Goal: Transaction & Acquisition: Book appointment/travel/reservation

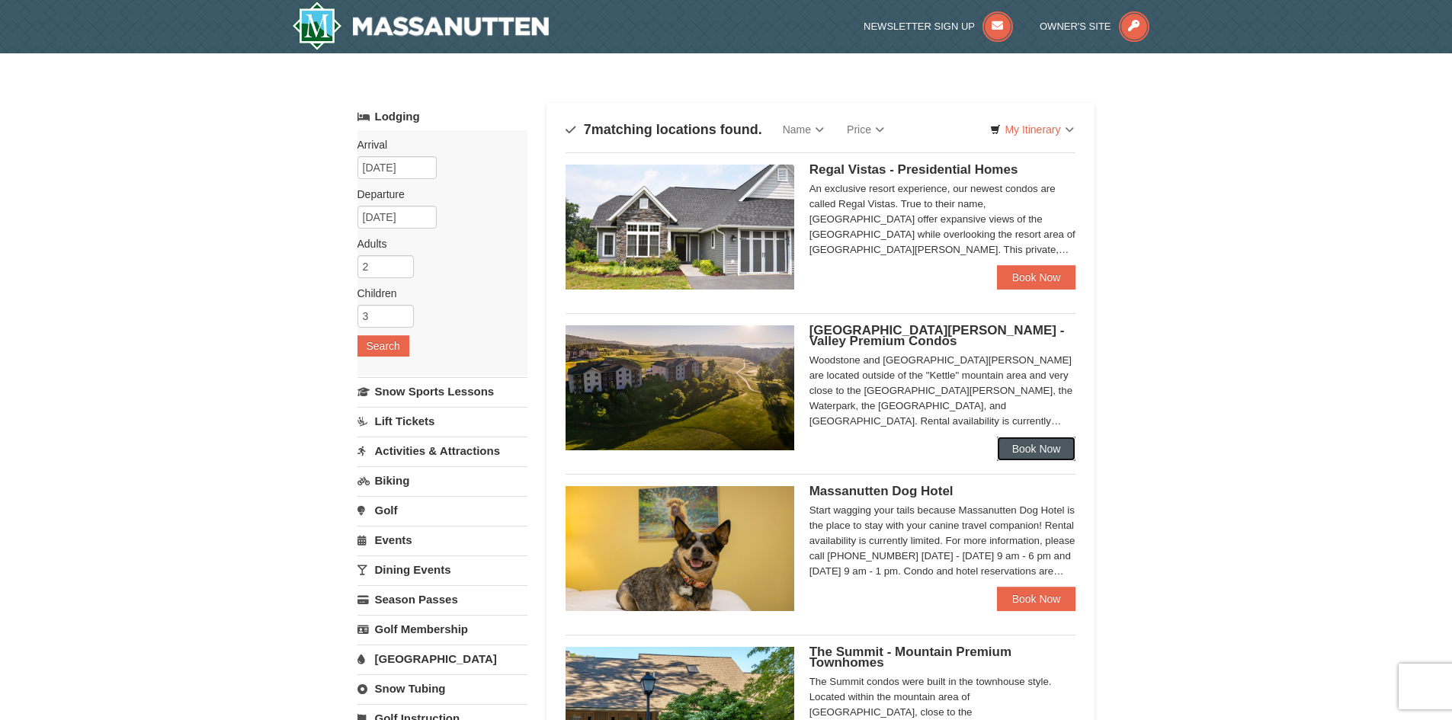
click at [1063, 448] on link "Book Now" at bounding box center [1036, 449] width 79 height 24
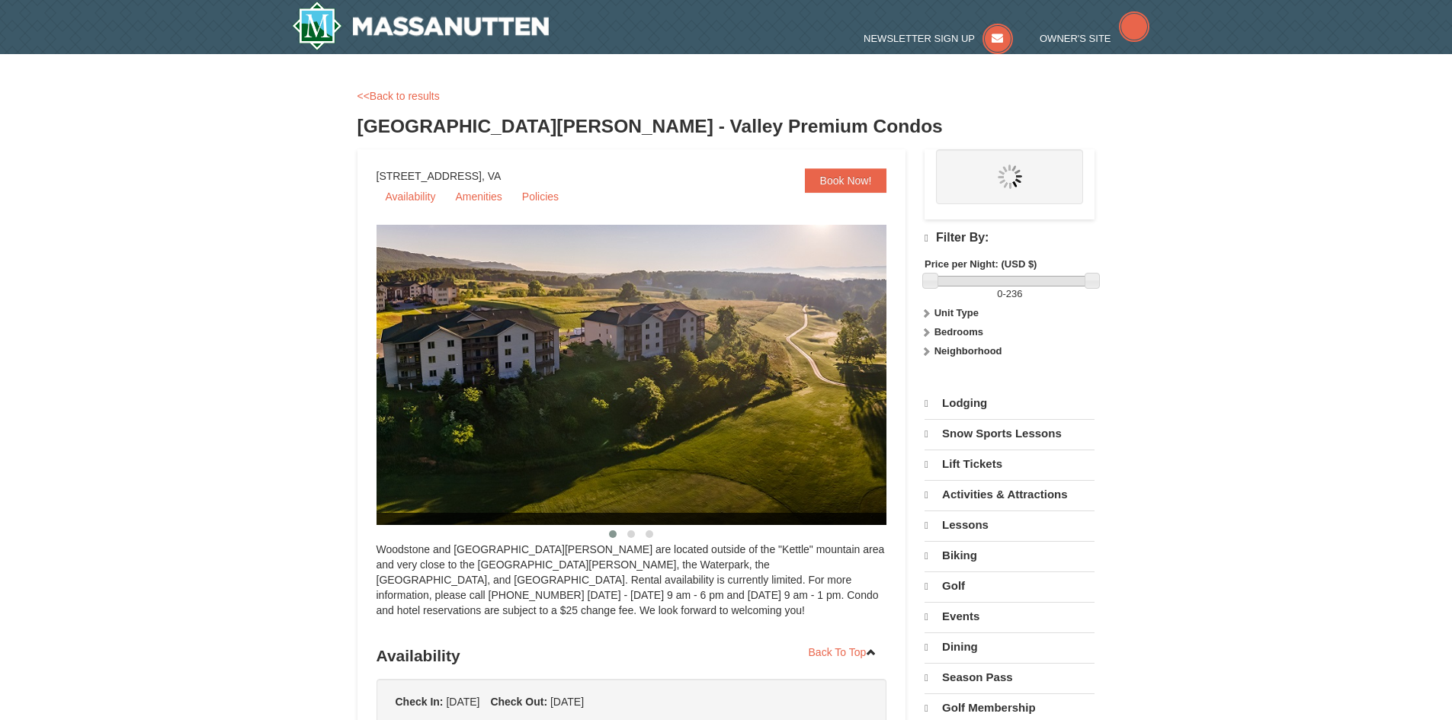
select select "10"
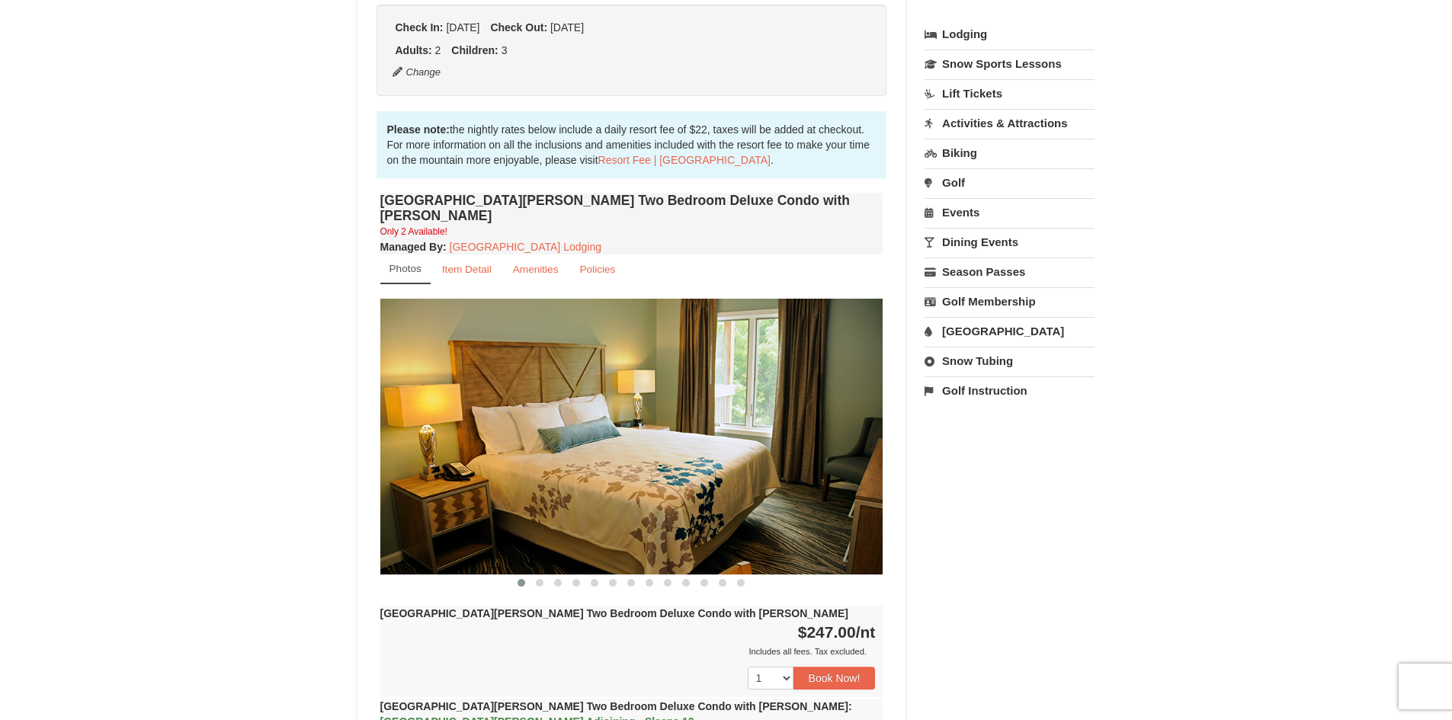
scroll to position [610, 0]
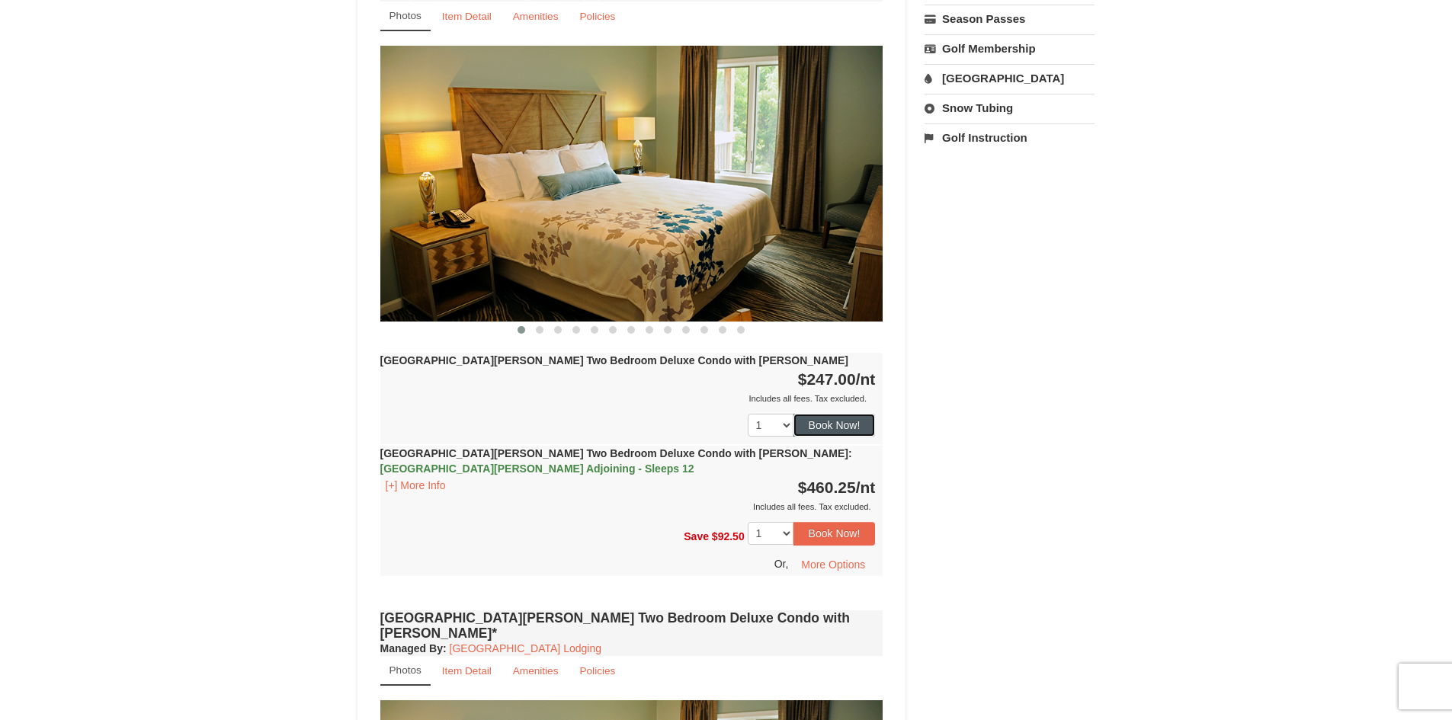
click at [859, 414] on button "Book Now!" at bounding box center [835, 425] width 82 height 23
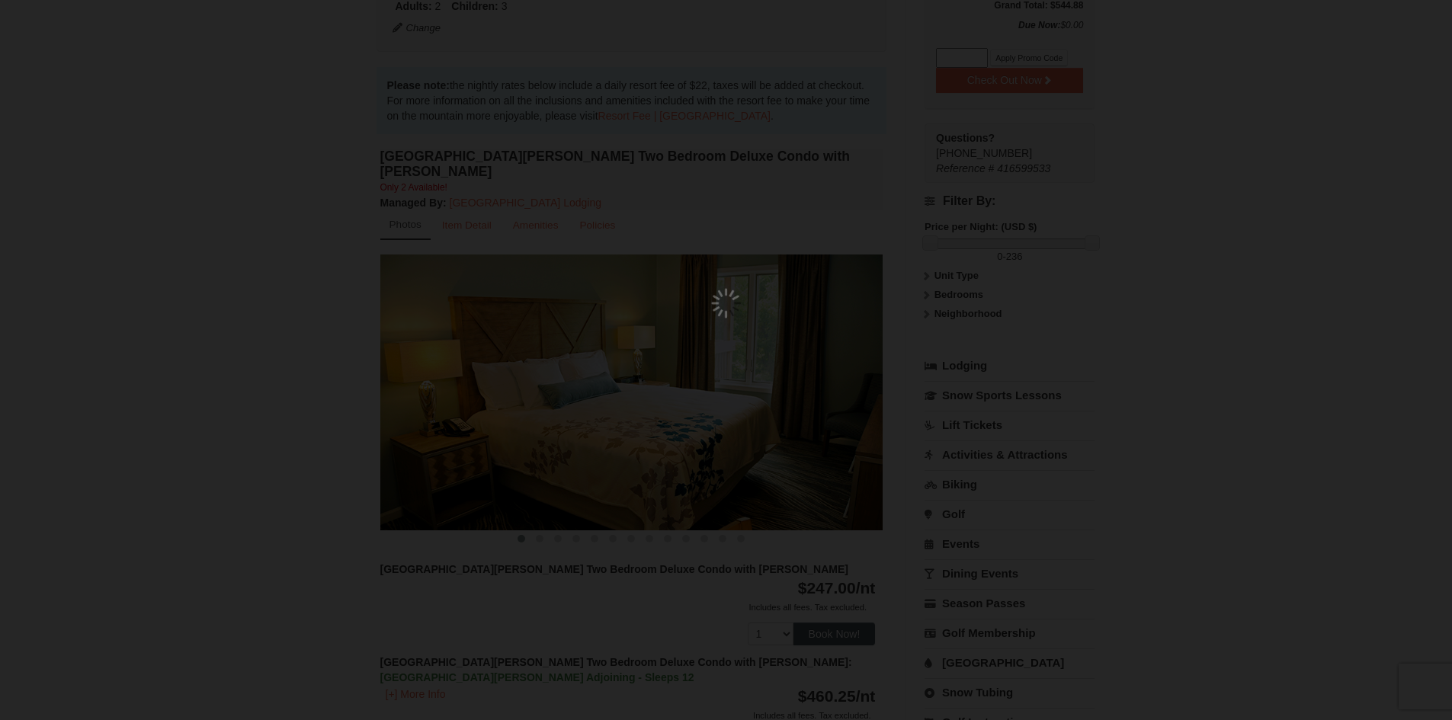
scroll to position [149, 0]
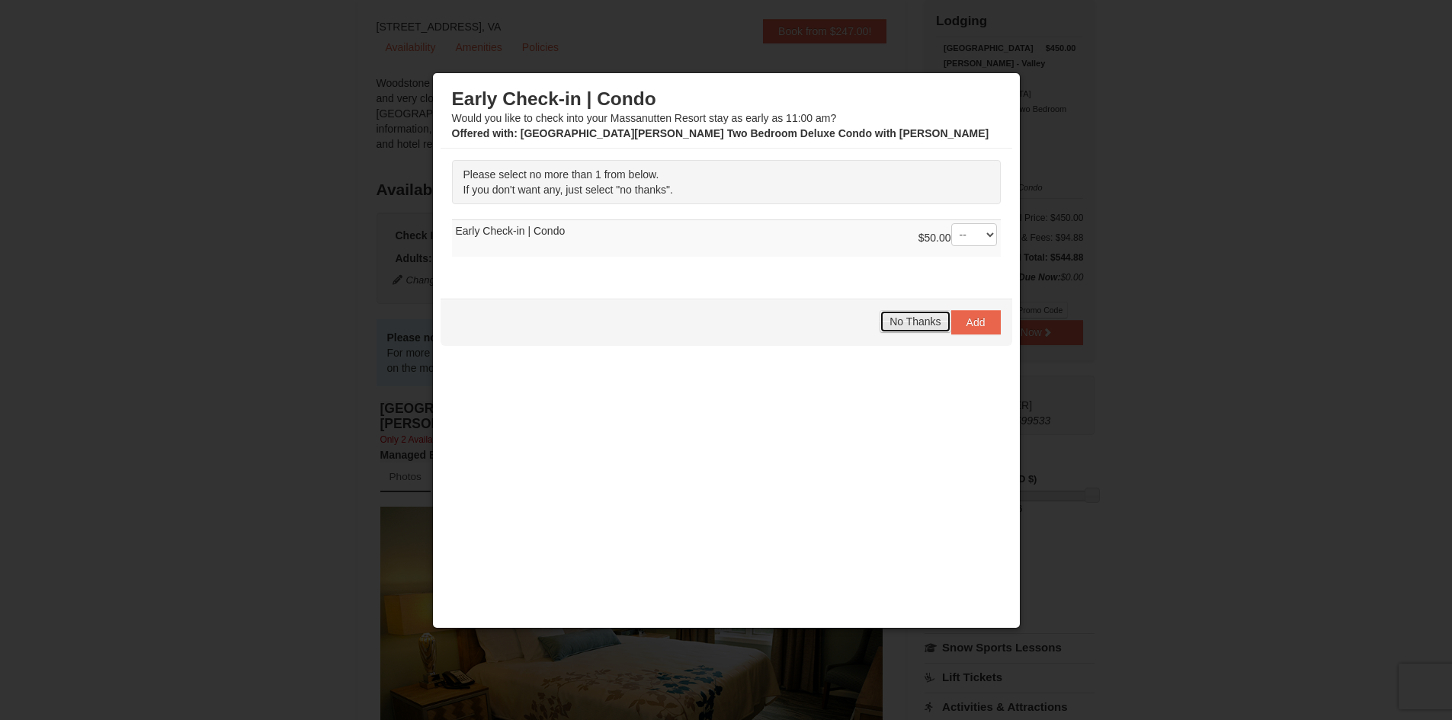
click at [932, 327] on span "No Thanks" at bounding box center [915, 322] width 51 height 12
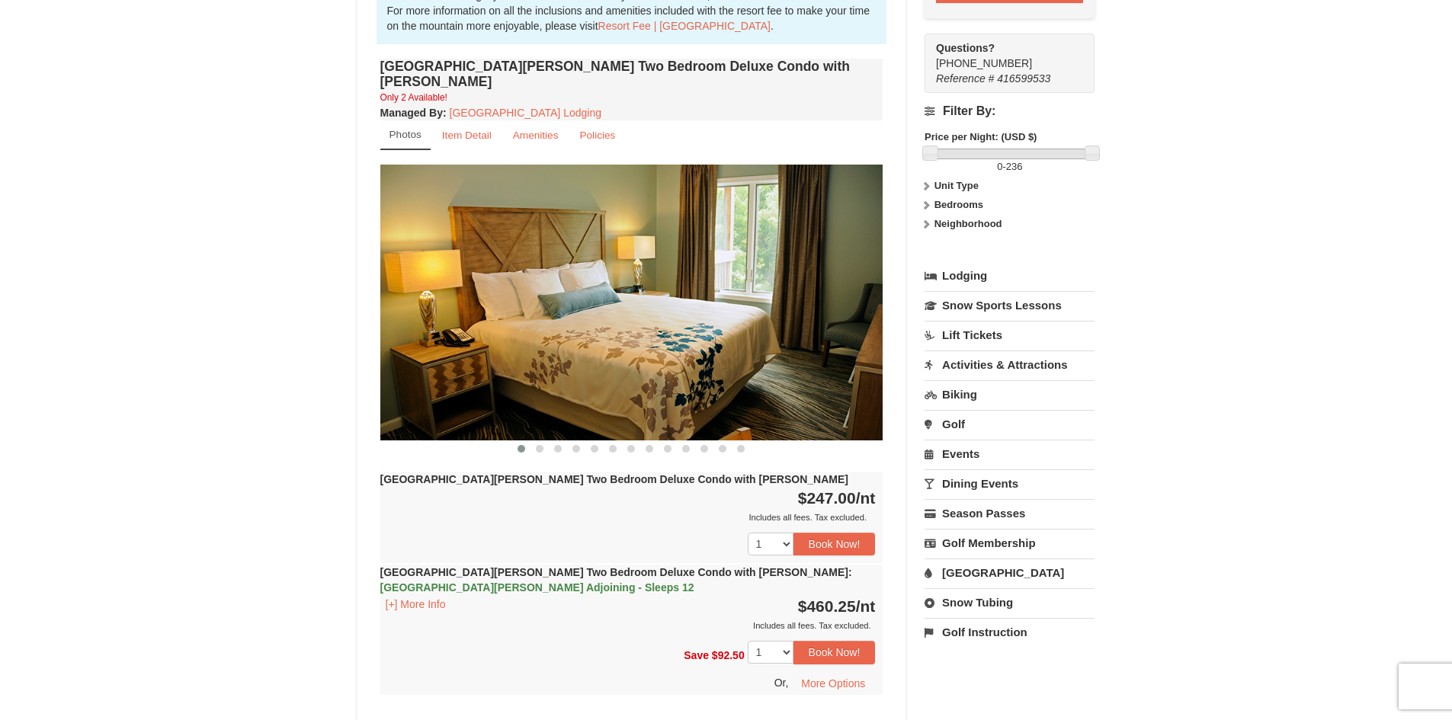
scroll to position [534, 0]
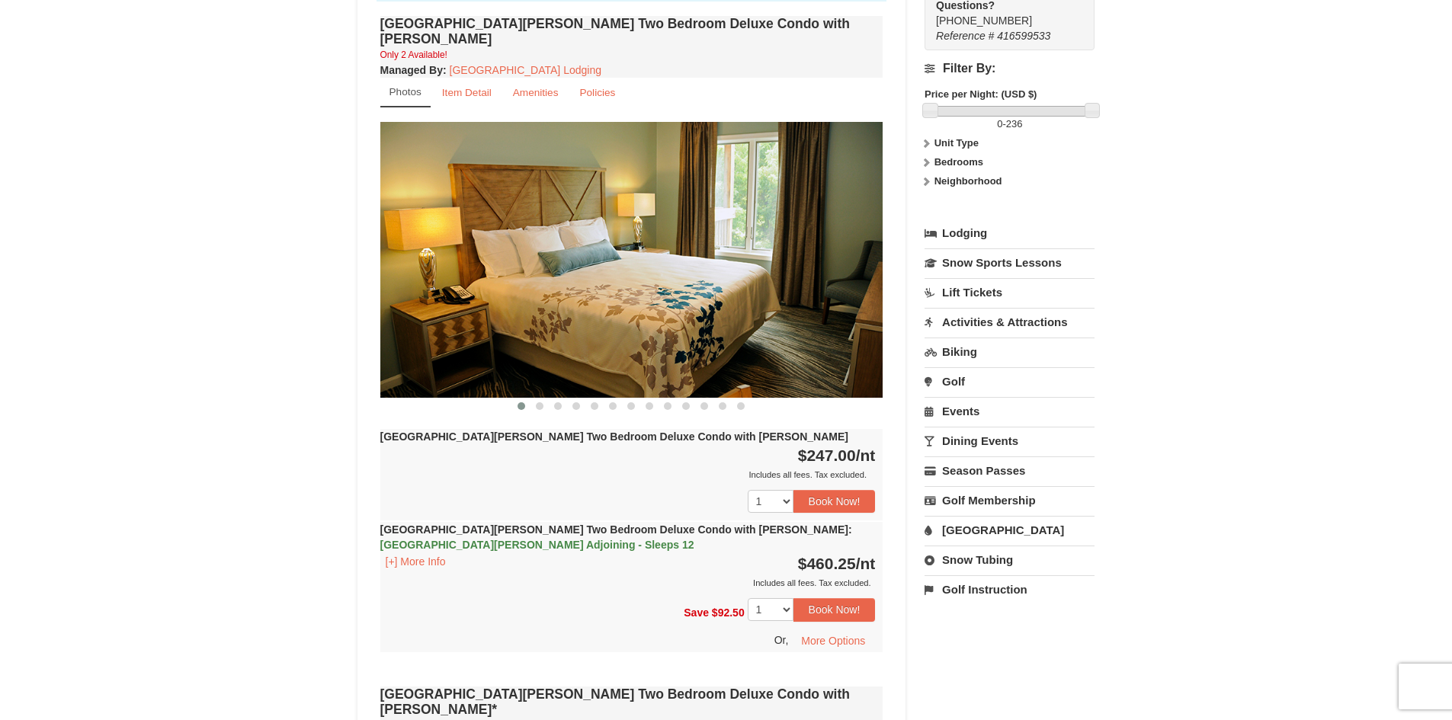
click at [820, 316] on img at bounding box center [631, 259] width 503 height 275
click at [531, 398] on div at bounding box center [631, 406] width 503 height 16
click at [537, 403] on span at bounding box center [540, 407] width 8 height 8
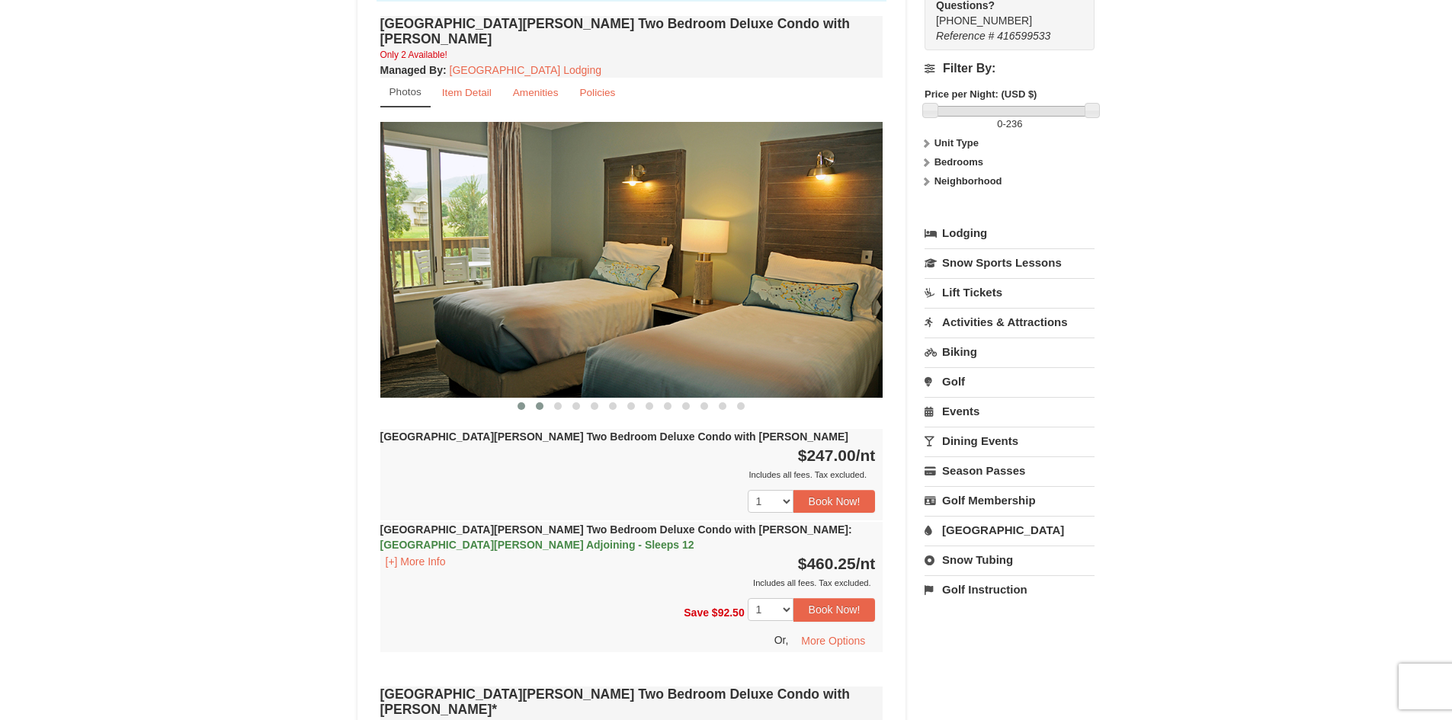
click at [518, 399] on button at bounding box center [521, 406] width 18 height 15
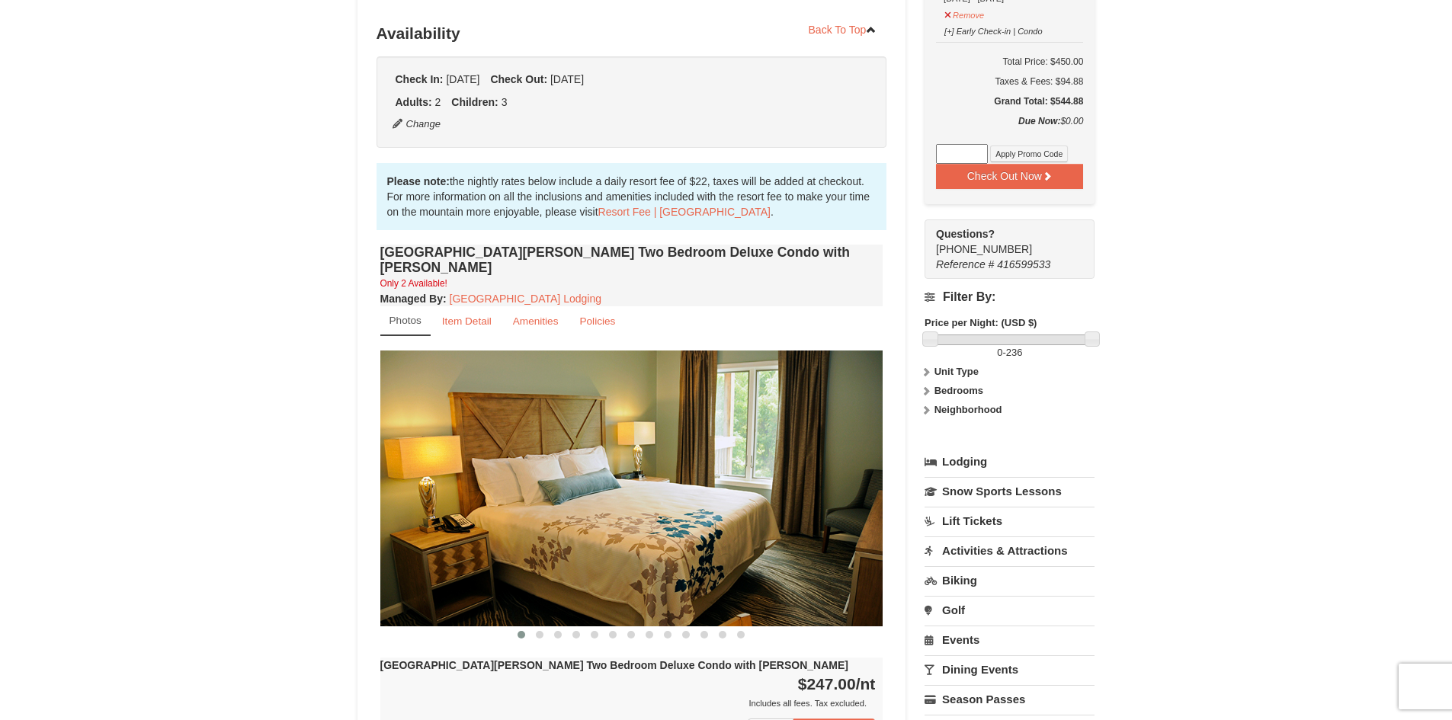
scroll to position [381, 0]
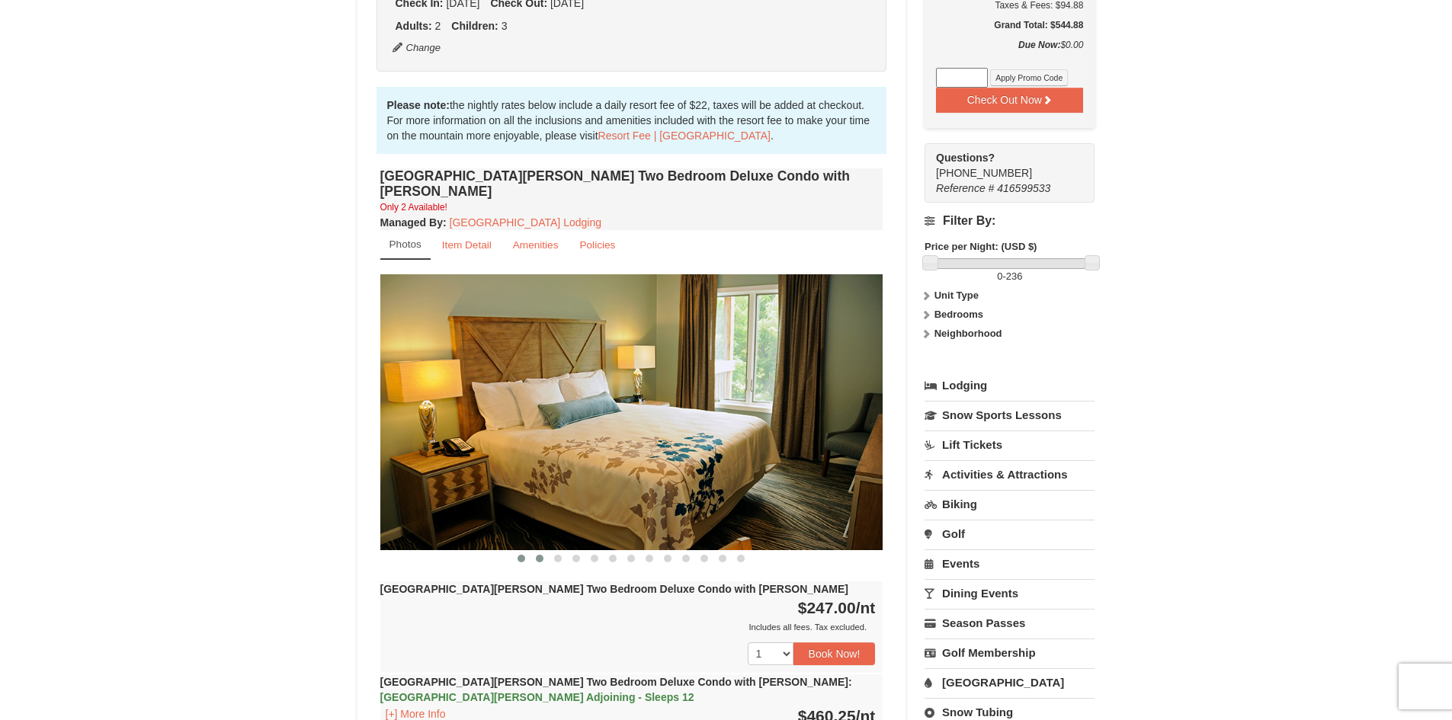
click at [542, 551] on button at bounding box center [540, 558] width 18 height 15
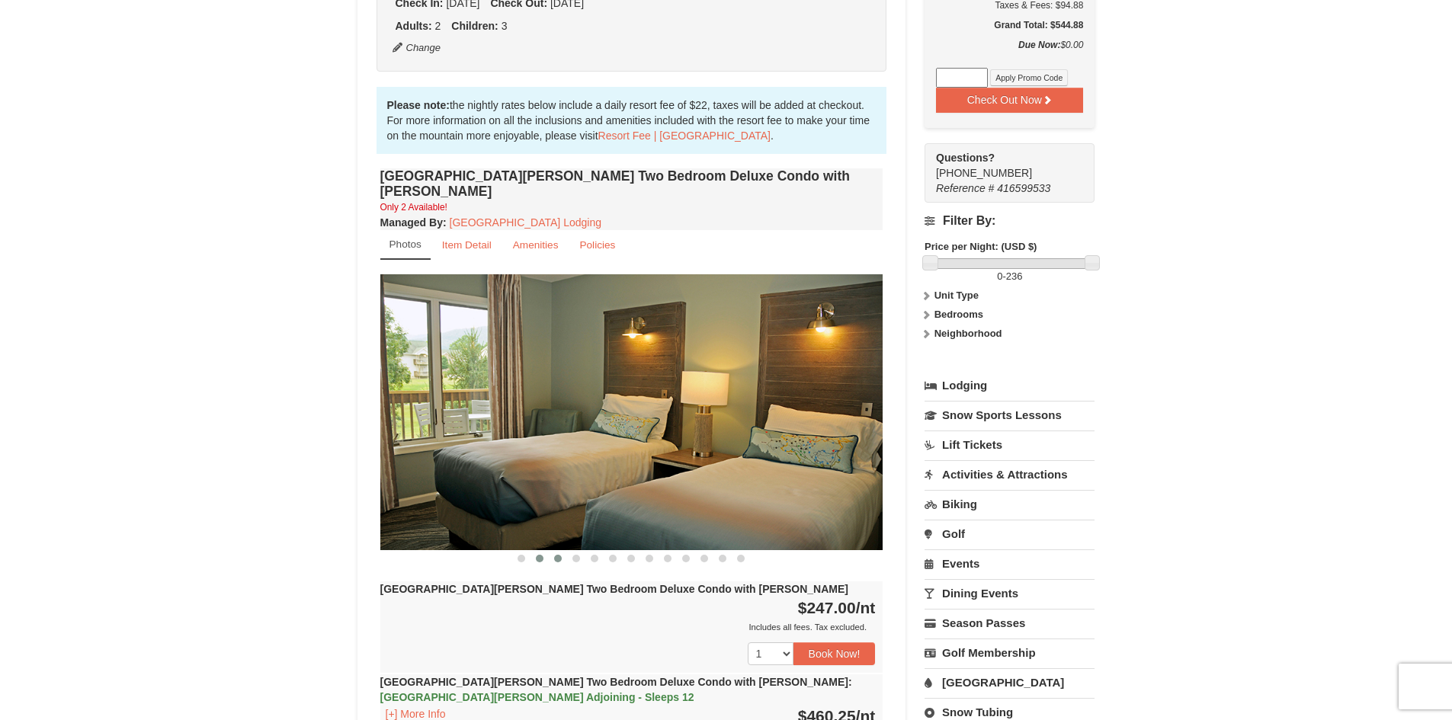
click at [558, 555] on span at bounding box center [558, 559] width 8 height 8
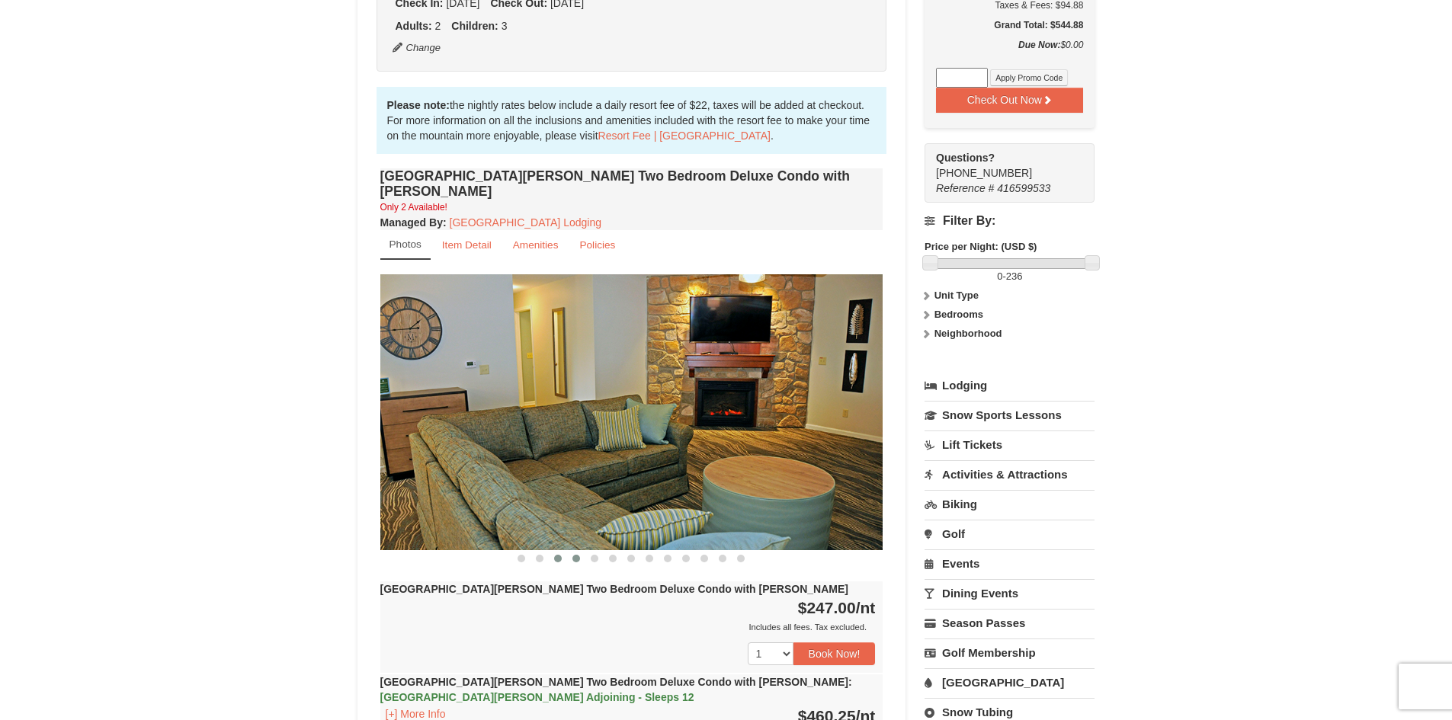
click at [573, 555] on span at bounding box center [577, 559] width 8 height 8
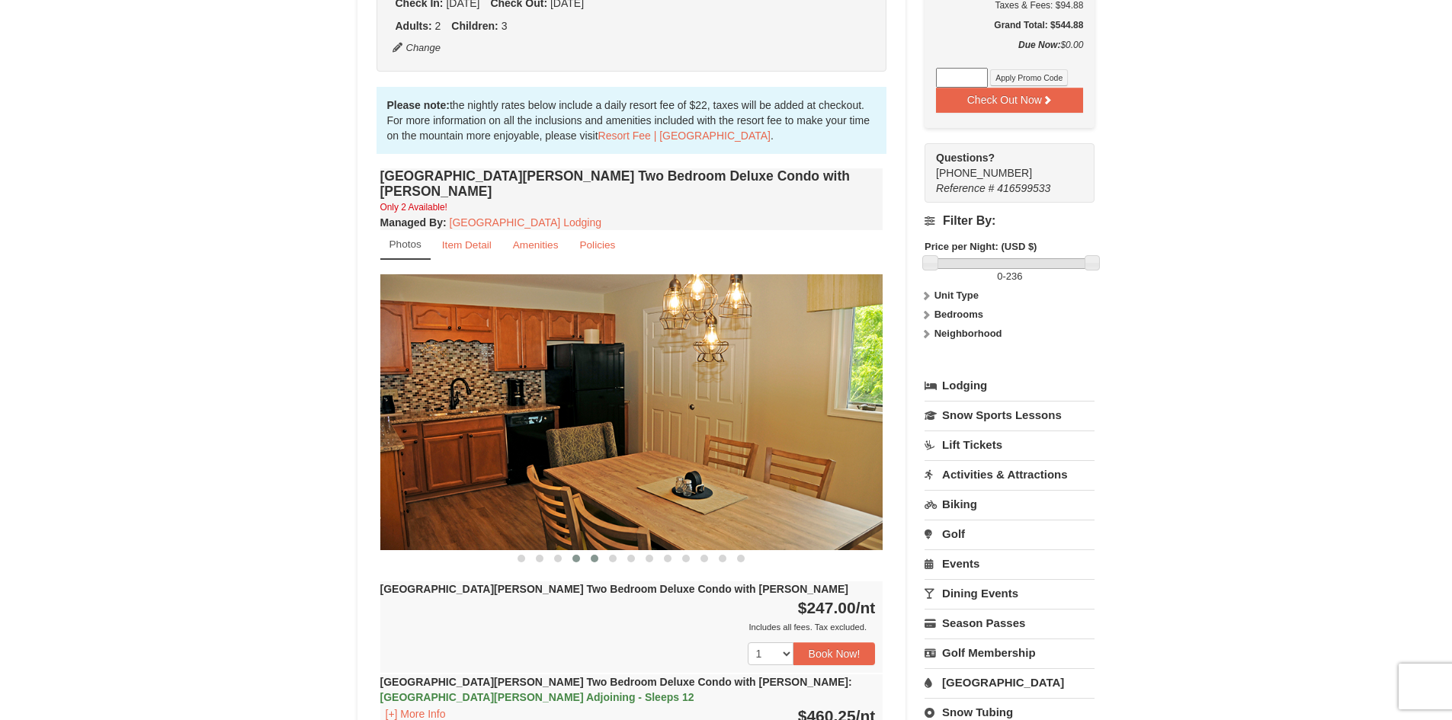
click at [590, 551] on button at bounding box center [594, 558] width 18 height 15
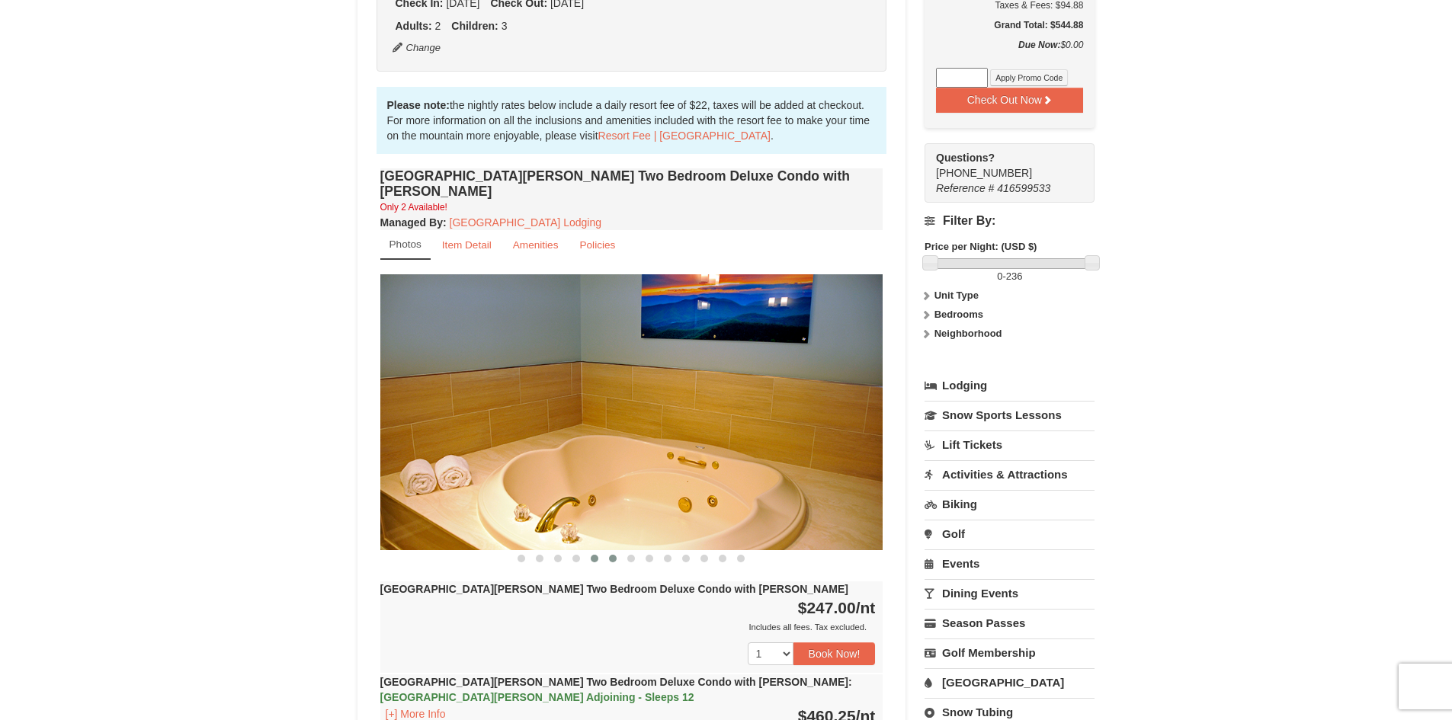
click at [617, 551] on button at bounding box center [613, 558] width 18 height 15
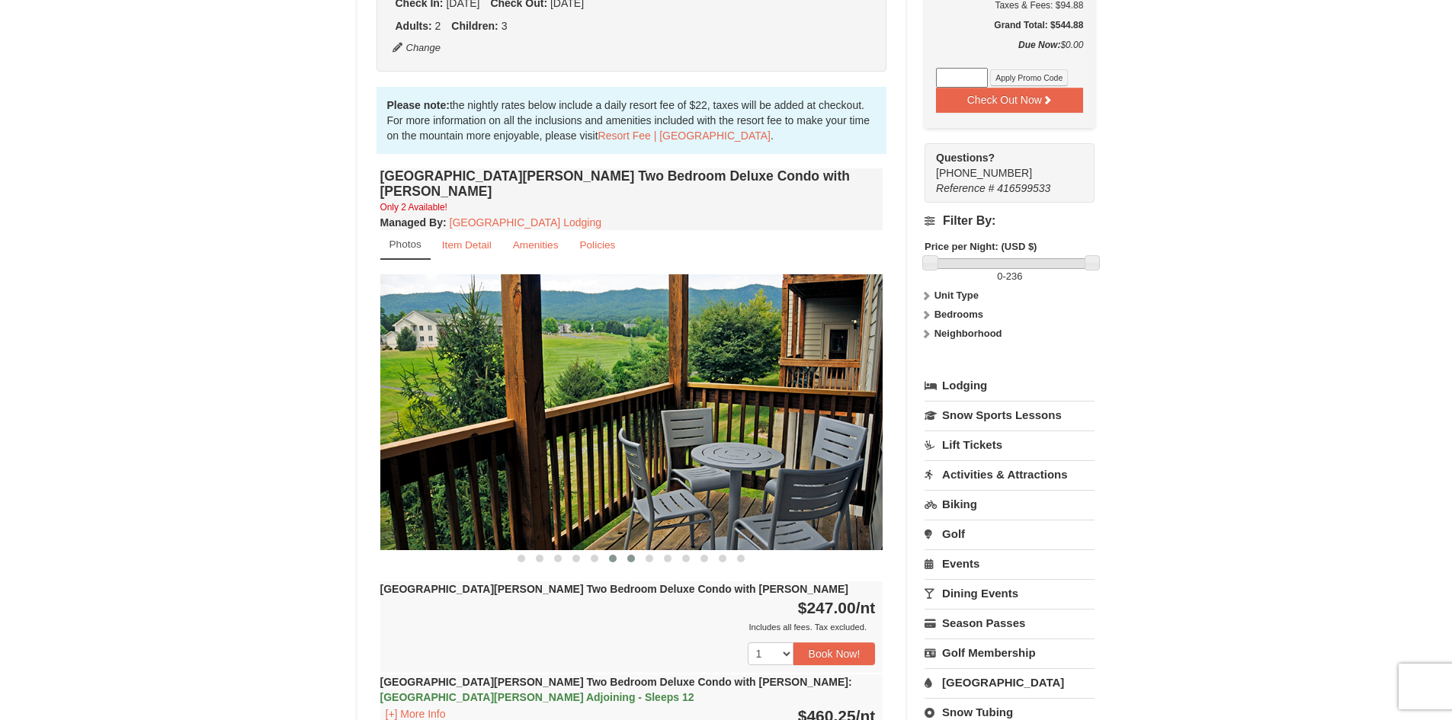
click at [630, 555] on span at bounding box center [631, 559] width 8 height 8
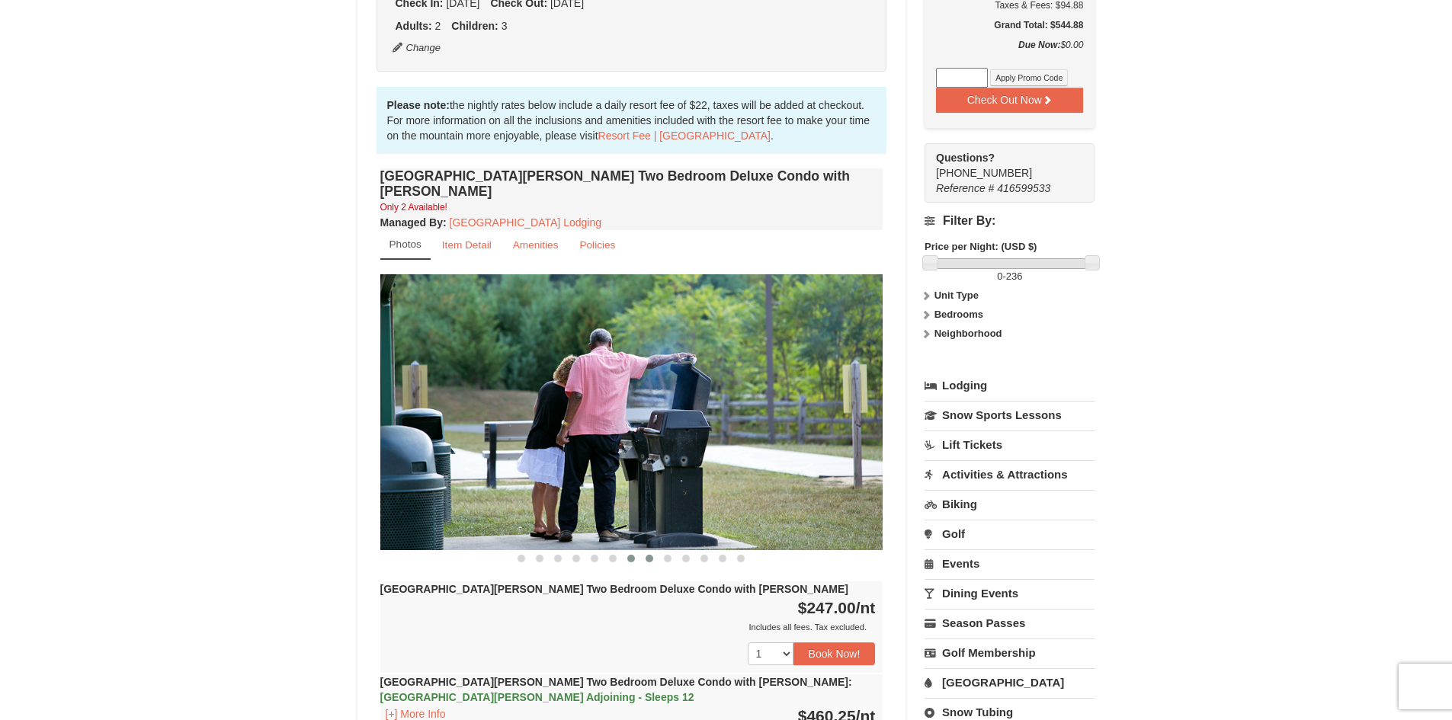
click at [650, 555] on span at bounding box center [650, 559] width 8 height 8
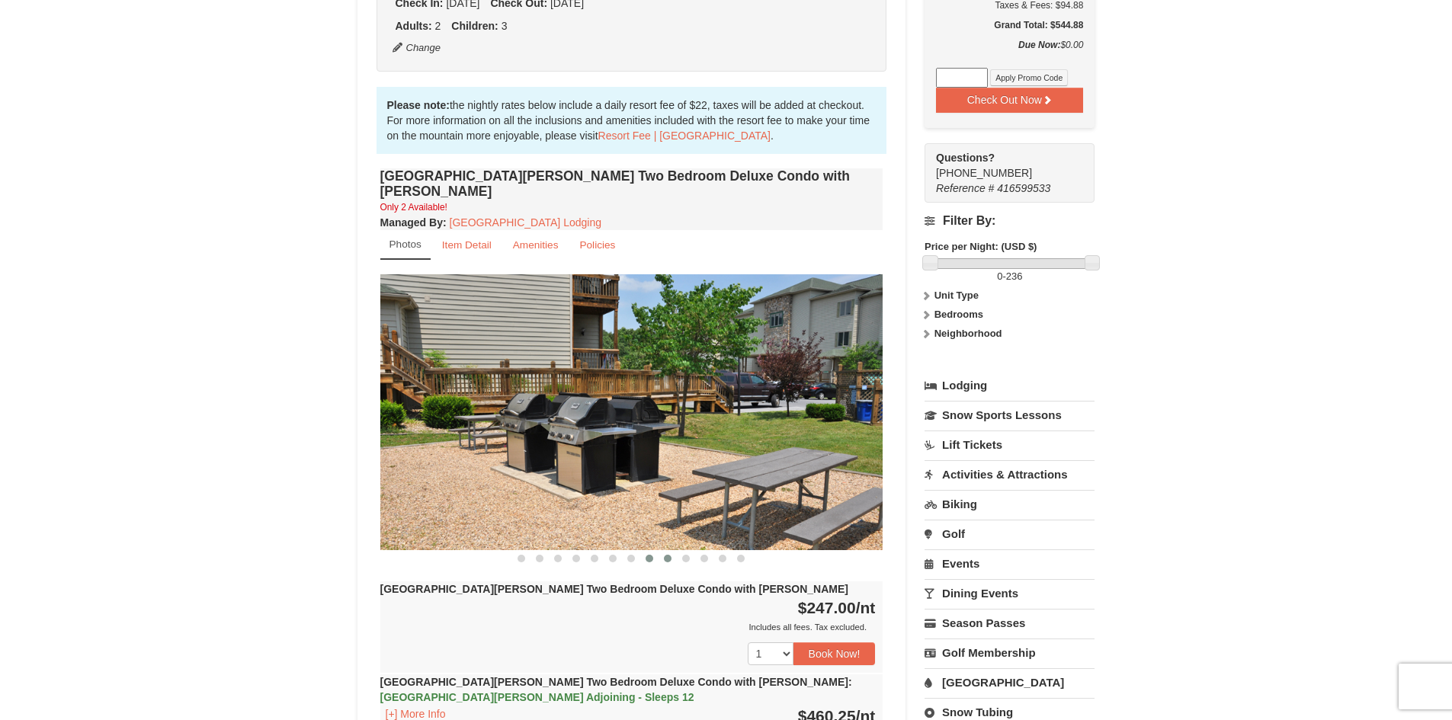
click at [666, 551] on button at bounding box center [668, 558] width 18 height 15
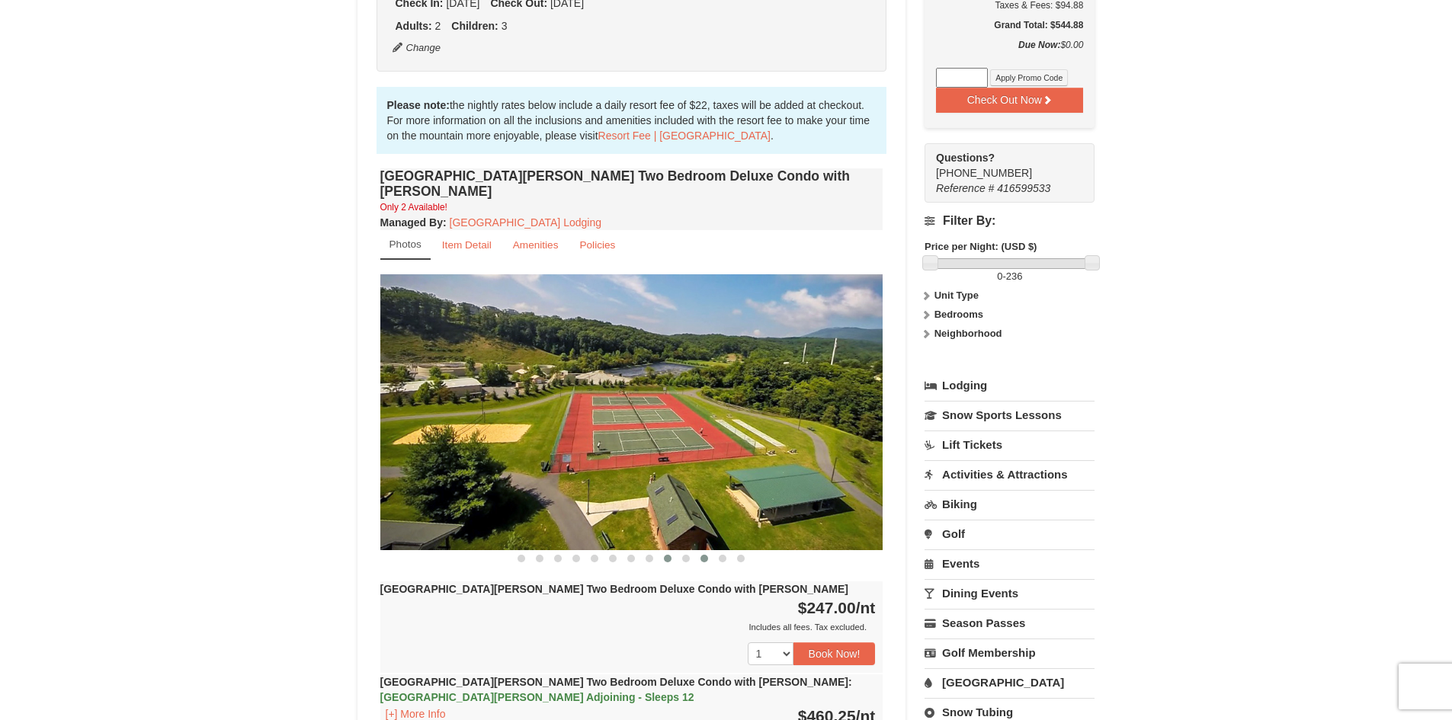
click at [701, 555] on span at bounding box center [705, 559] width 8 height 8
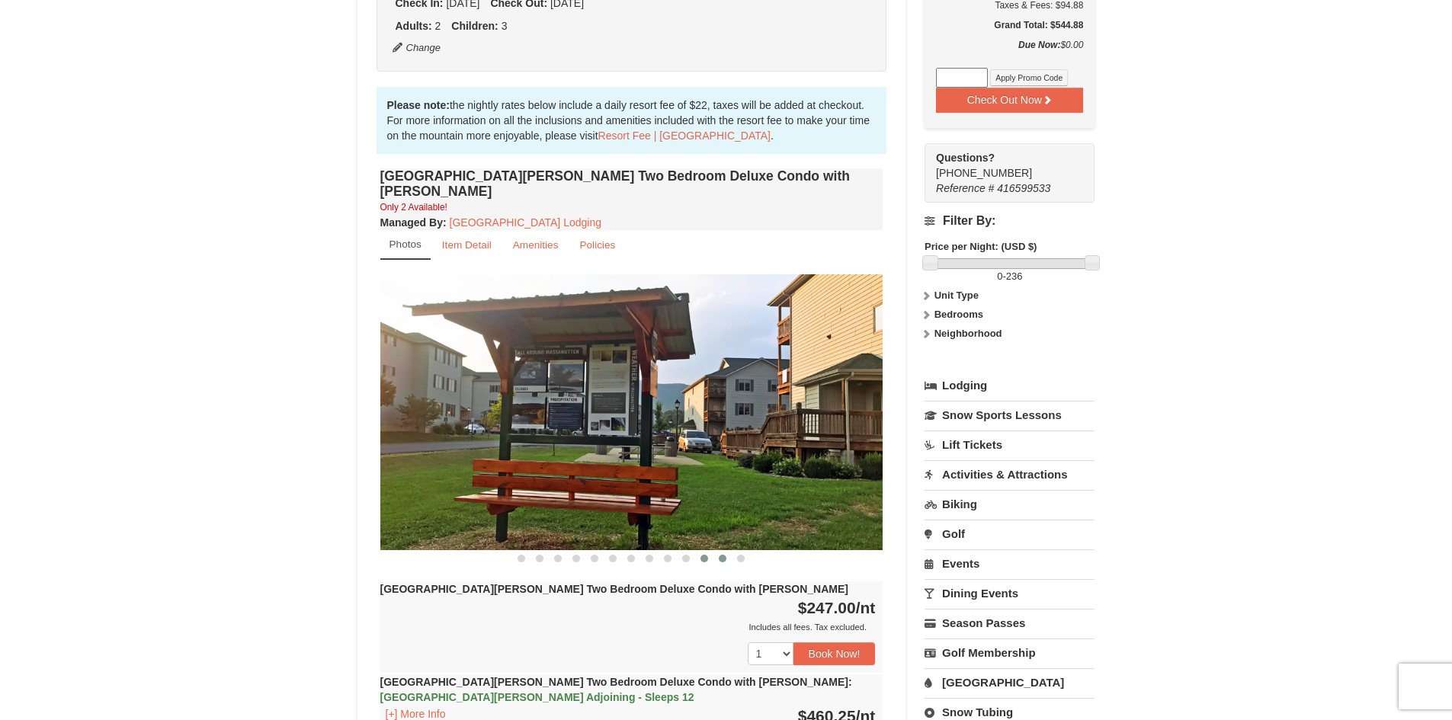
click at [723, 551] on button at bounding box center [723, 558] width 18 height 15
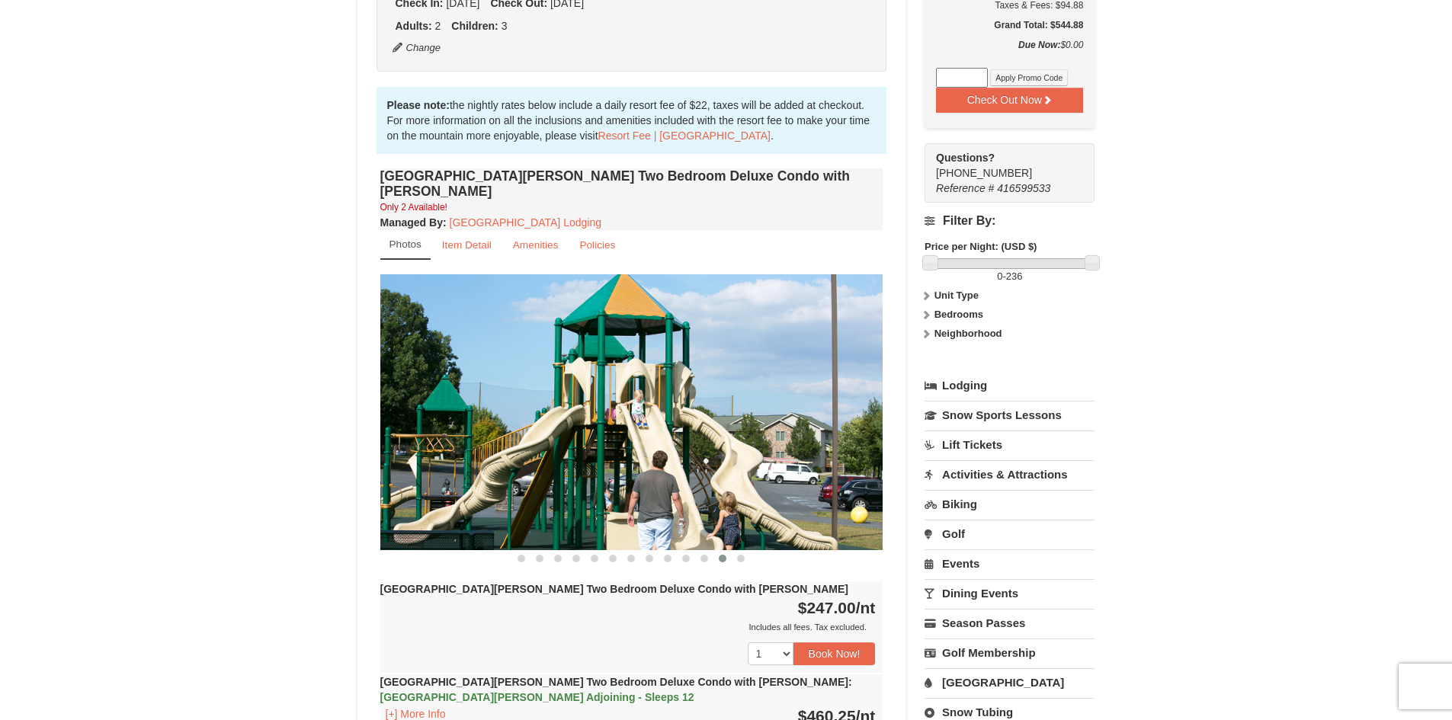
click at [723, 555] on span at bounding box center [723, 559] width 8 height 8
click at [738, 555] on span at bounding box center [741, 559] width 8 height 8
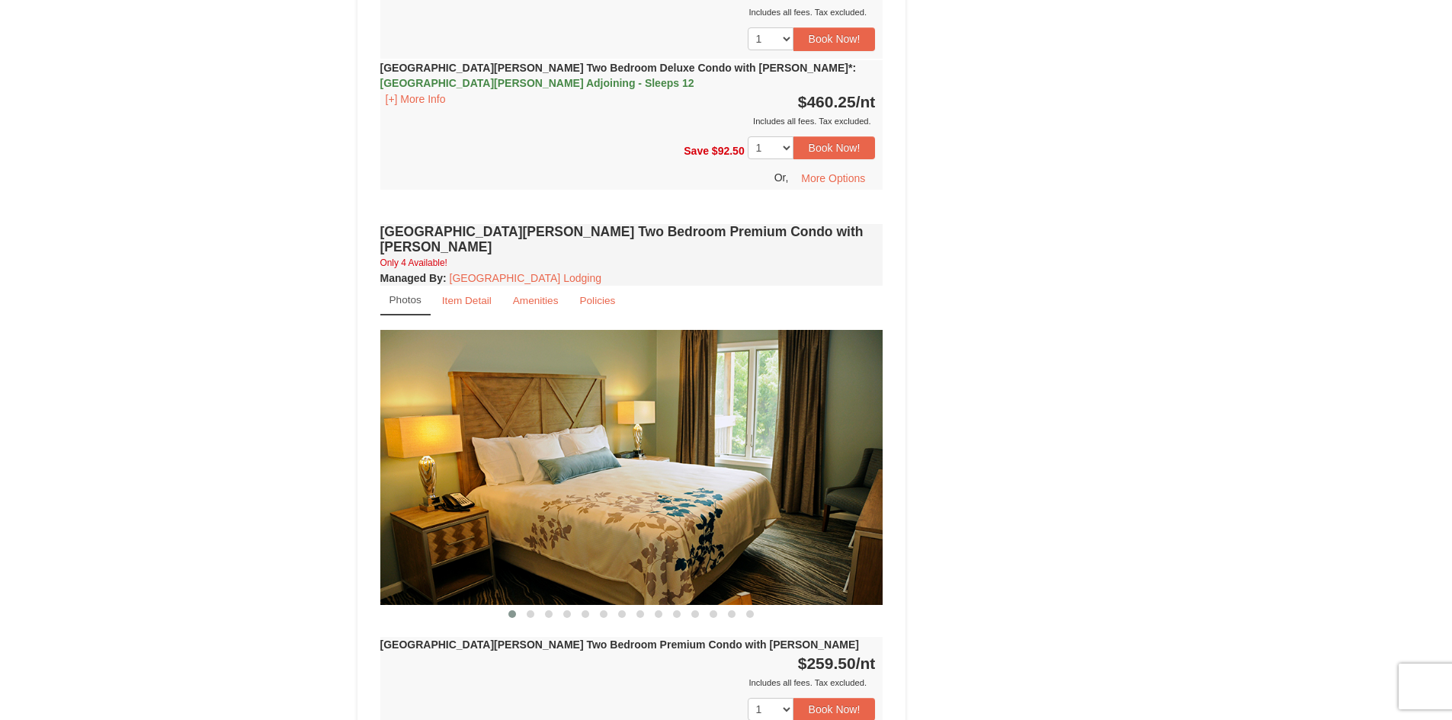
scroll to position [1677, 0]
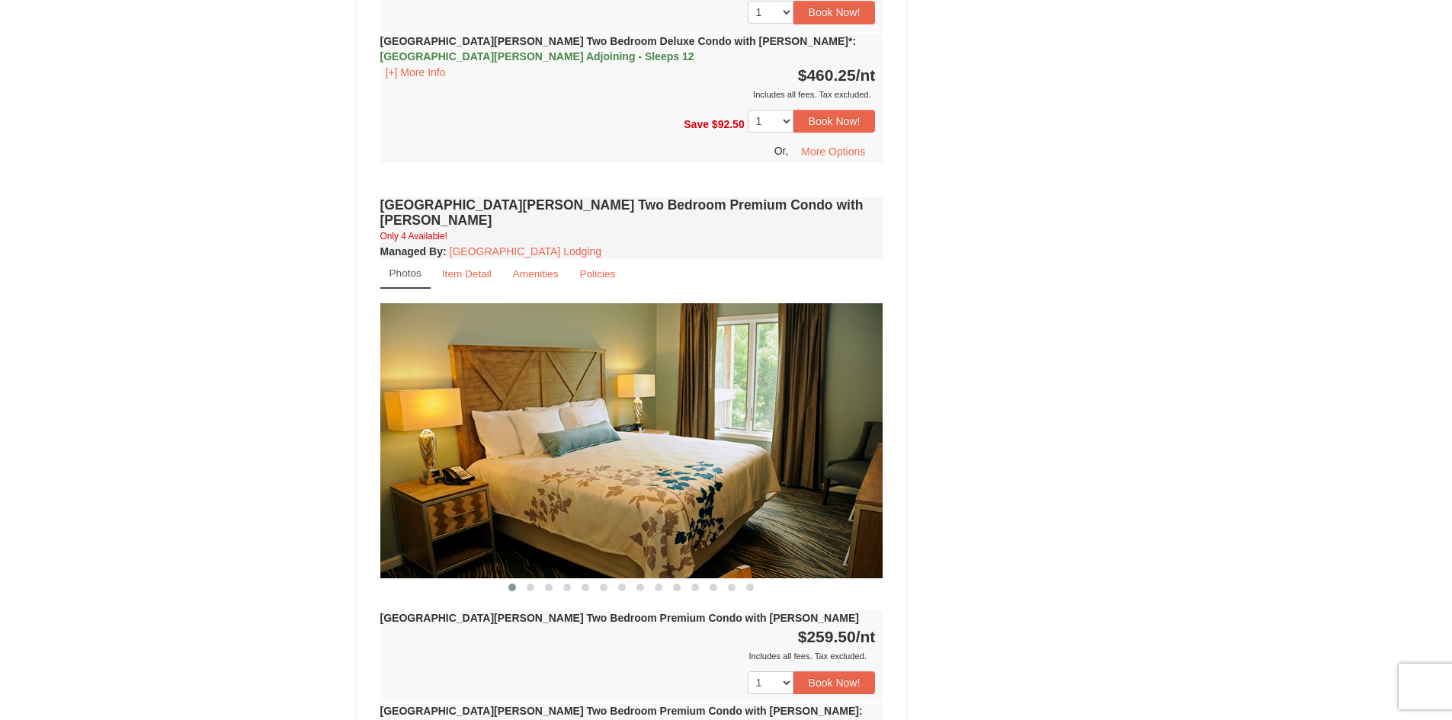
click at [783, 470] on img at bounding box center [631, 440] width 503 height 275
click at [535, 580] on button at bounding box center [530, 587] width 18 height 15
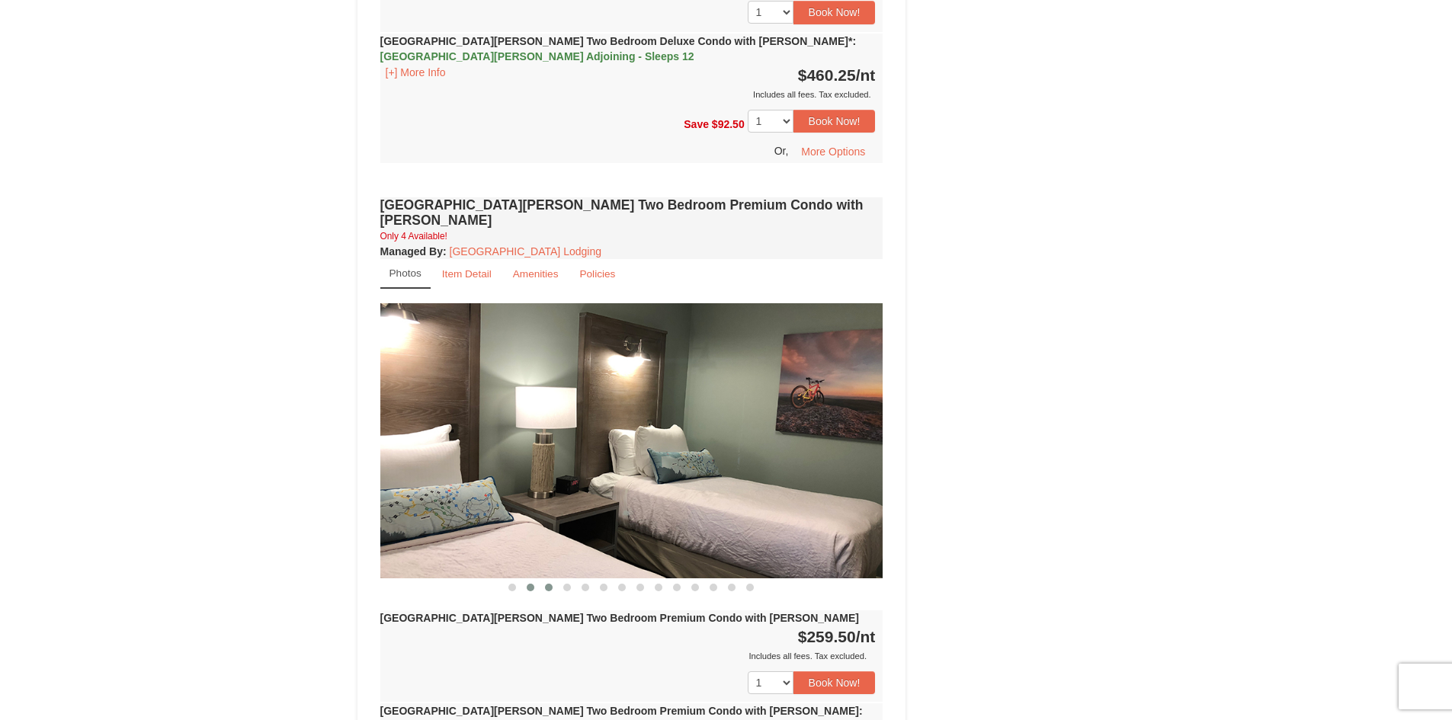
click at [552, 584] on span at bounding box center [549, 588] width 8 height 8
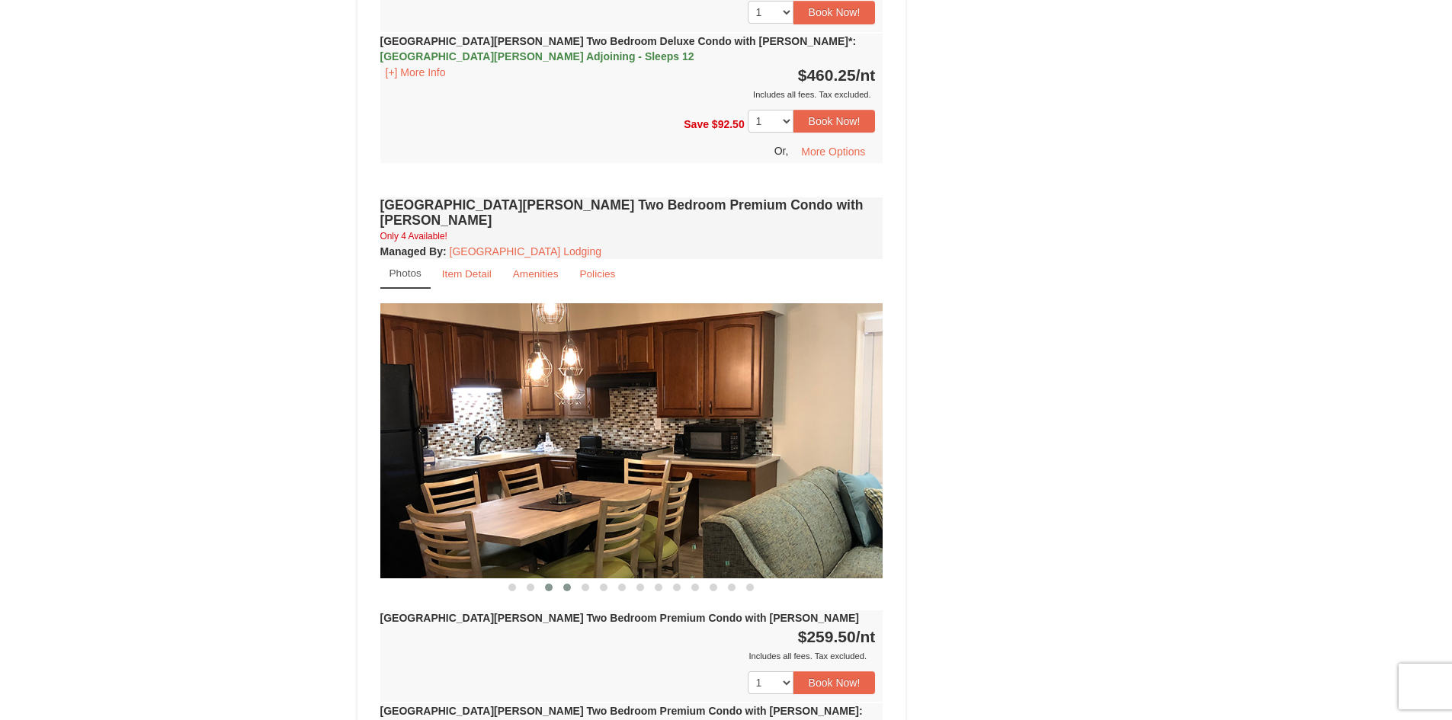
click at [568, 580] on button at bounding box center [567, 587] width 18 height 15
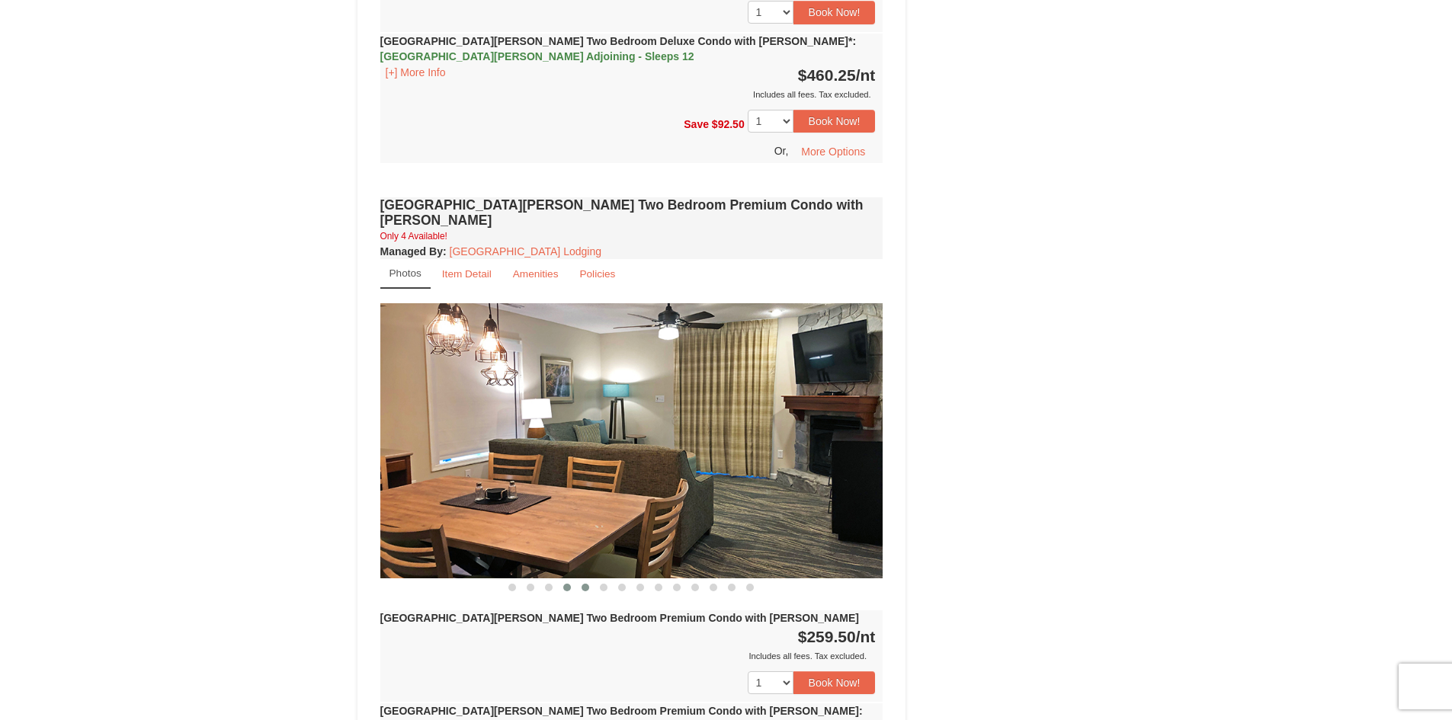
click at [587, 584] on span at bounding box center [586, 588] width 8 height 8
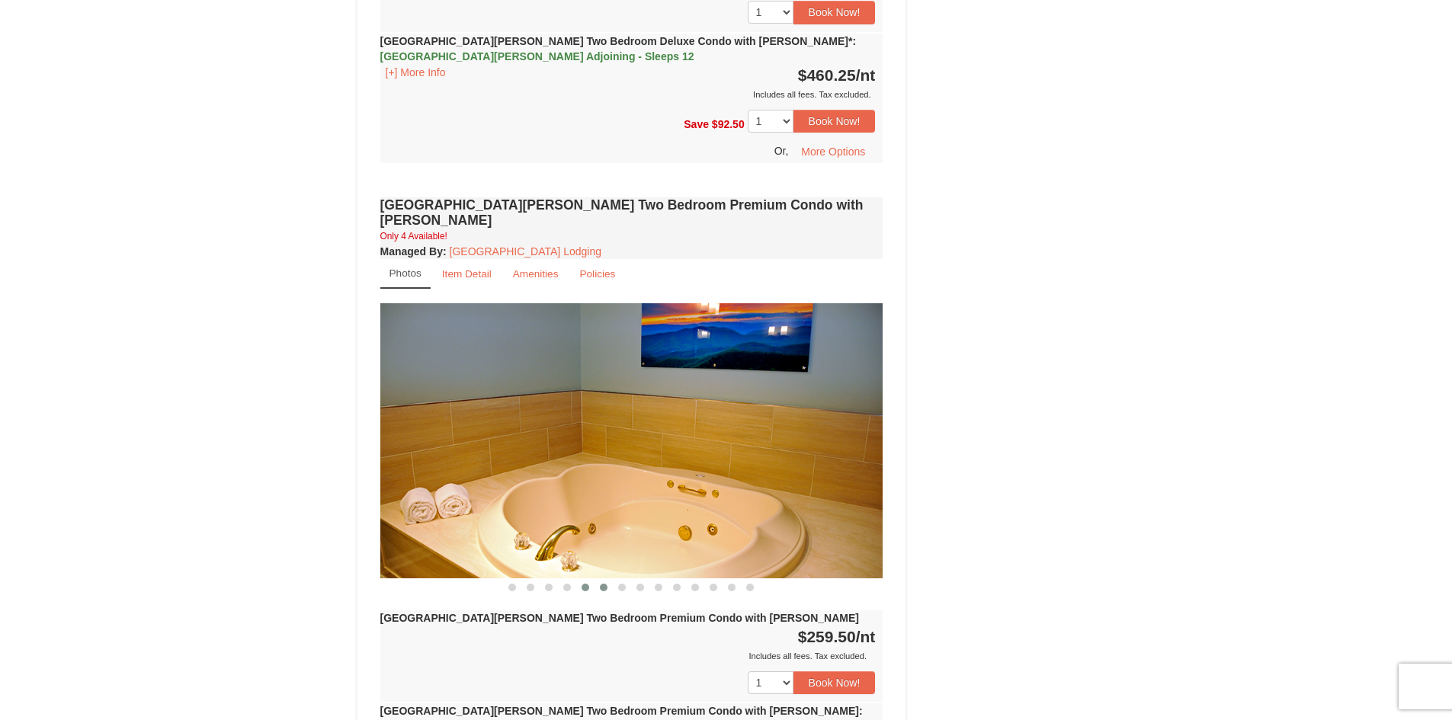
click at [602, 584] on span at bounding box center [604, 588] width 8 height 8
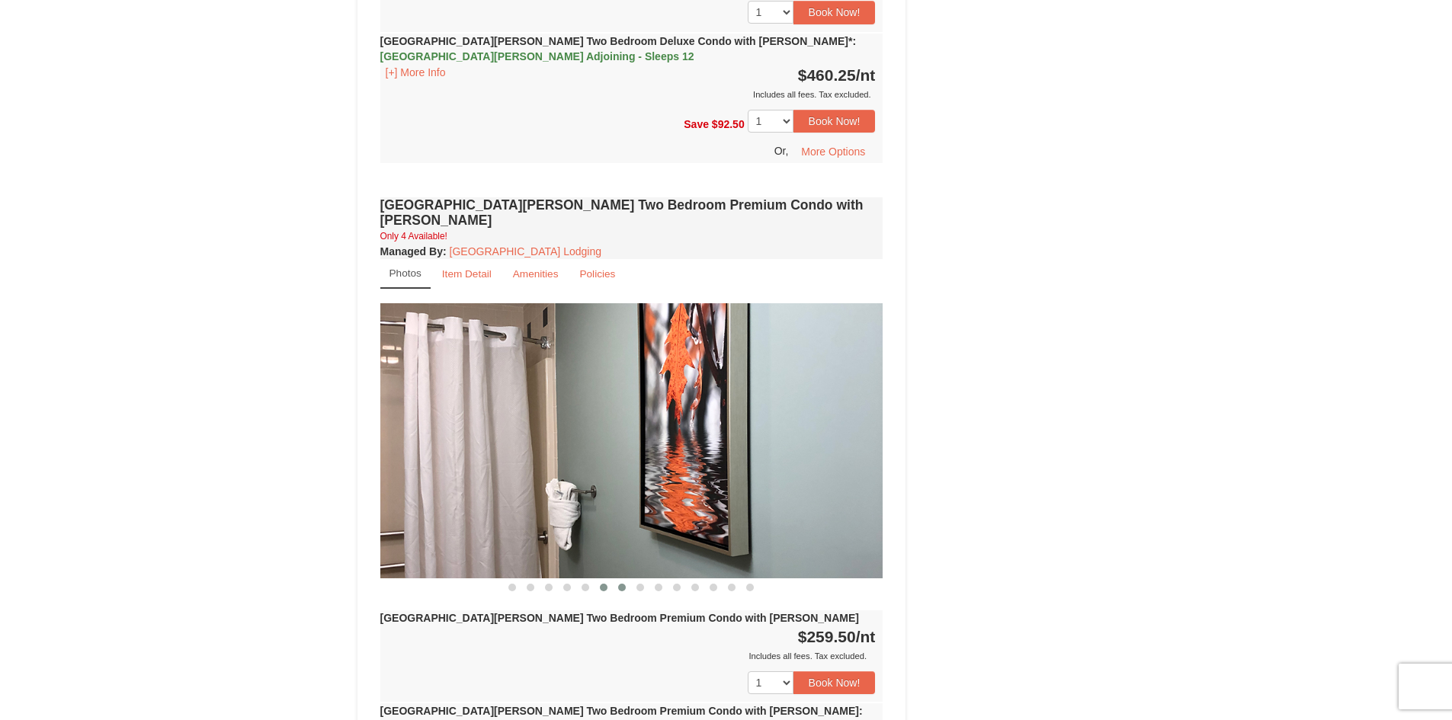
click at [621, 584] on span at bounding box center [622, 588] width 8 height 8
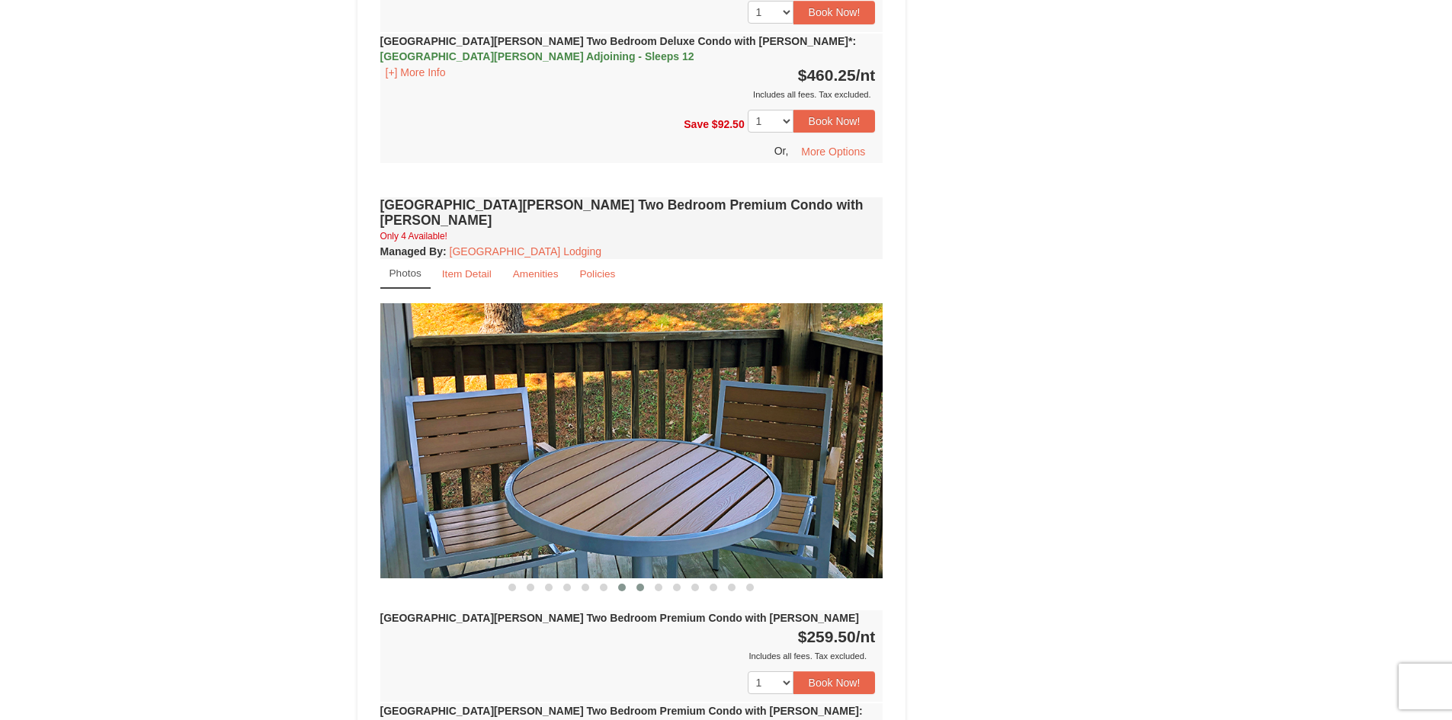
click at [640, 584] on span at bounding box center [641, 588] width 8 height 8
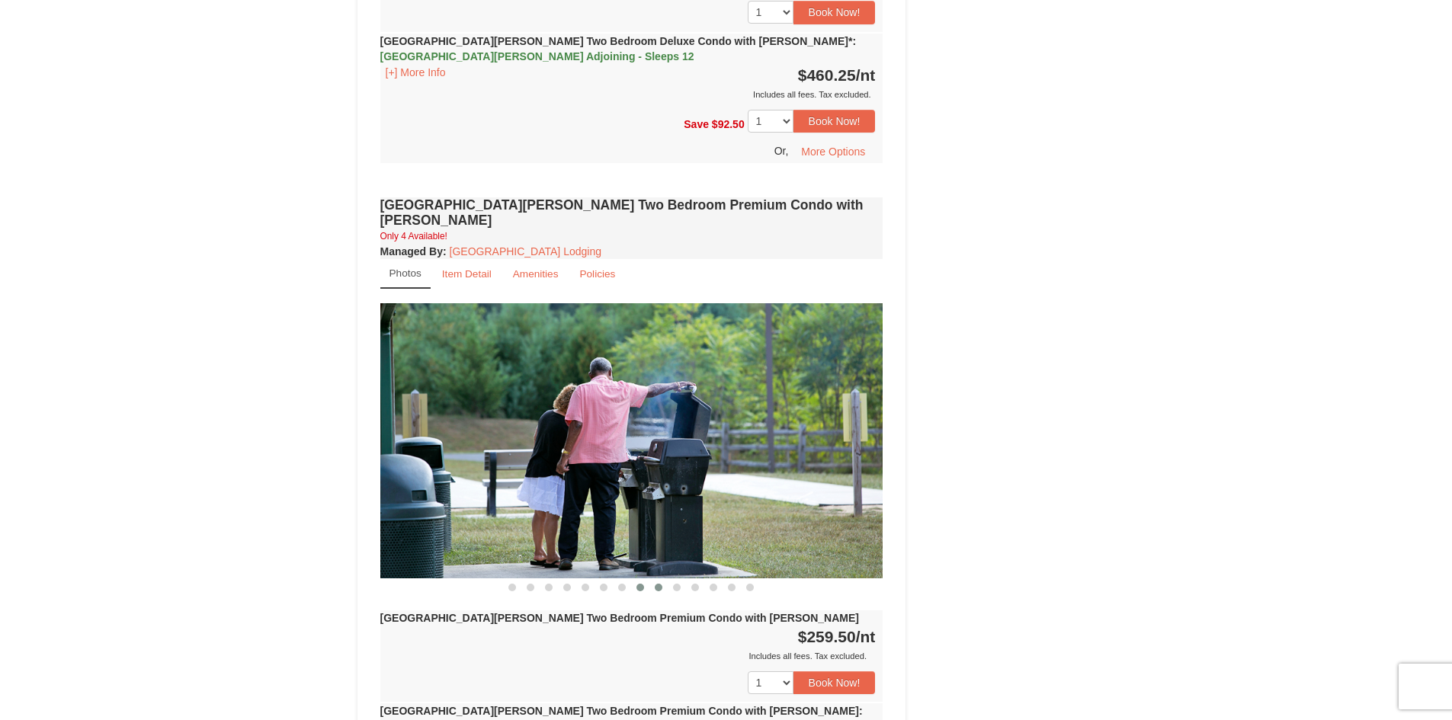
click at [654, 580] on button at bounding box center [659, 587] width 18 height 15
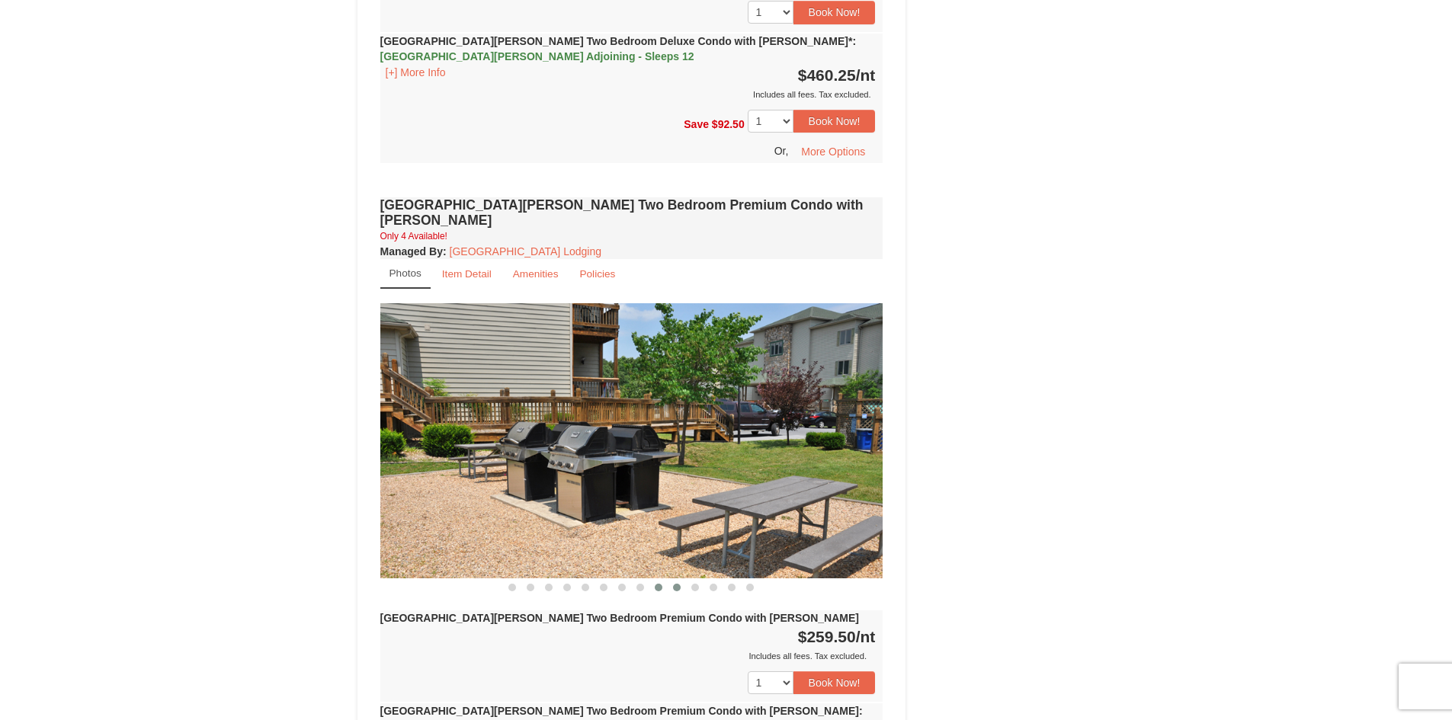
click at [674, 584] on span at bounding box center [677, 588] width 8 height 8
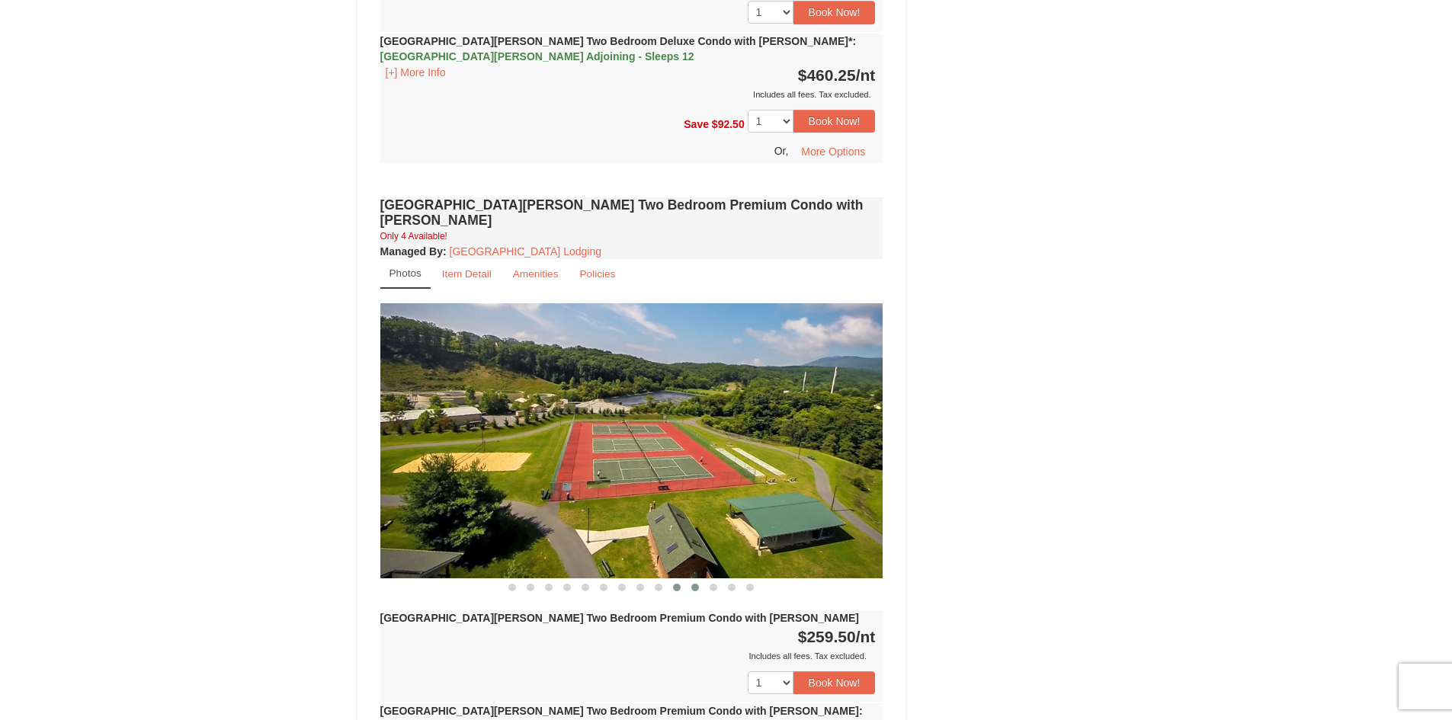
click at [696, 584] on span at bounding box center [695, 588] width 8 height 8
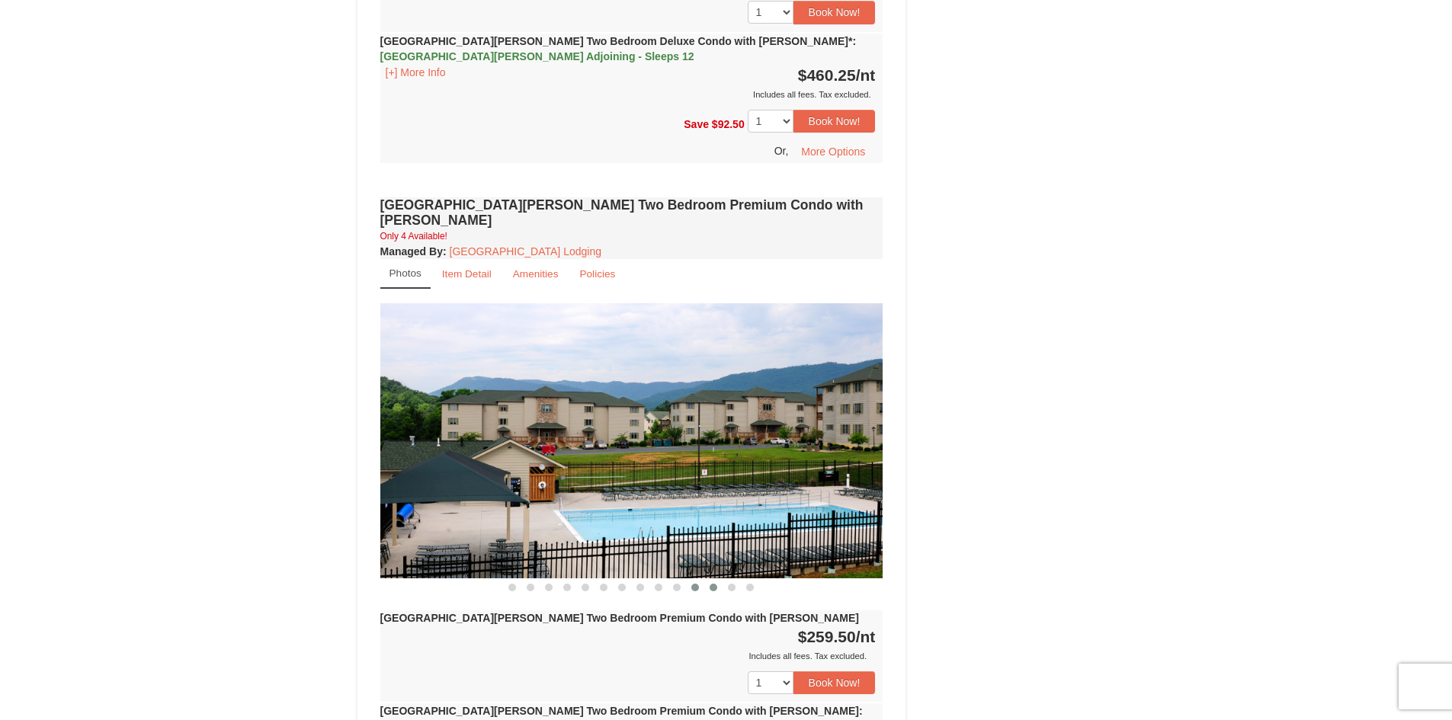
click at [711, 584] on span at bounding box center [714, 588] width 8 height 8
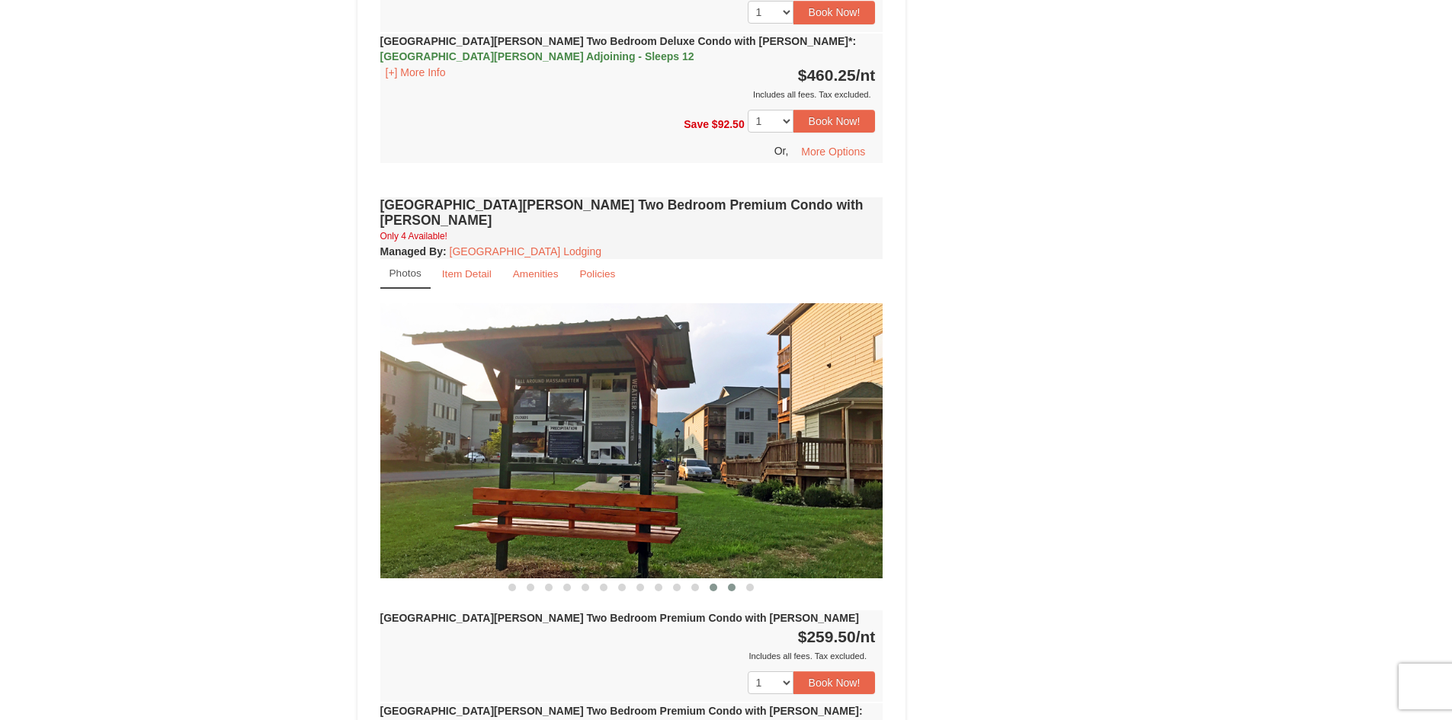
click at [730, 584] on span at bounding box center [732, 588] width 8 height 8
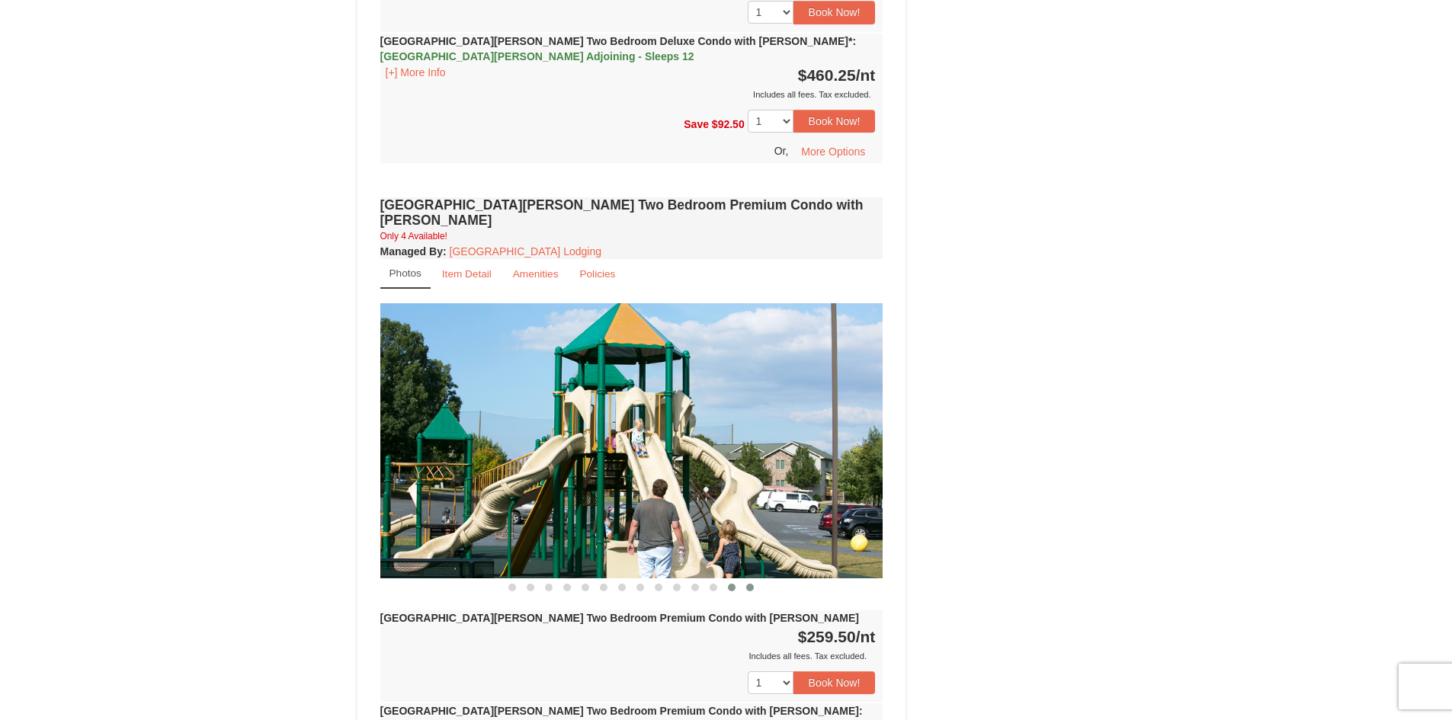
click at [750, 580] on button at bounding box center [750, 587] width 18 height 15
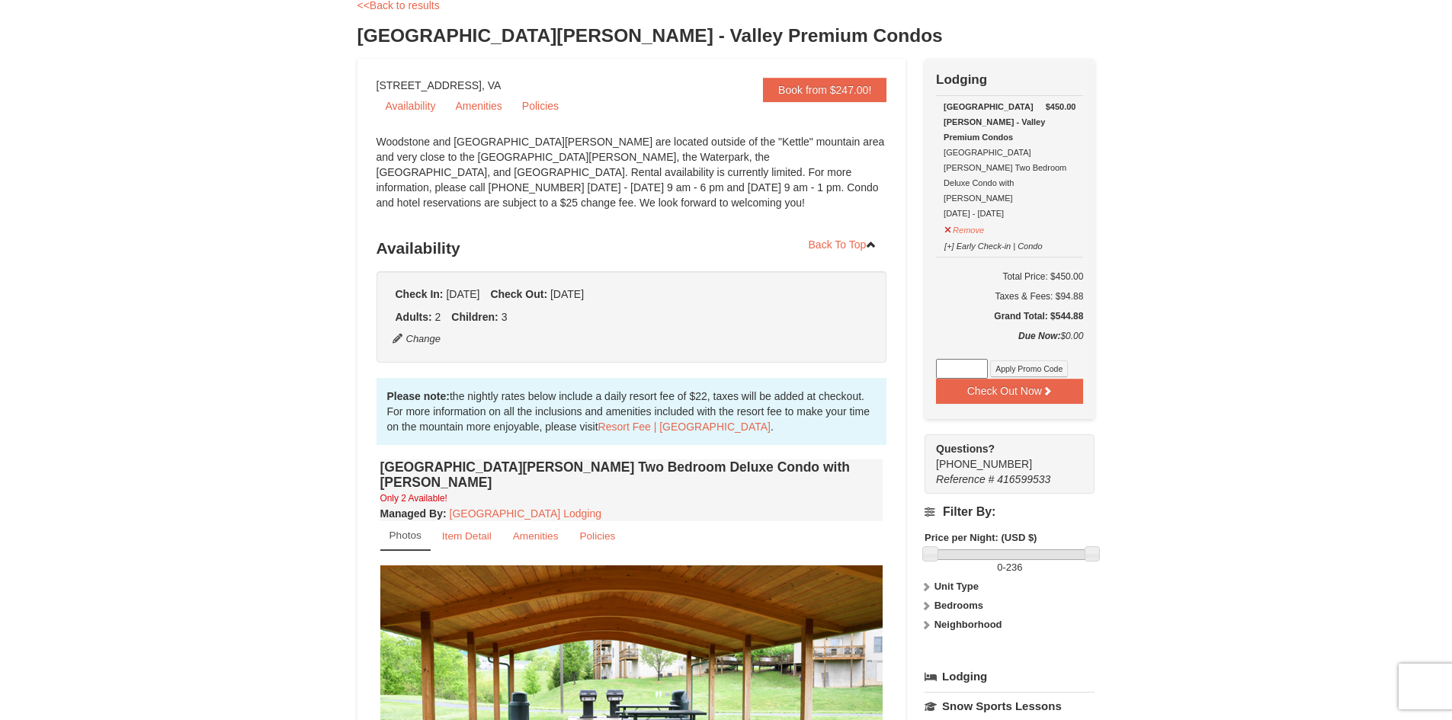
scroll to position [0, 0]
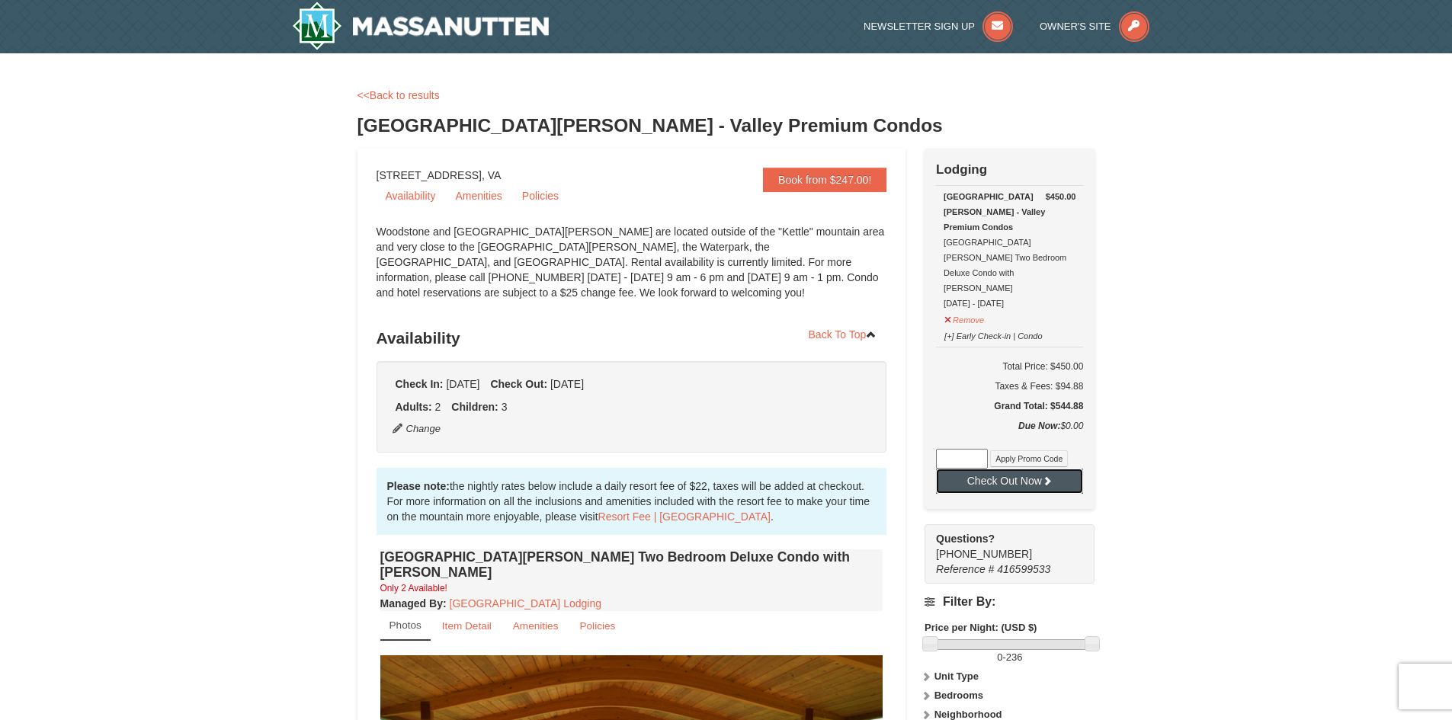
click at [977, 469] on button "Check Out Now" at bounding box center [1009, 481] width 147 height 24
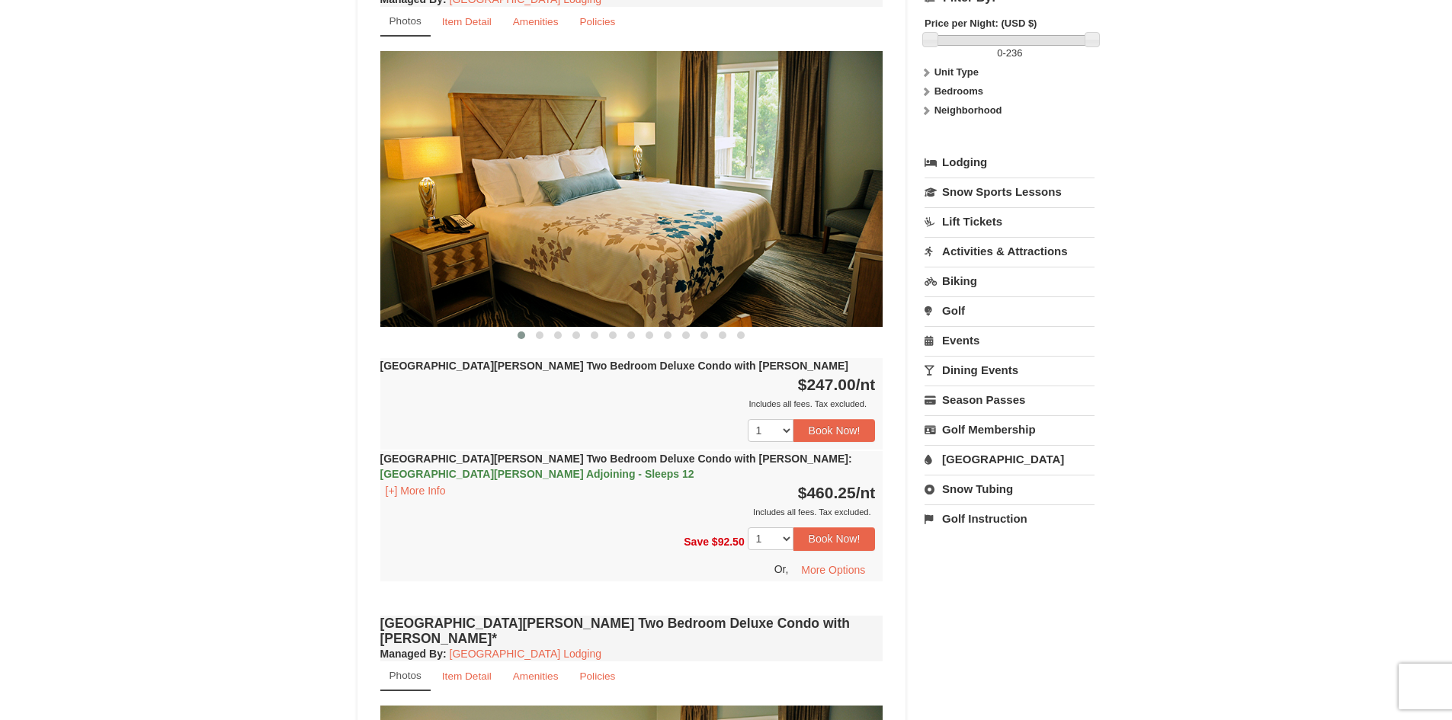
scroll to position [610, 0]
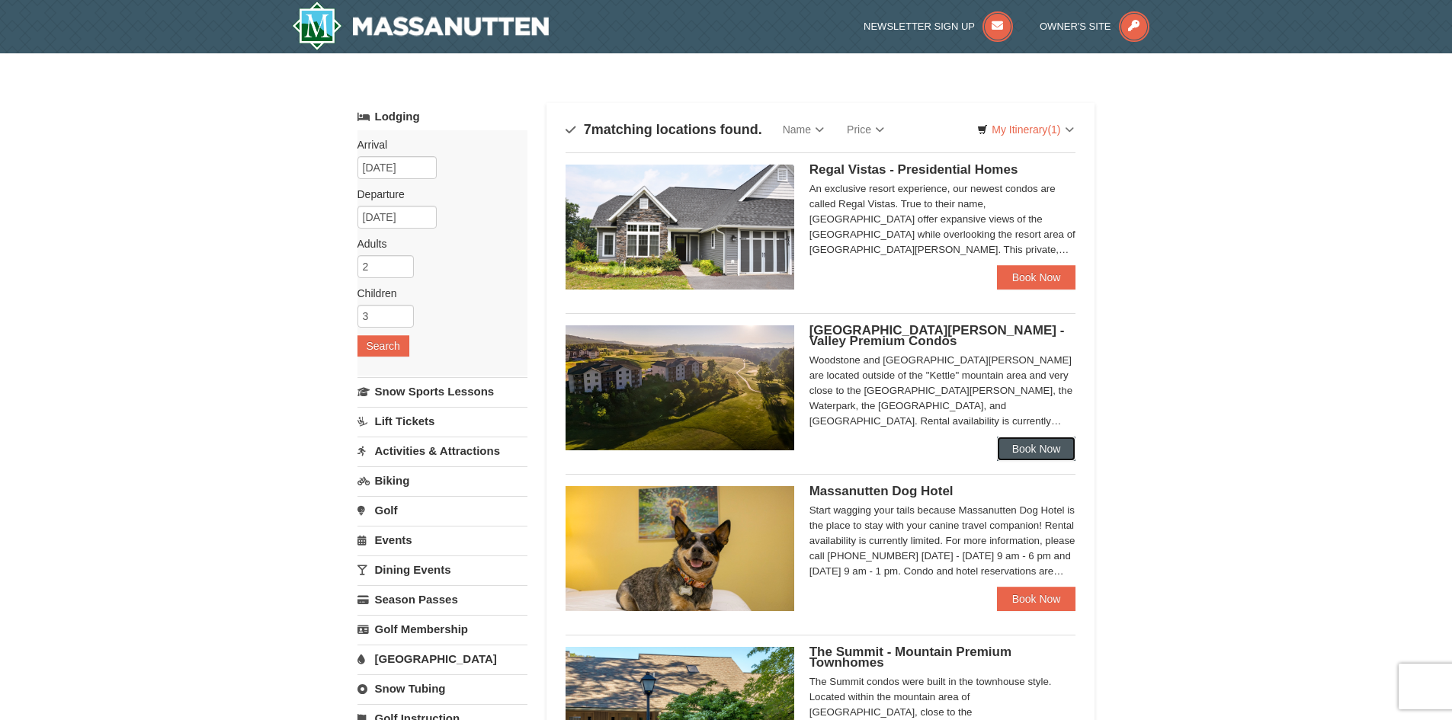
click at [1035, 454] on link "Book Now" at bounding box center [1036, 449] width 79 height 24
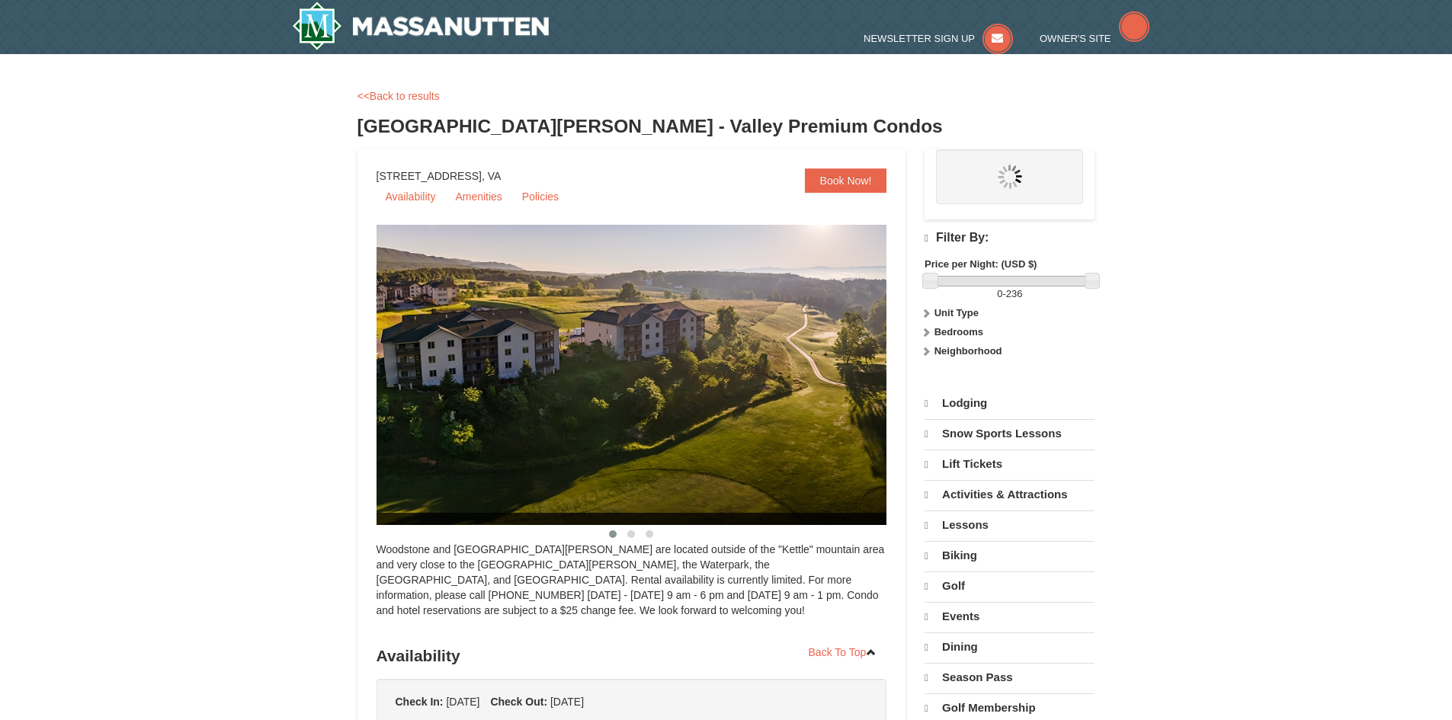
select select "10"
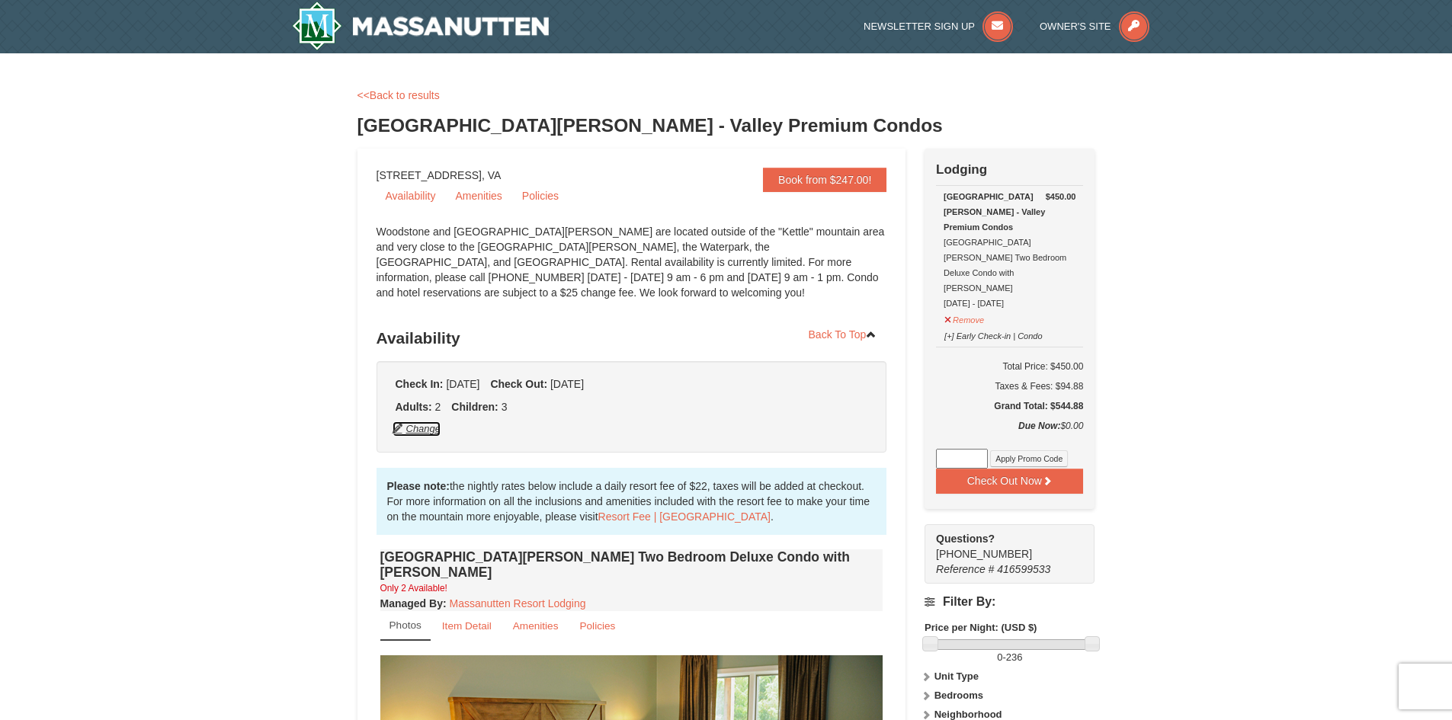
click at [411, 428] on button "Change" at bounding box center [417, 429] width 50 height 17
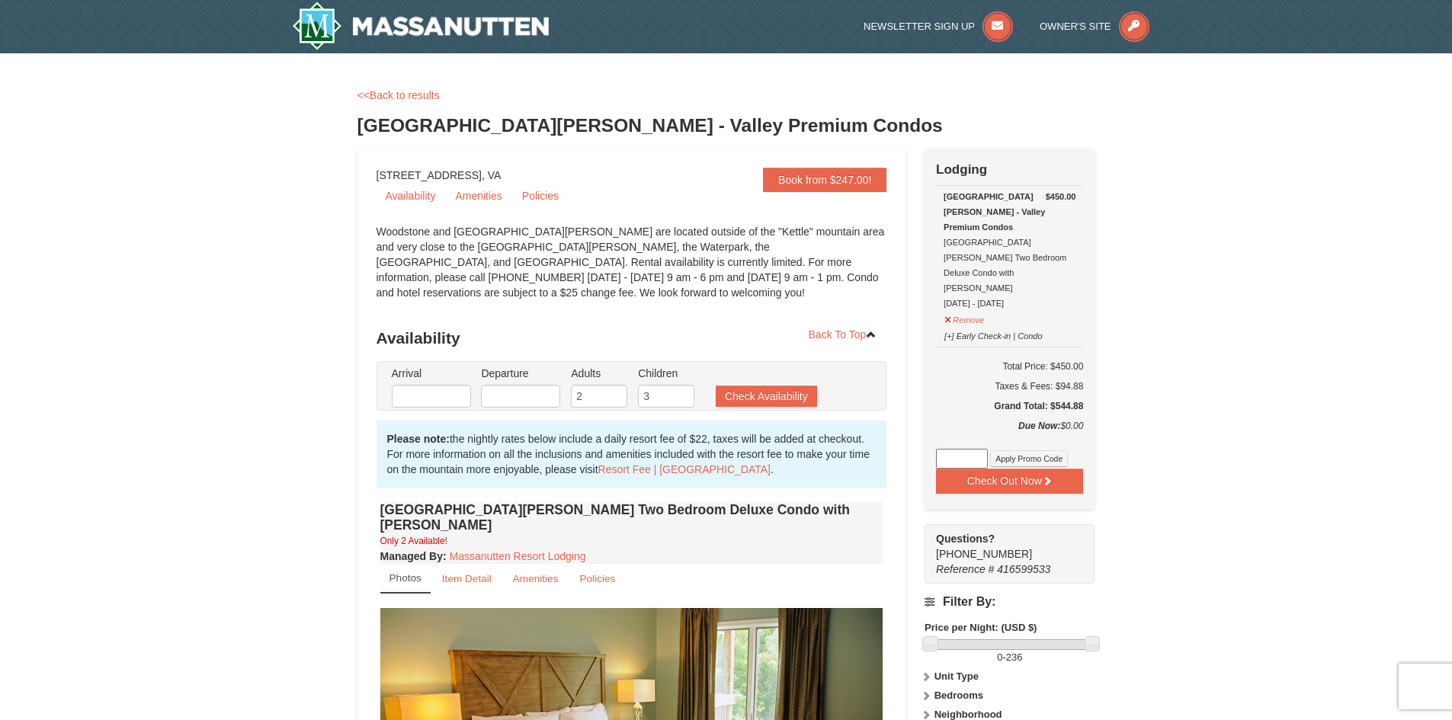
type input "11/22/2025"
type input "[DATE]"
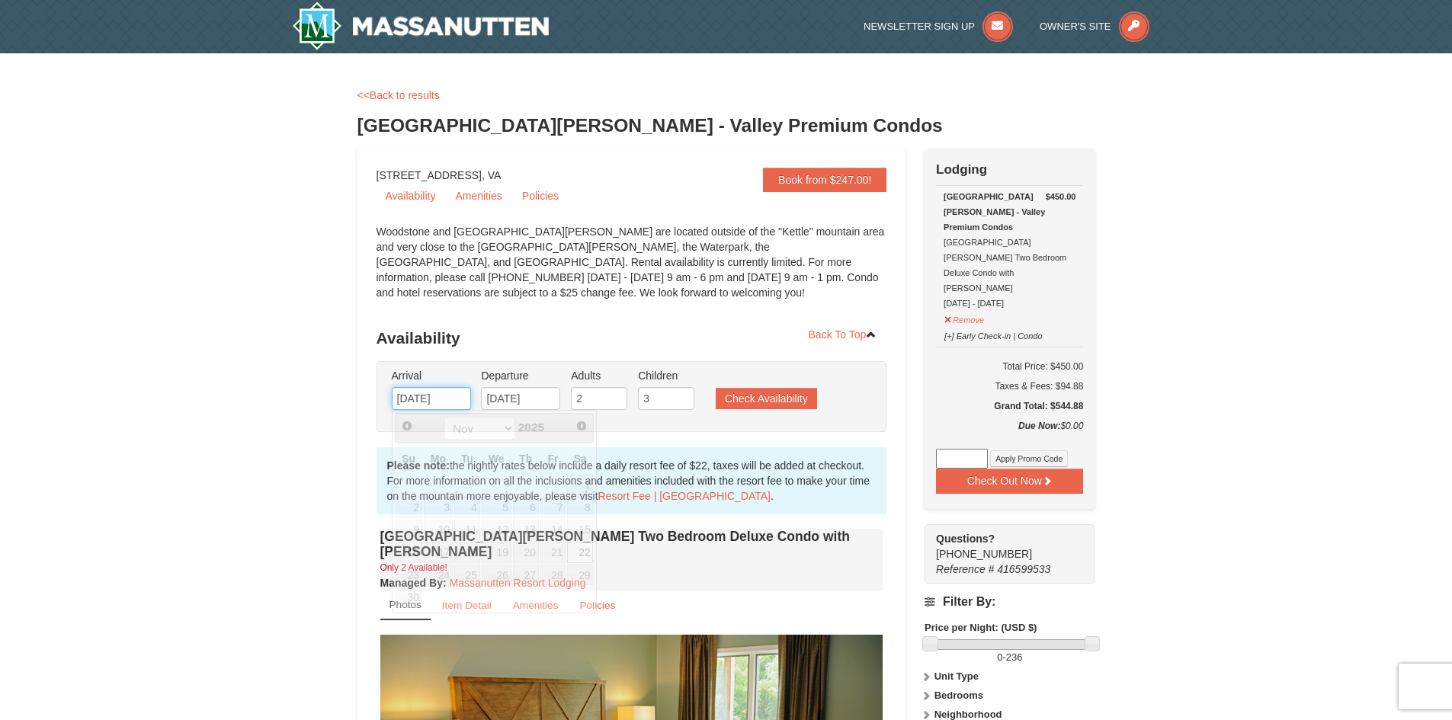
click at [432, 399] on input "11/22/2025" at bounding box center [431, 398] width 79 height 23
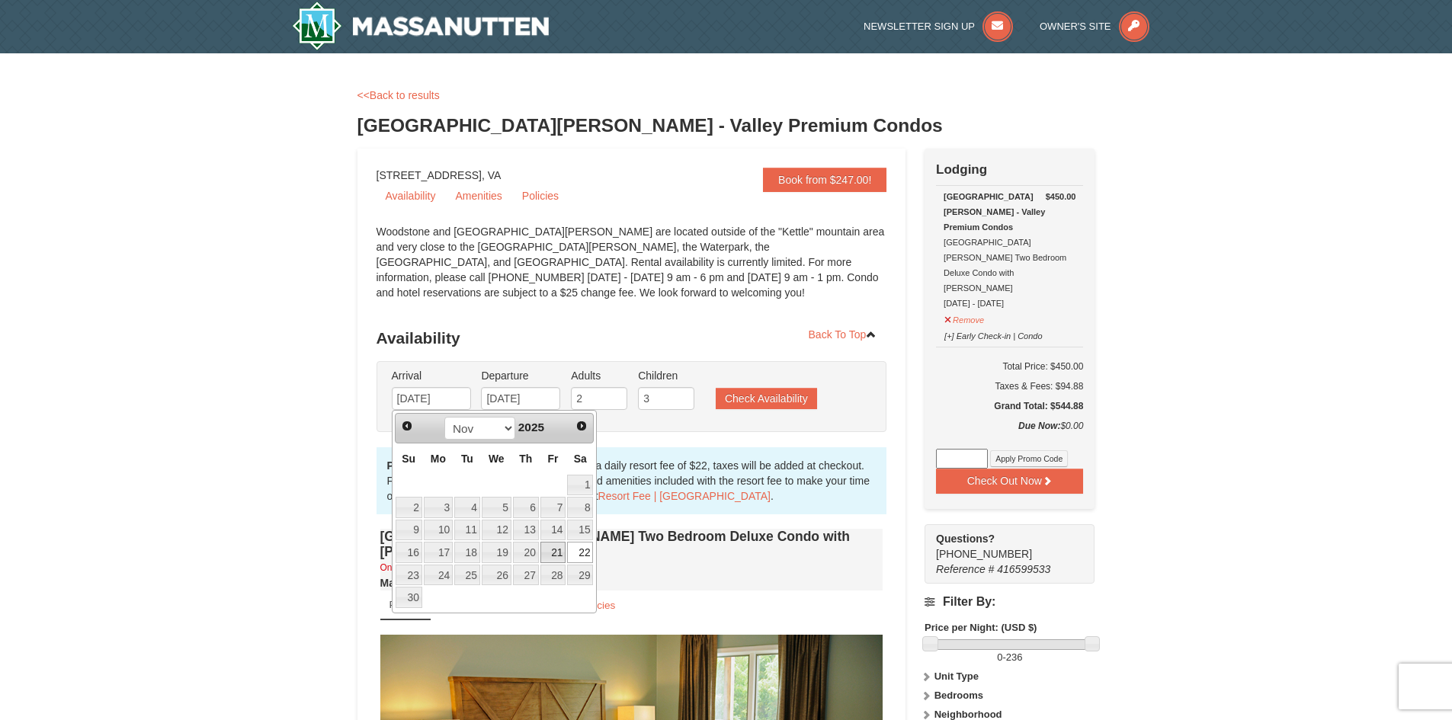
click at [563, 553] on link "21" at bounding box center [553, 552] width 26 height 21
type input "[DATE]"
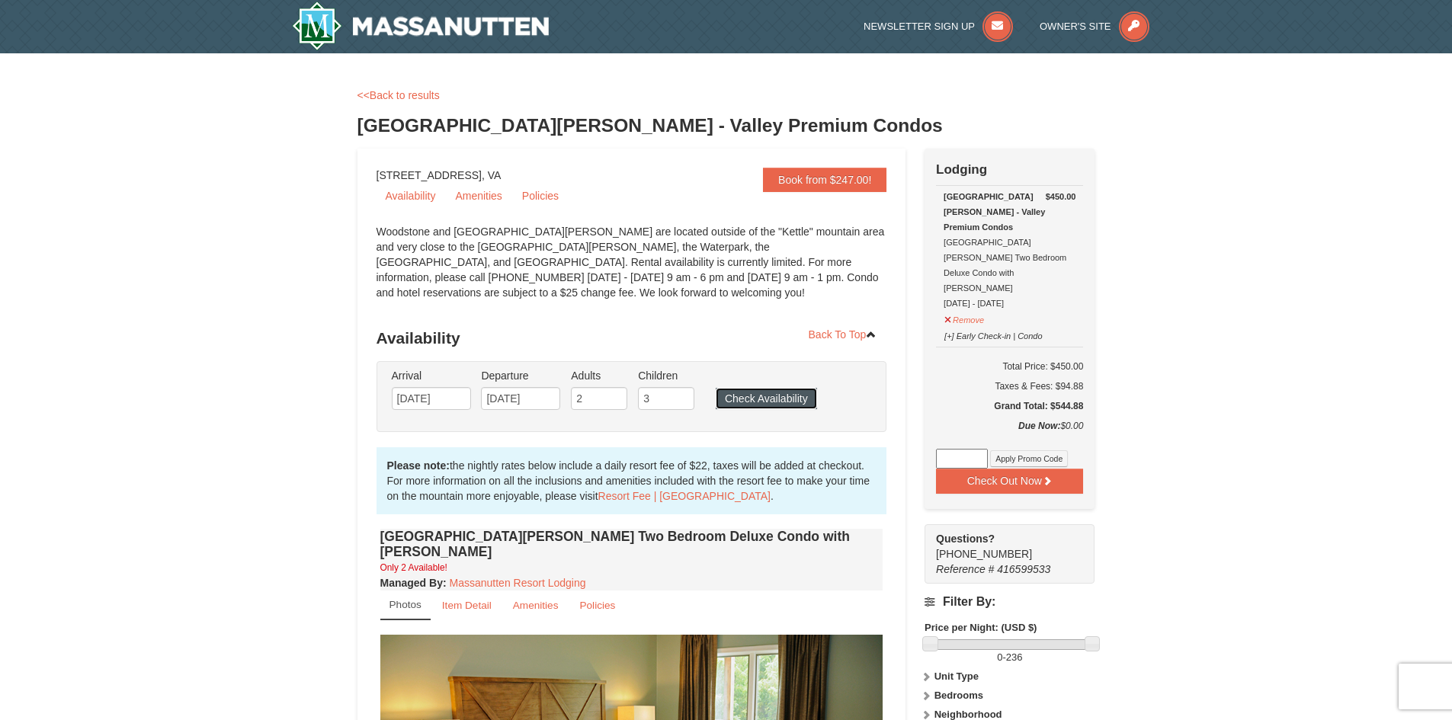
click at [798, 397] on button "Check Availability" at bounding box center [766, 398] width 101 height 21
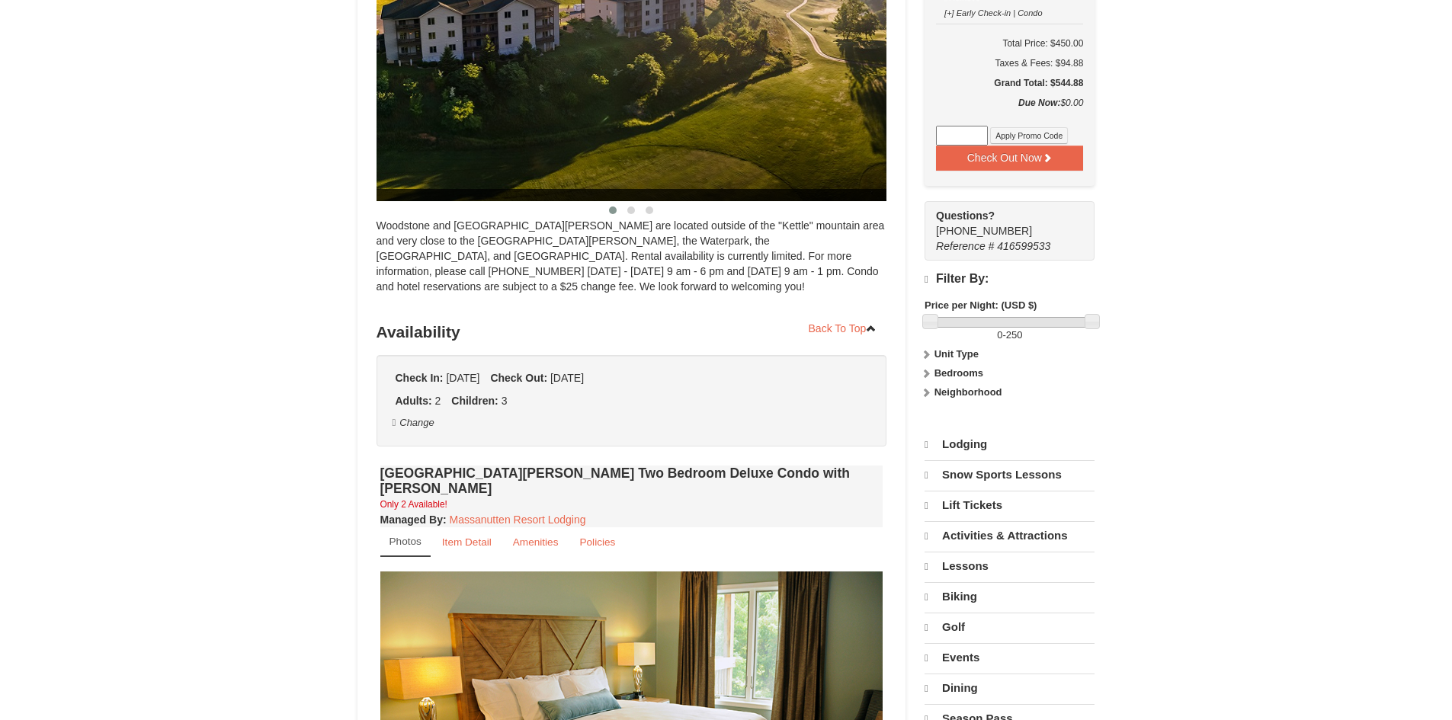
scroll to position [308, 0]
select select "10"
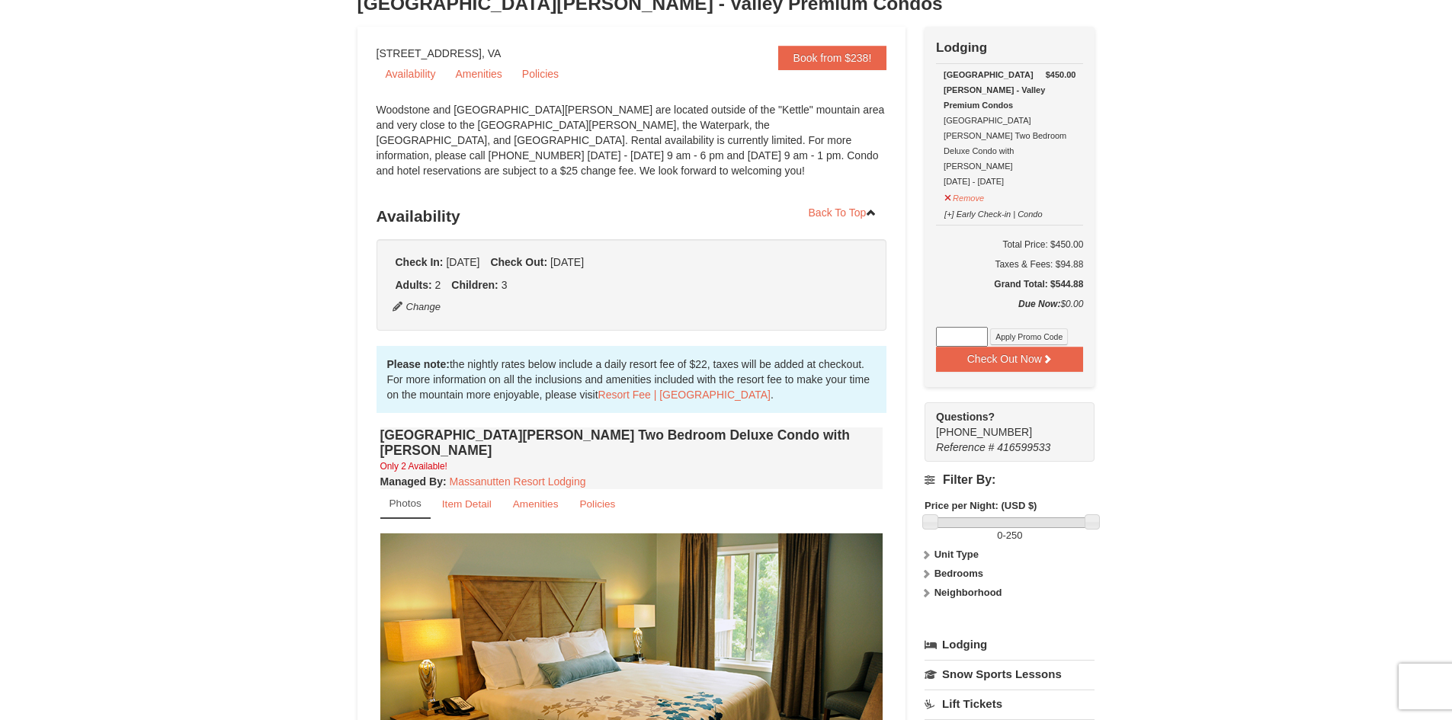
scroll to position [79, 0]
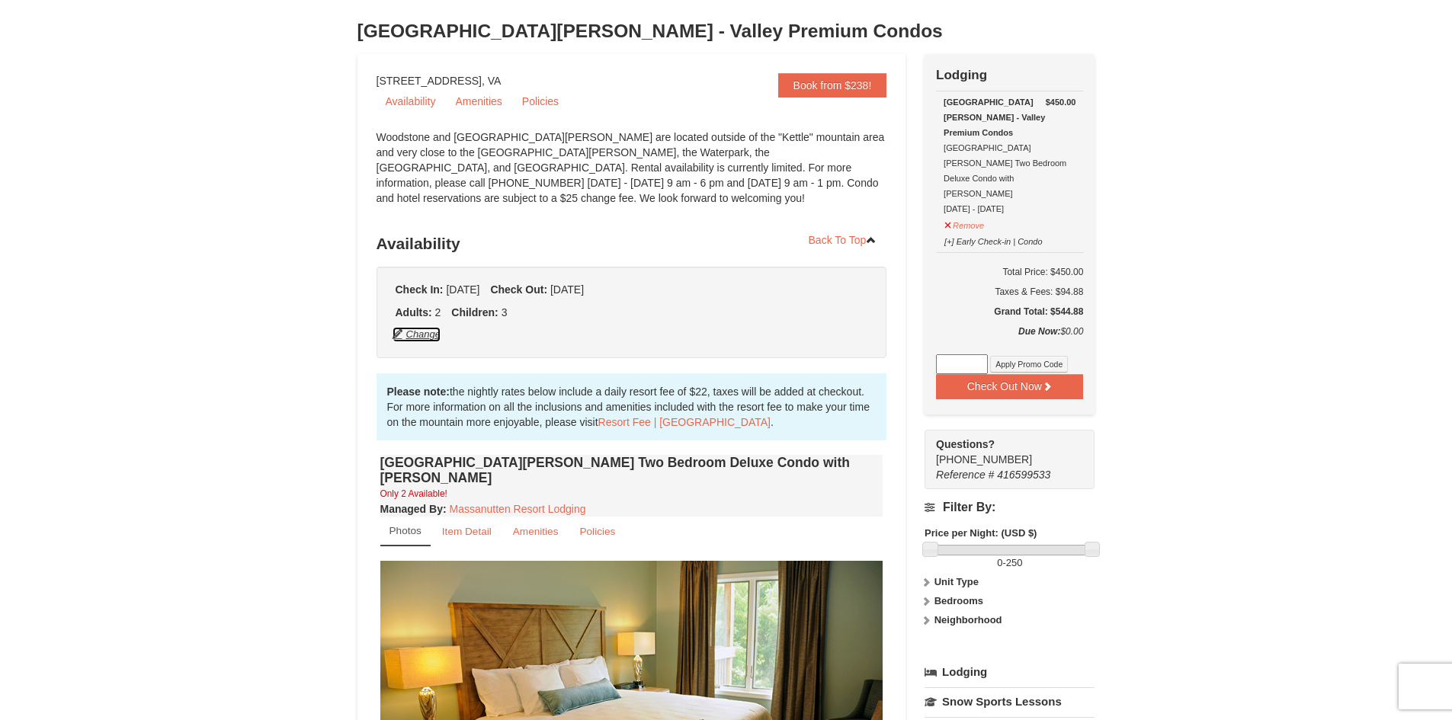
click at [418, 331] on button "Change" at bounding box center [417, 334] width 50 height 17
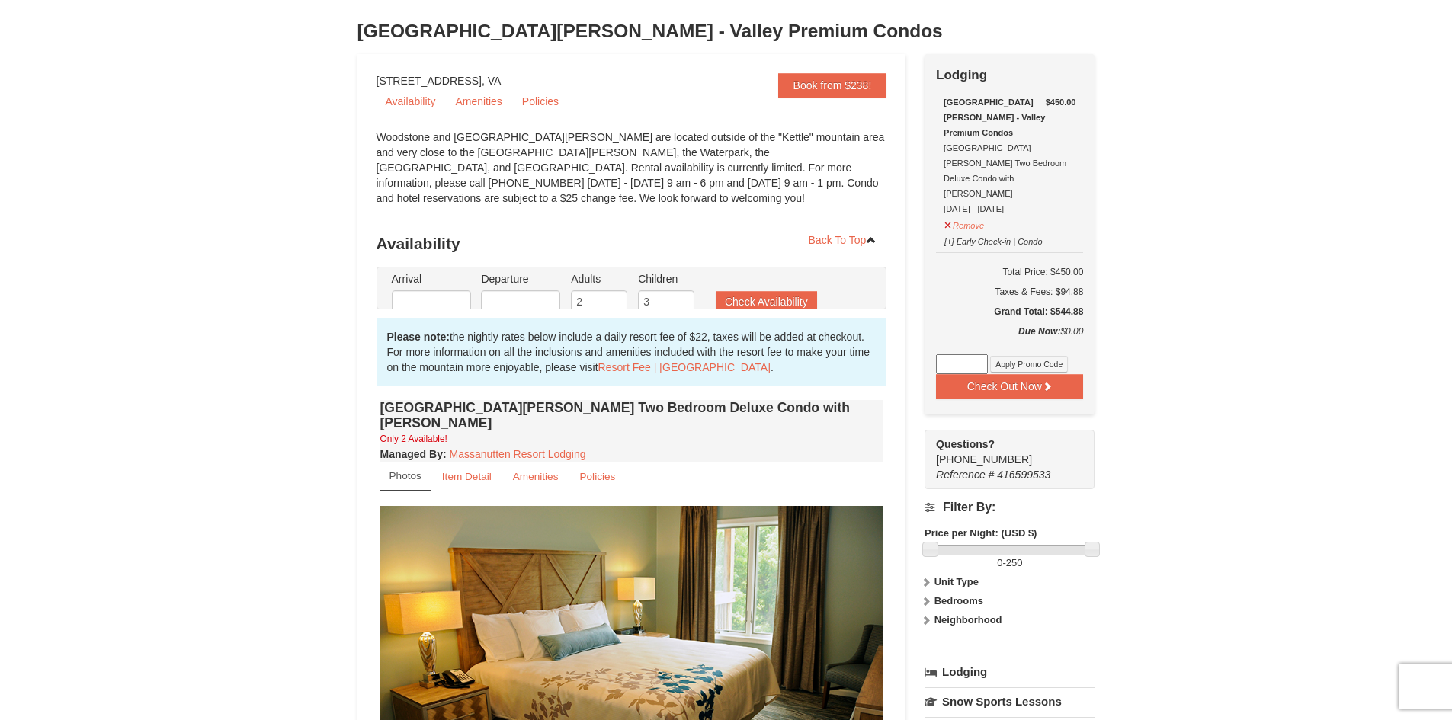
type input "11/21/2025"
type input "11/24/2025"
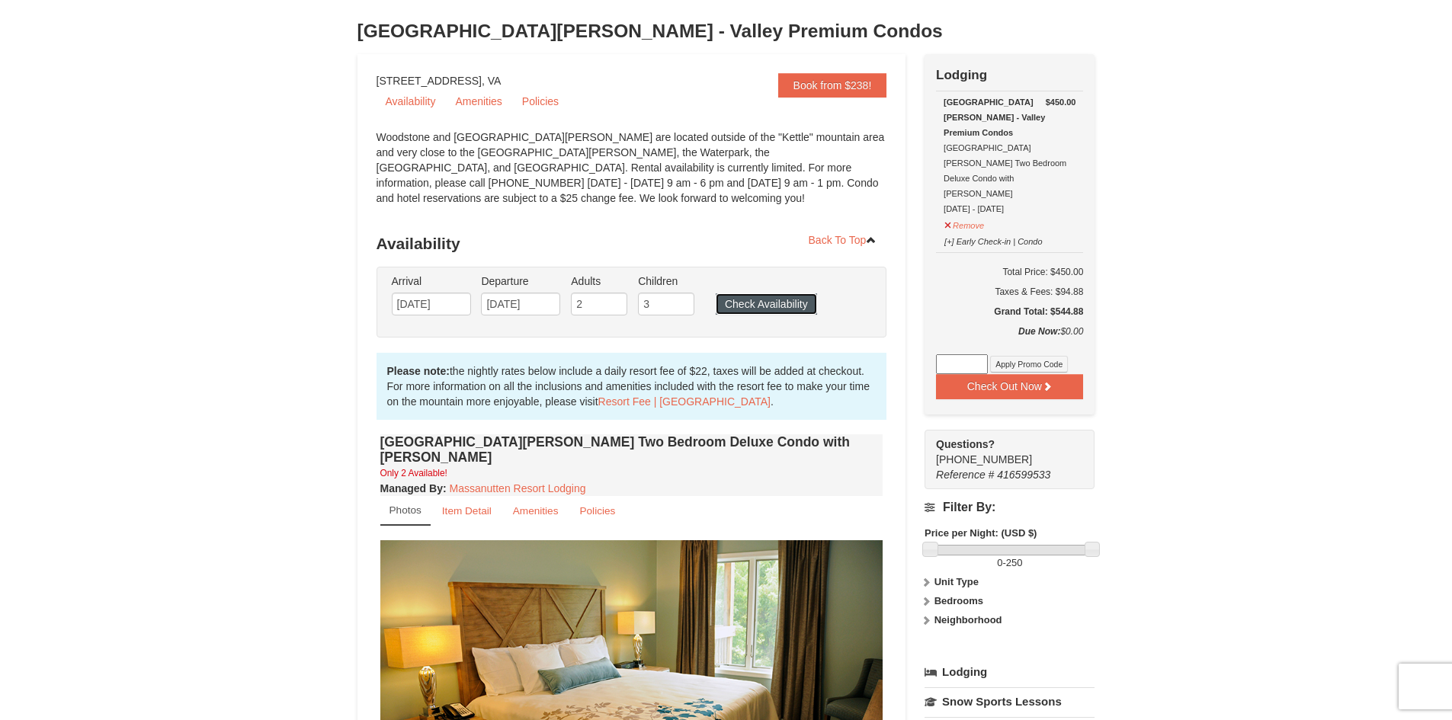
click at [768, 305] on button "Check Availability" at bounding box center [766, 303] width 101 height 21
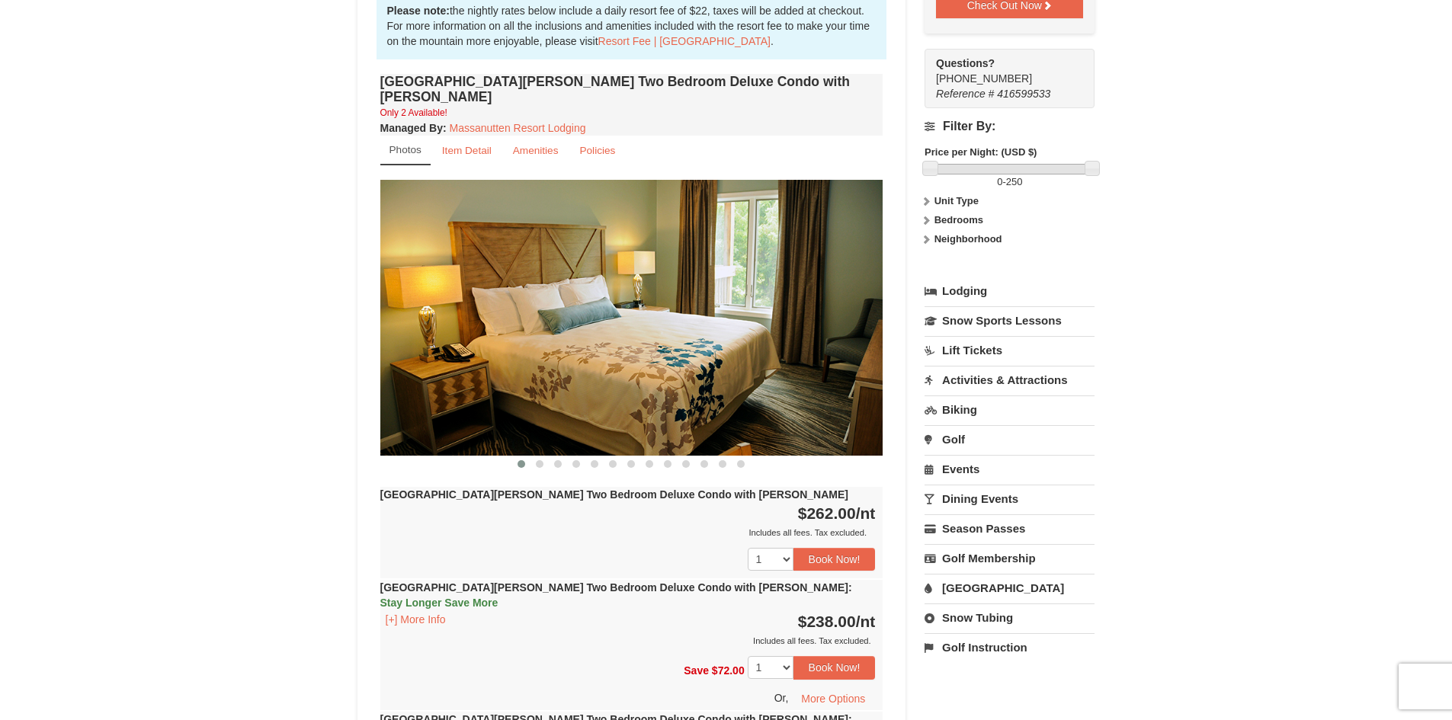
scroll to position [537, 0]
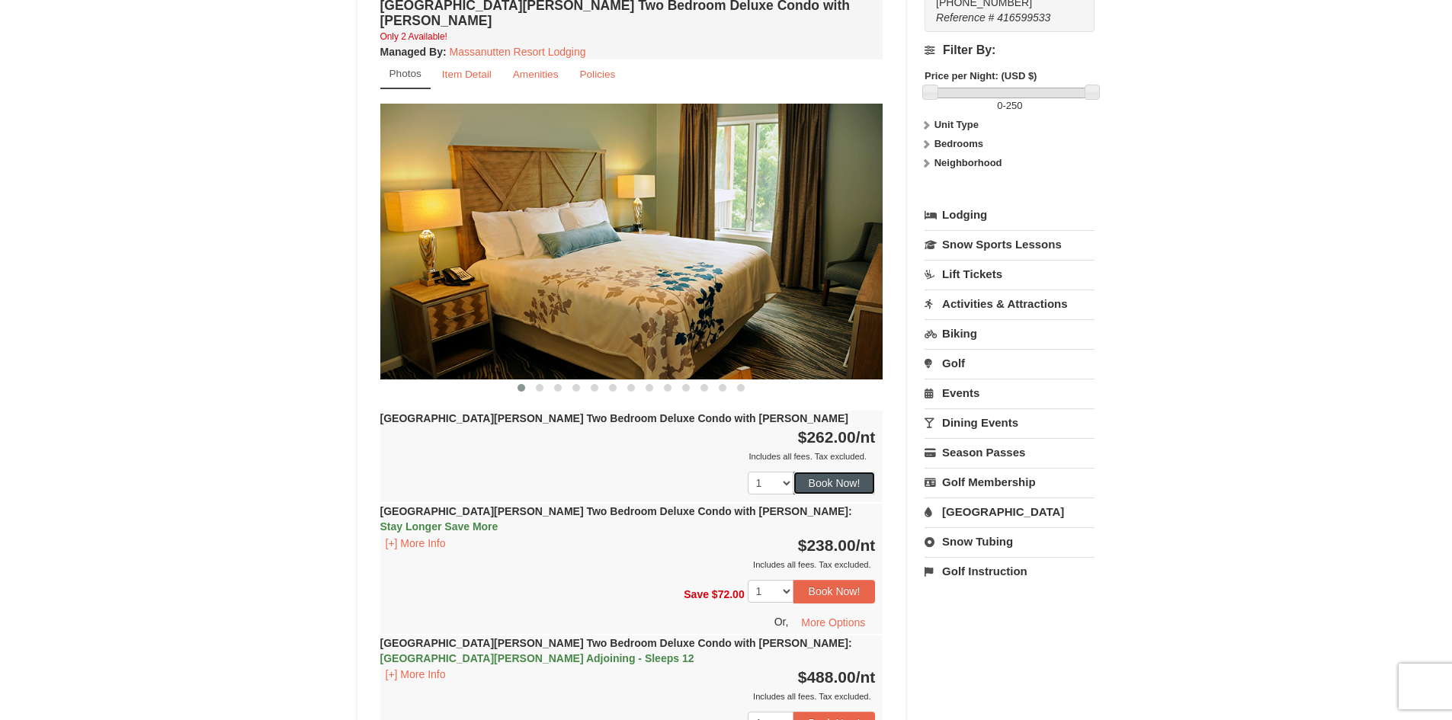
click at [842, 472] on button "Book Now!" at bounding box center [835, 483] width 82 height 23
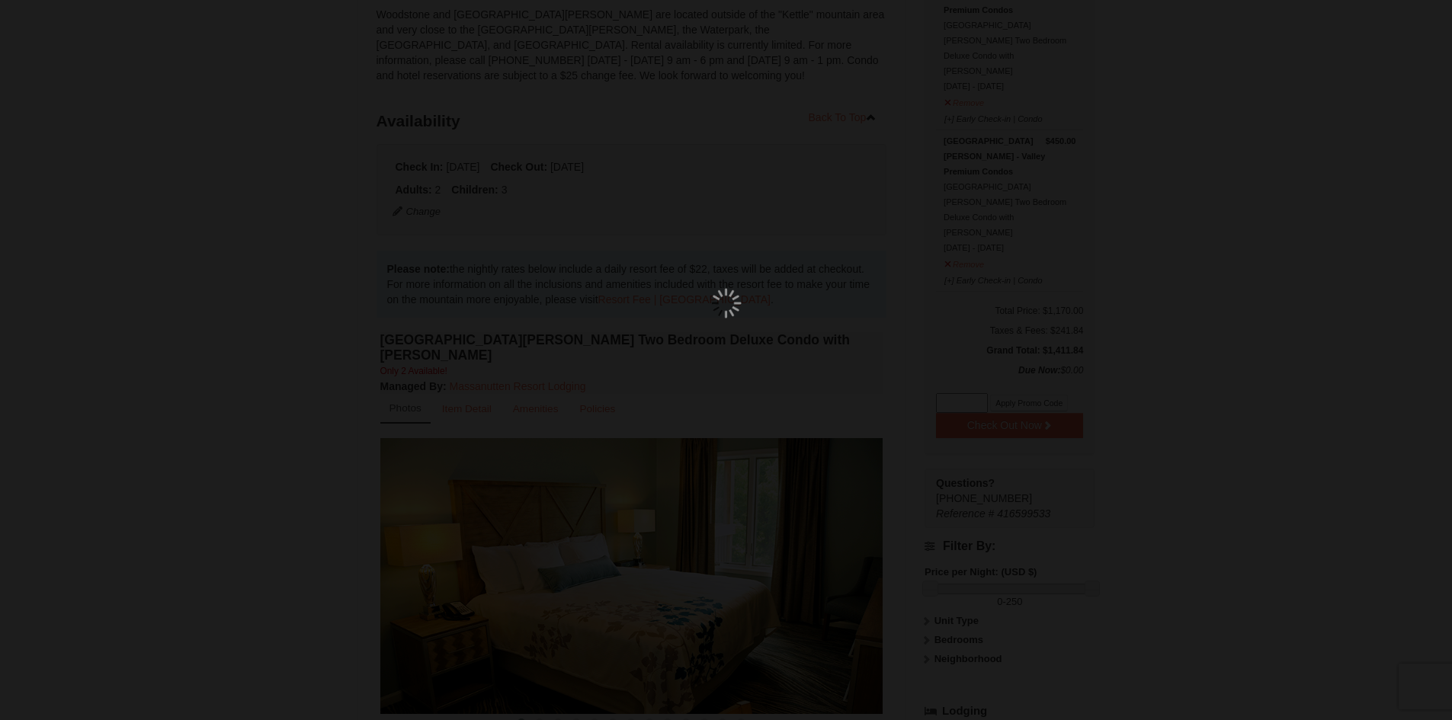
scroll to position [133, 0]
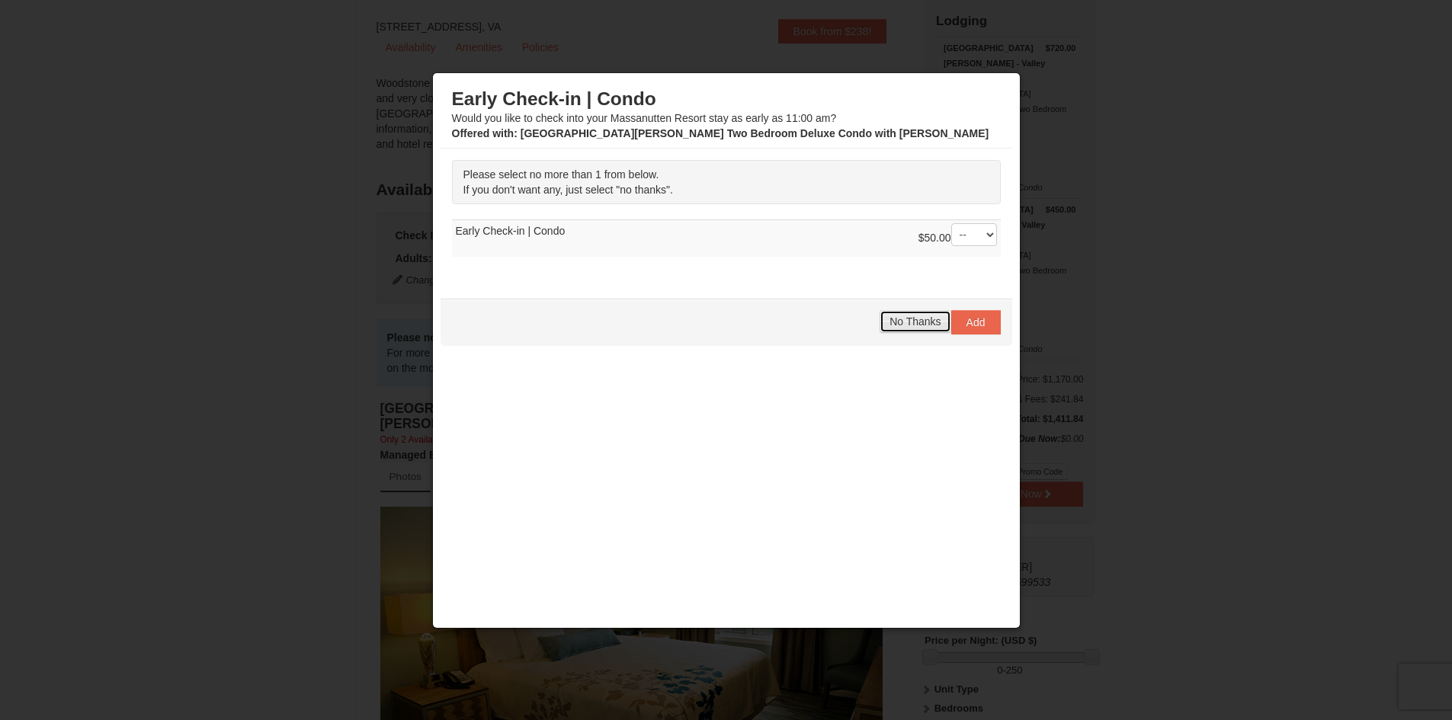
click at [927, 322] on span "No Thanks" at bounding box center [915, 322] width 51 height 12
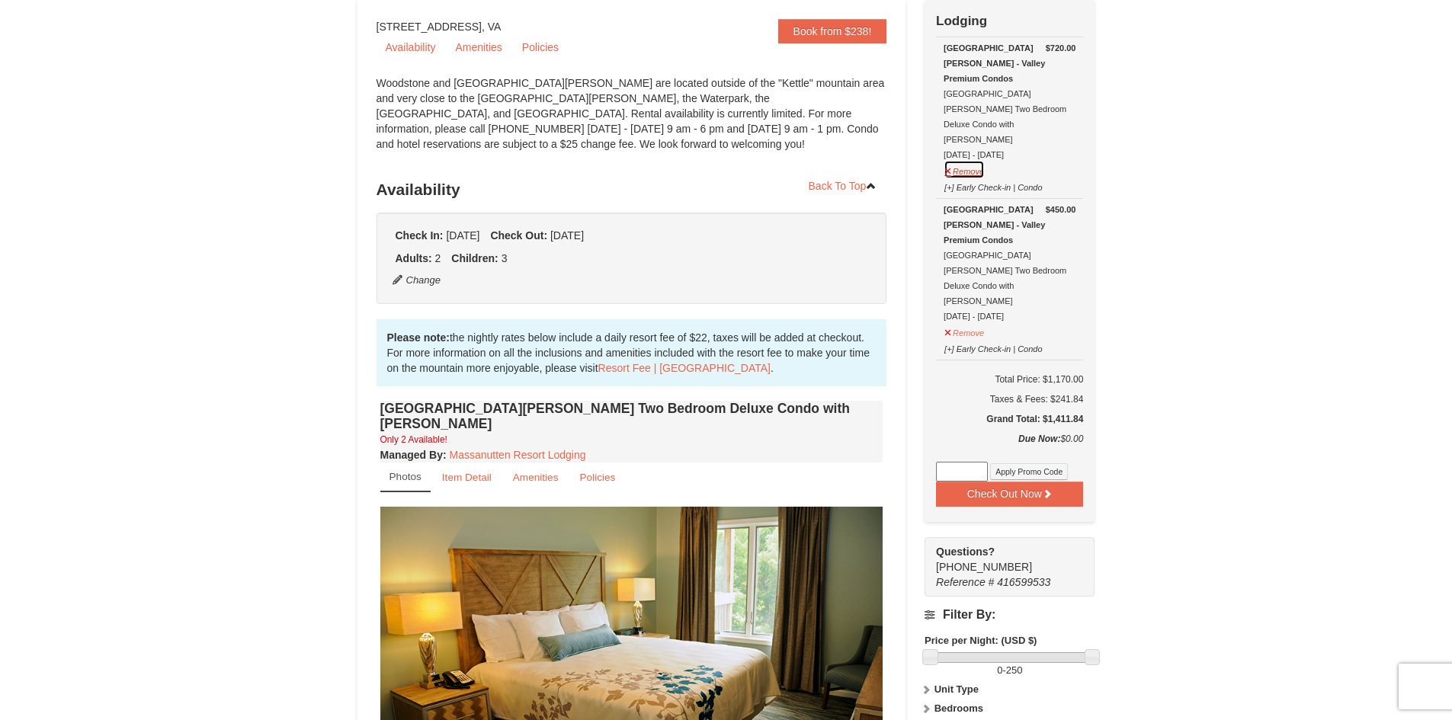
click at [971, 160] on button "Remove" at bounding box center [964, 169] width 41 height 19
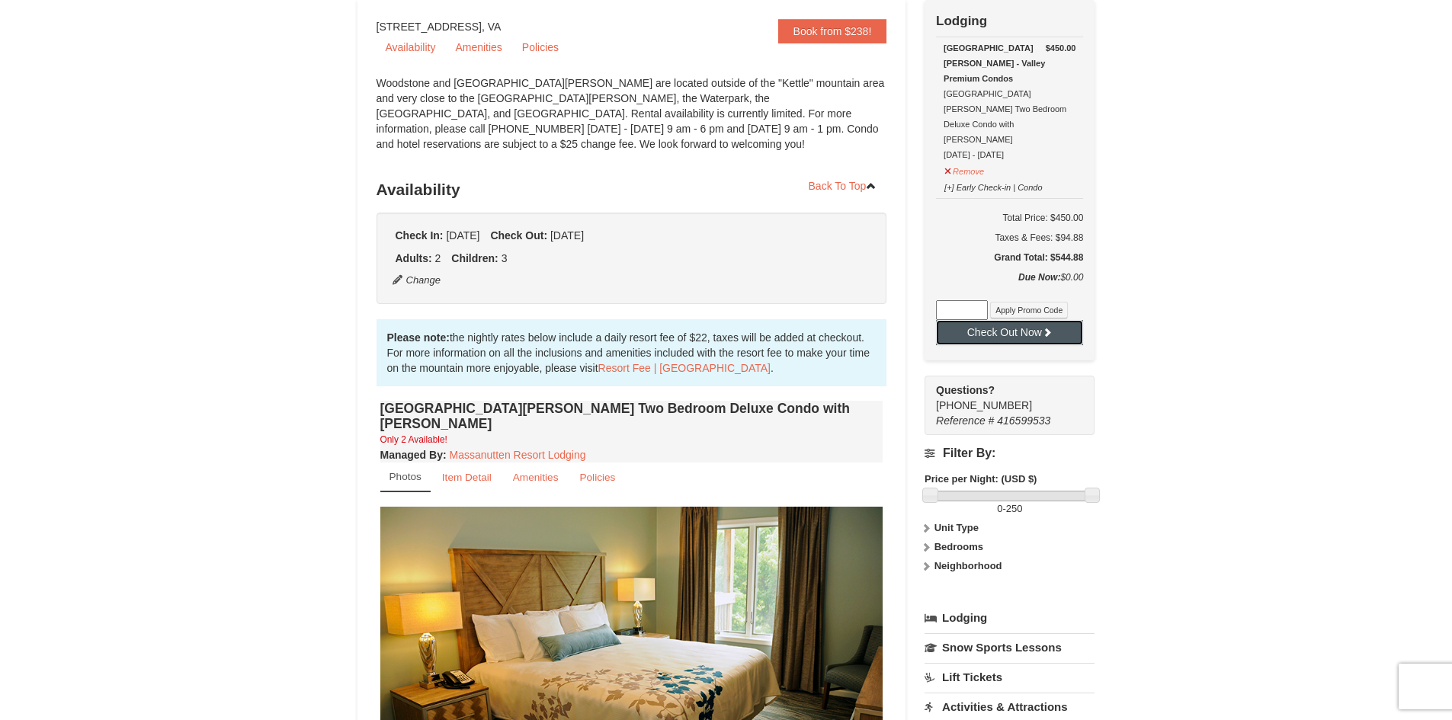
click at [1015, 320] on button "Check Out Now" at bounding box center [1009, 332] width 147 height 24
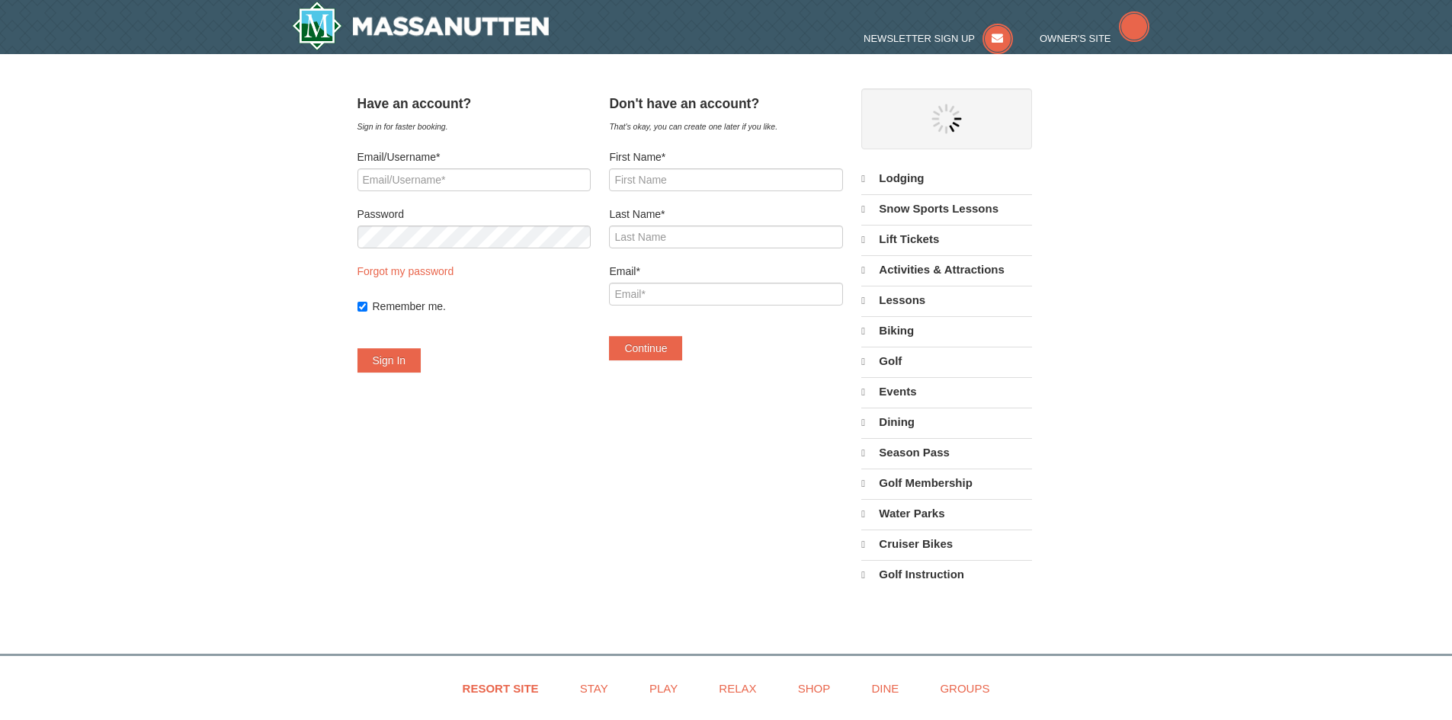
select select "10"
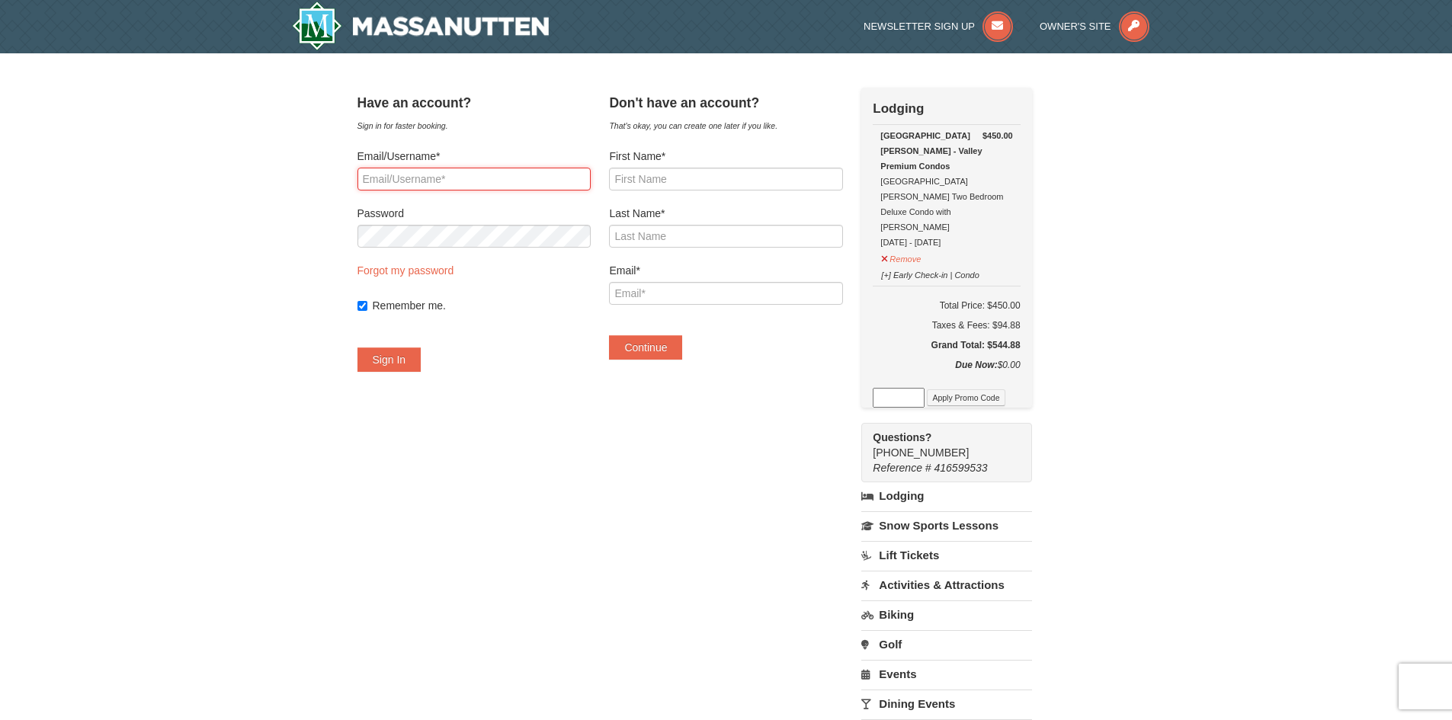
click at [478, 174] on input "Email/Username*" at bounding box center [474, 179] width 233 height 23
type input "[EMAIL_ADDRESS][DOMAIN_NAME]"
drag, startPoint x: 521, startPoint y: 180, endPoint x: 342, endPoint y: 206, distance: 181.0
click at [344, 206] on div "× Have an account? Sign in for faster booking. Email/Username* [EMAIL_ADDRESS][…" at bounding box center [726, 485] width 768 height 832
click at [663, 179] on input "First Name*" at bounding box center [725, 179] width 233 height 23
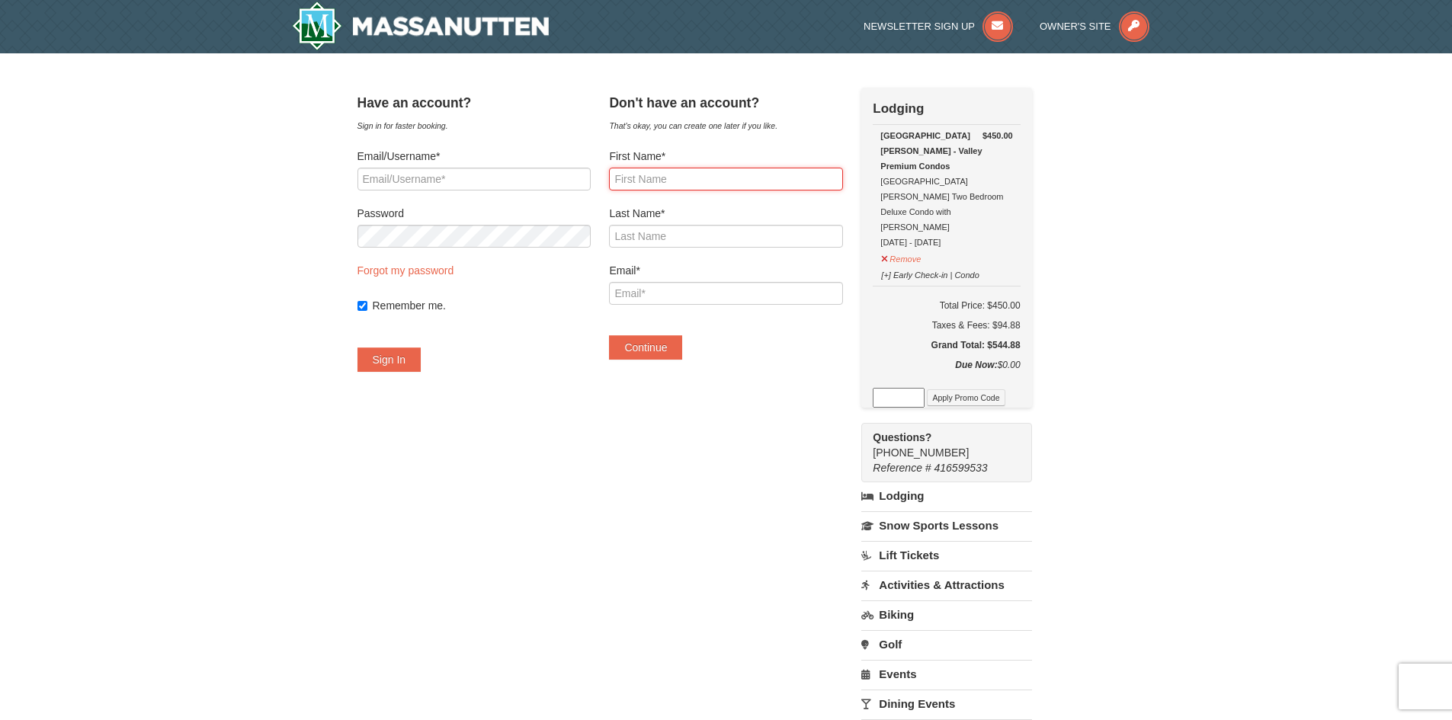
click at [661, 182] on input "First Name*" at bounding box center [725, 179] width 233 height 23
type input "Elleni"
click at [666, 235] on input "Last Name*" at bounding box center [725, 236] width 233 height 23
type input "[PERSON_NAME]"
click at [730, 294] on input "Email*" at bounding box center [725, 293] width 233 height 23
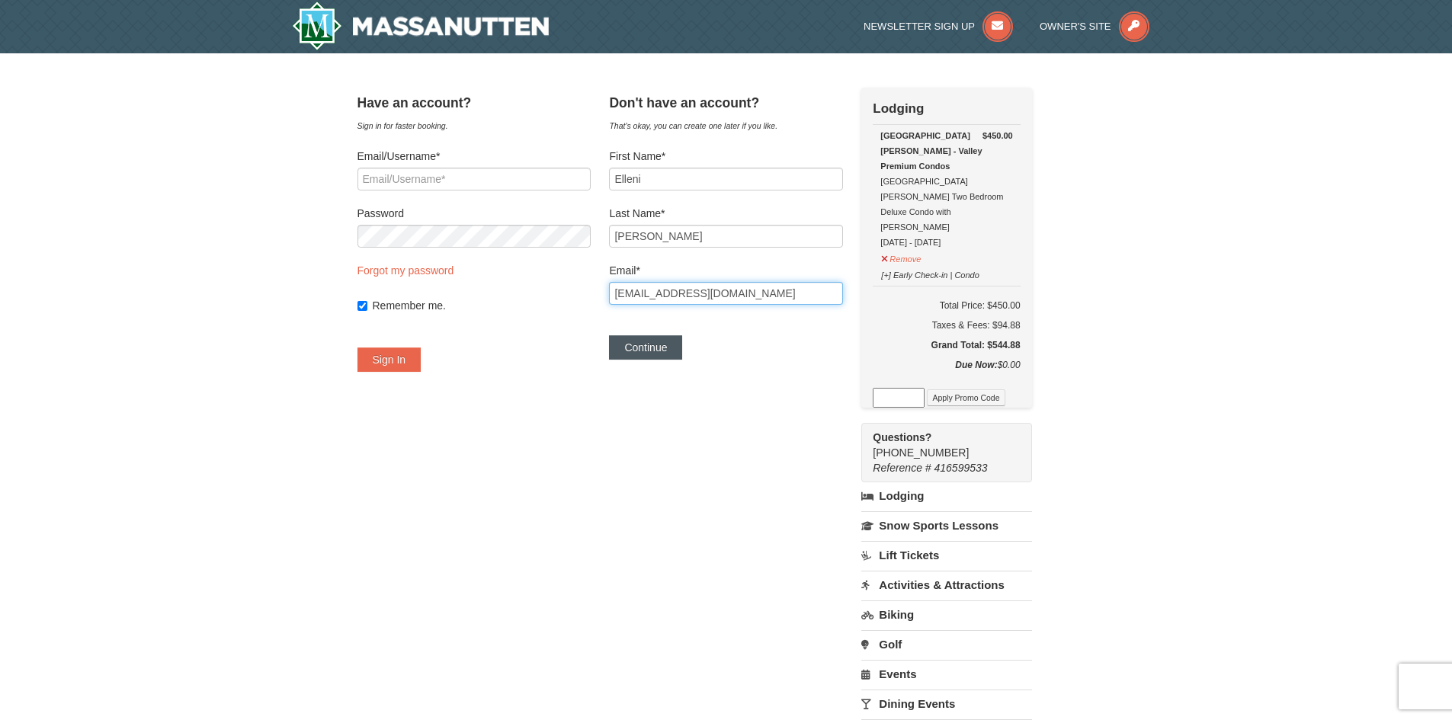
type input "[EMAIL_ADDRESS][DOMAIN_NAME]"
click at [678, 349] on button "Continue" at bounding box center [645, 347] width 73 height 24
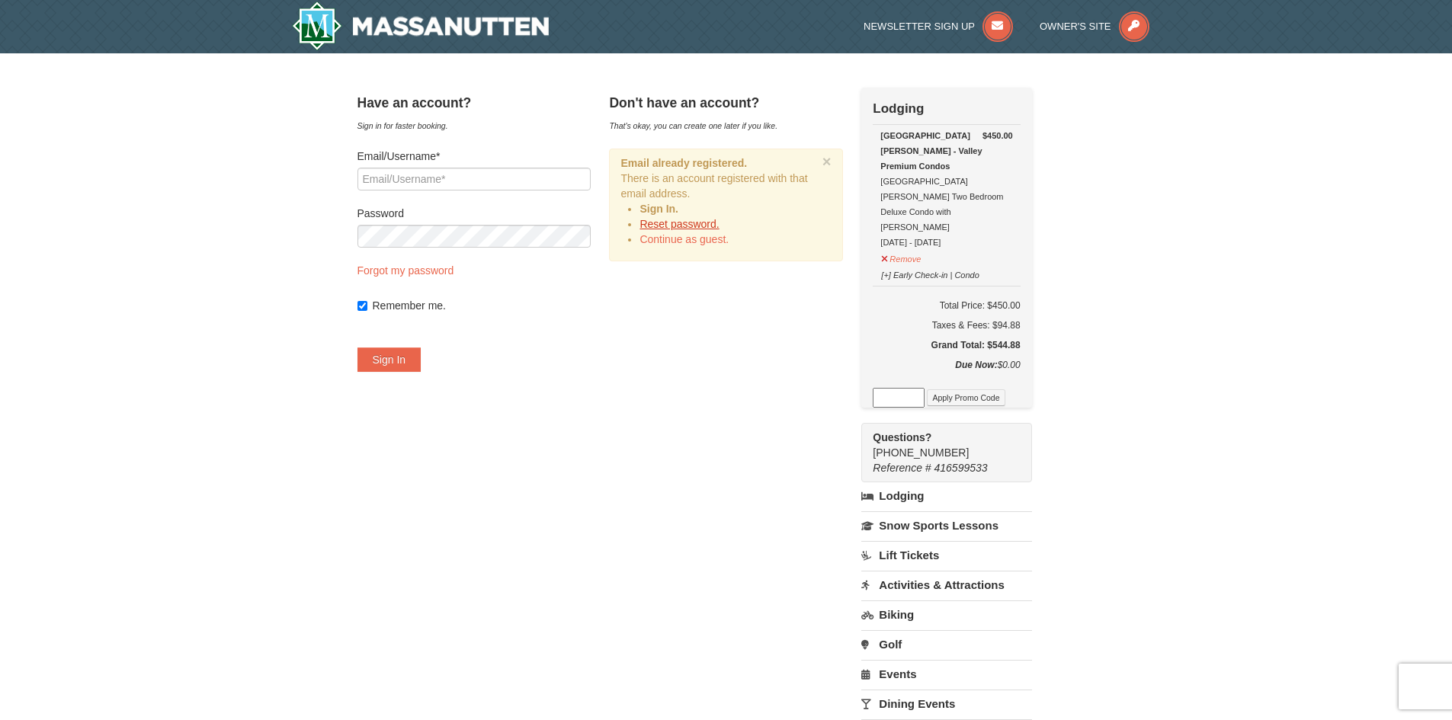
click at [719, 228] on link "Reset password." at bounding box center [679, 224] width 79 height 12
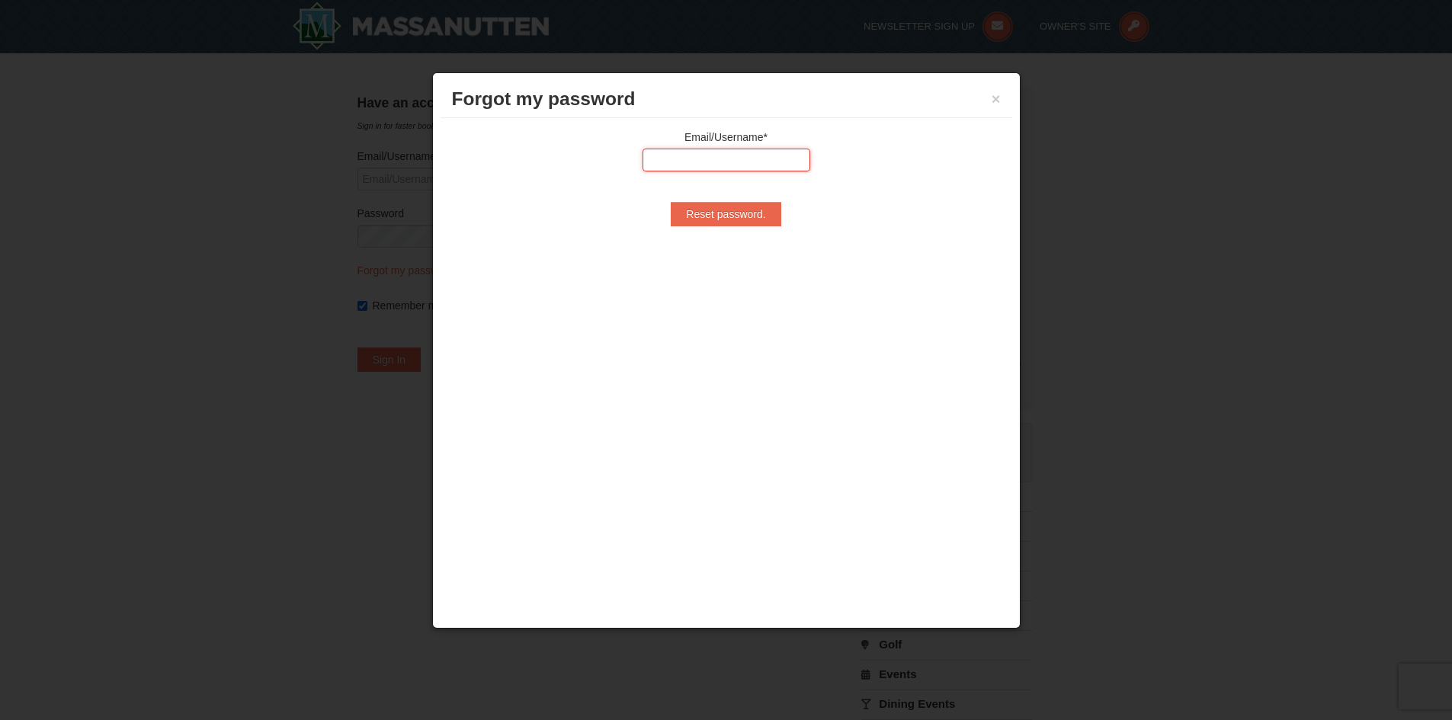
click at [729, 159] on input "text" at bounding box center [727, 160] width 168 height 23
type input "[EMAIL_ADDRESS][DOMAIN_NAME]"
click at [711, 214] on input "Reset password." at bounding box center [726, 214] width 110 height 24
type input "Processing..."
type input "[EMAIL_ADDRESS][DOMAIN_NAME]"
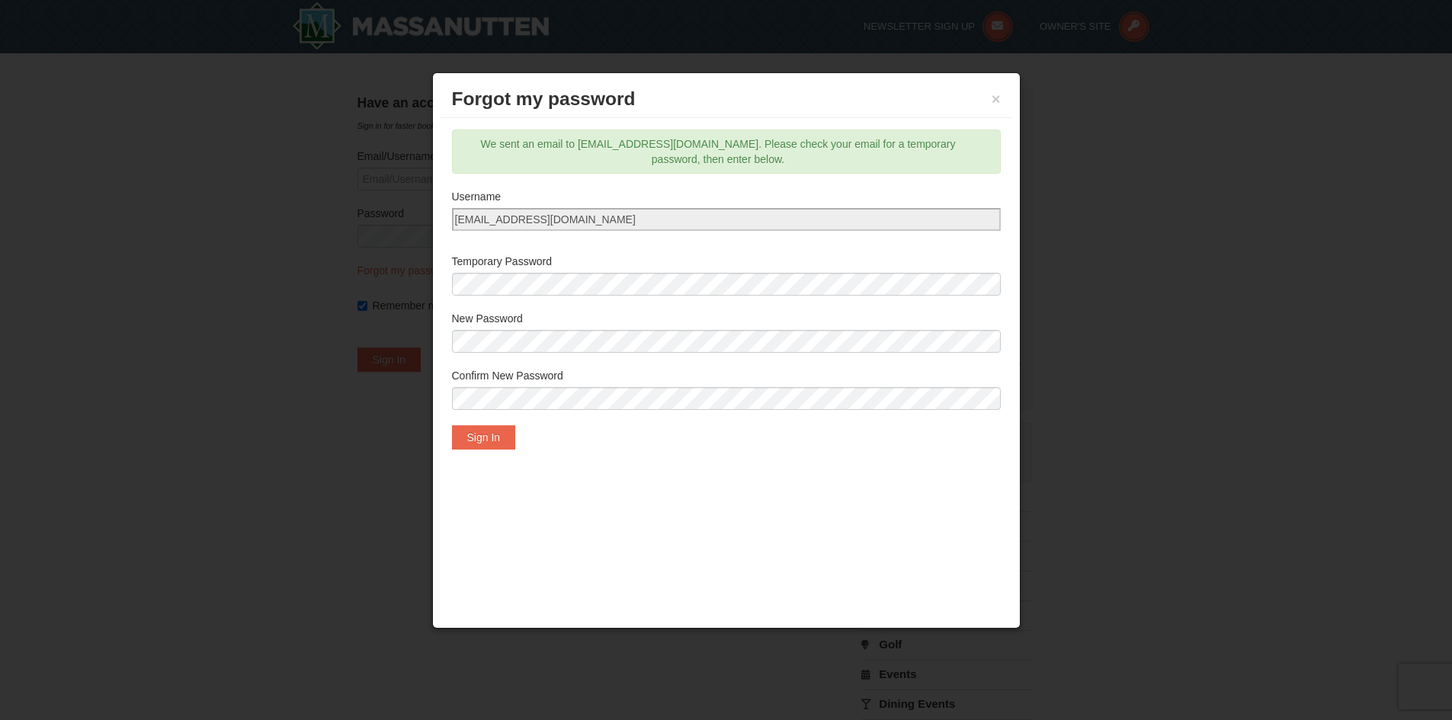
click at [502, 411] on div "Confirm New Password" at bounding box center [726, 393] width 549 height 50
click at [514, 438] on button "Sign In" at bounding box center [484, 437] width 64 height 24
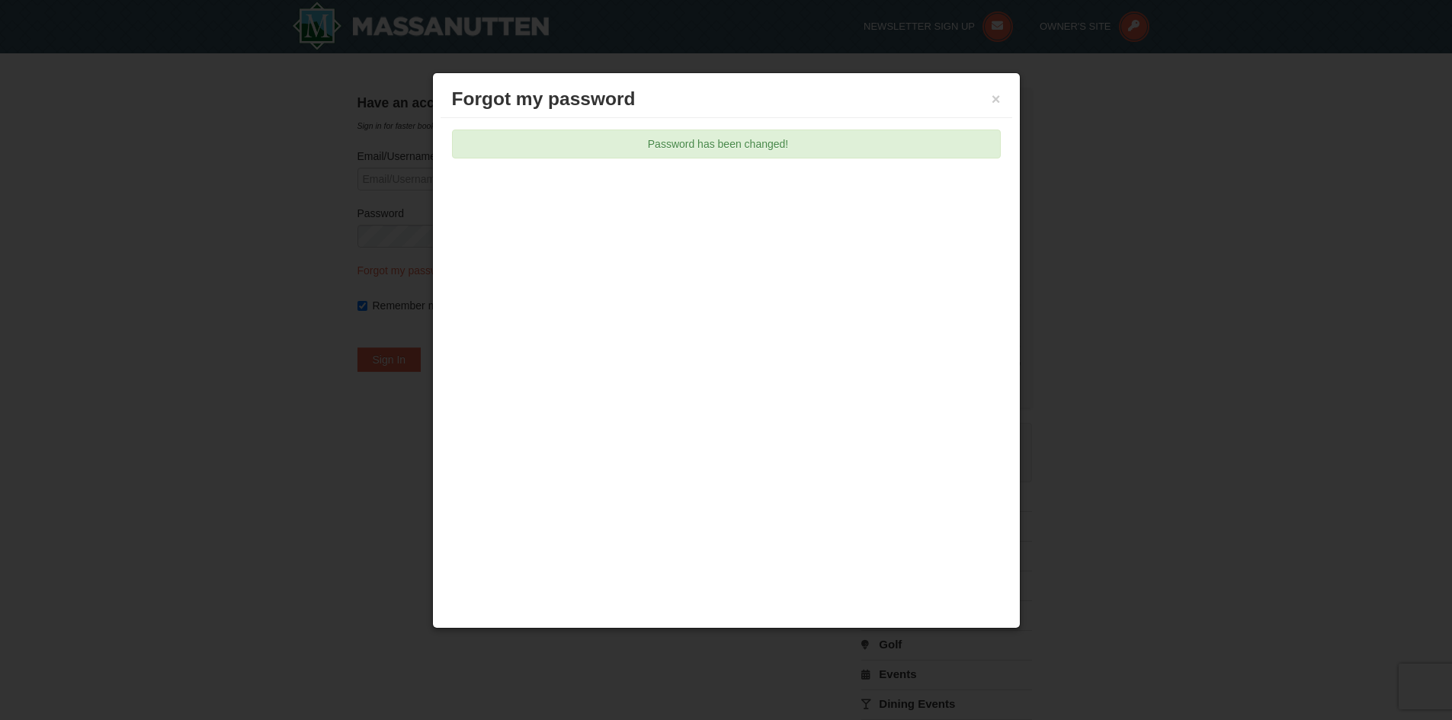
click at [990, 103] on h3 "Forgot my password" at bounding box center [726, 99] width 549 height 23
click at [992, 96] on button "×" at bounding box center [996, 98] width 9 height 15
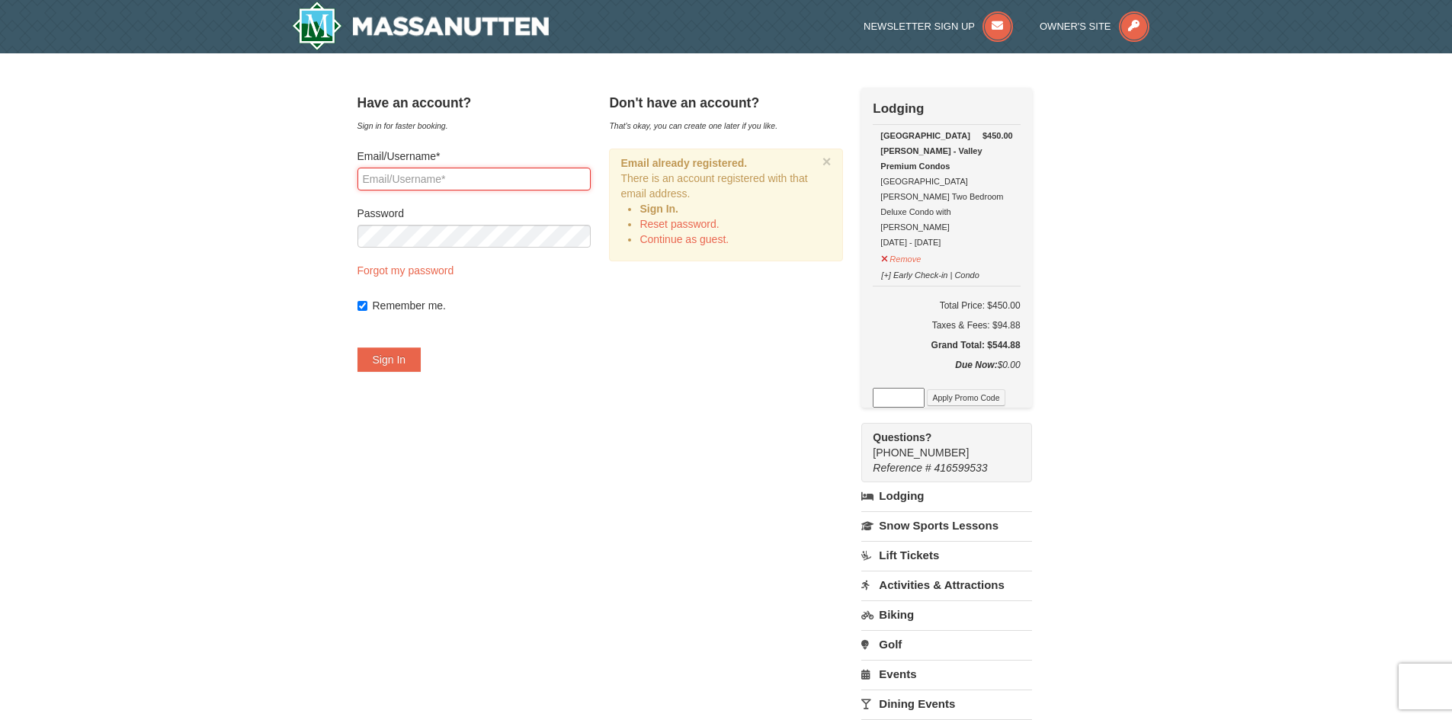
click at [568, 186] on input "Email/Username*" at bounding box center [474, 179] width 233 height 23
type input "ellemuludan@gmail.com"
click at [358, 348] on button "Sign In" at bounding box center [390, 360] width 64 height 24
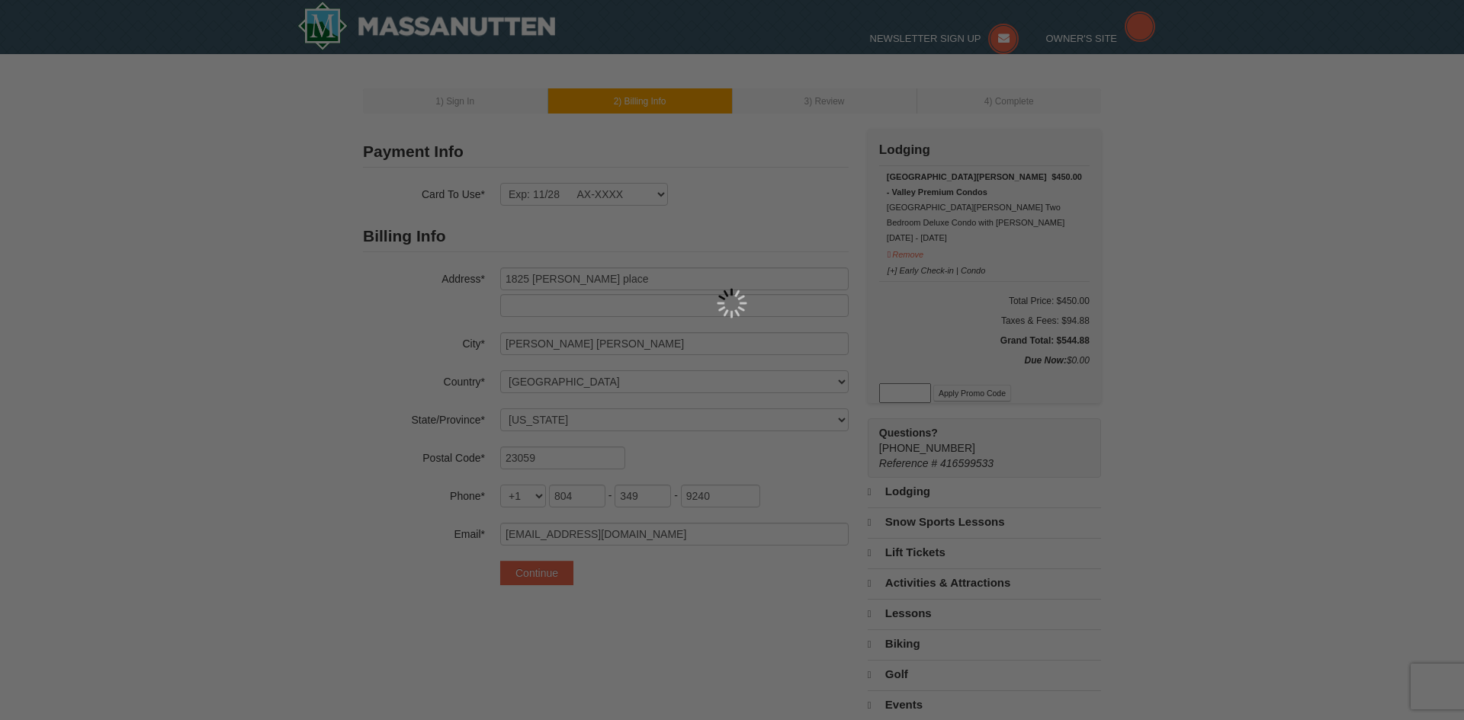
select select "VA"
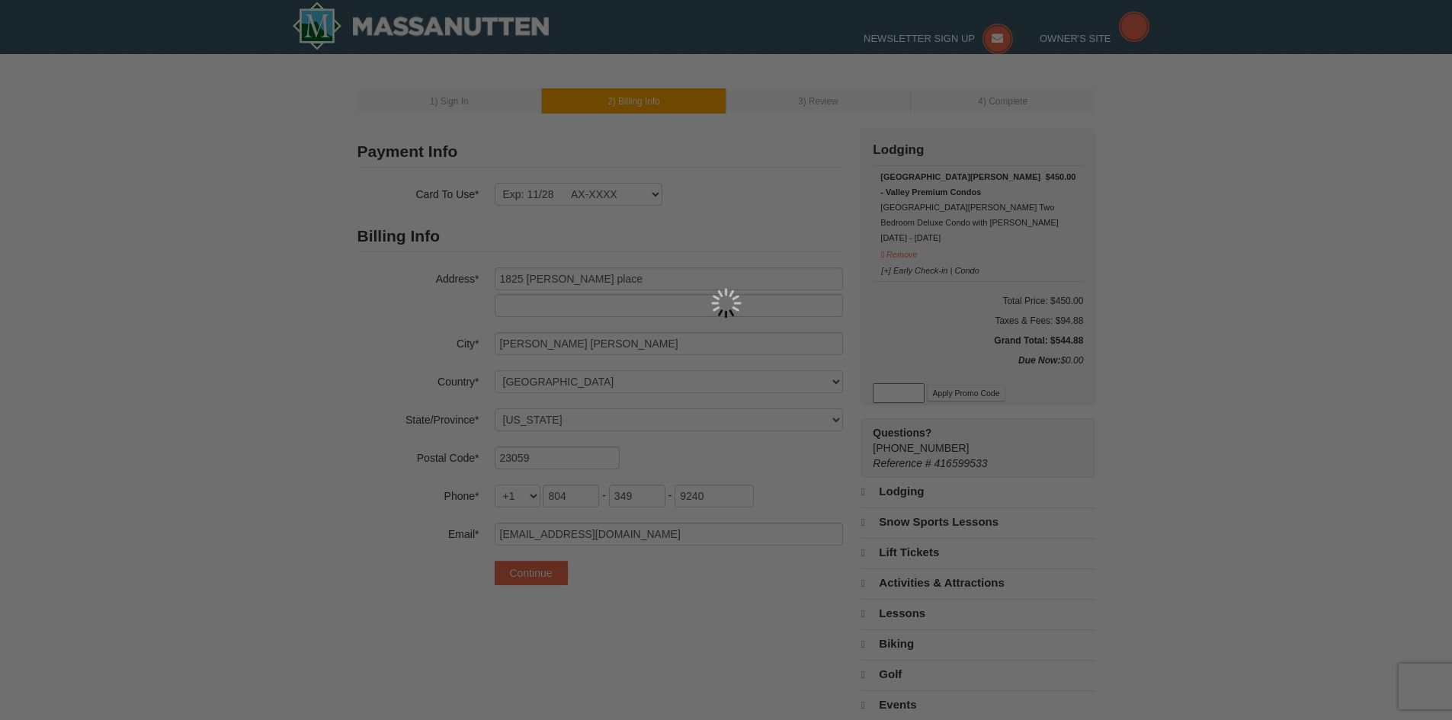
select select "10"
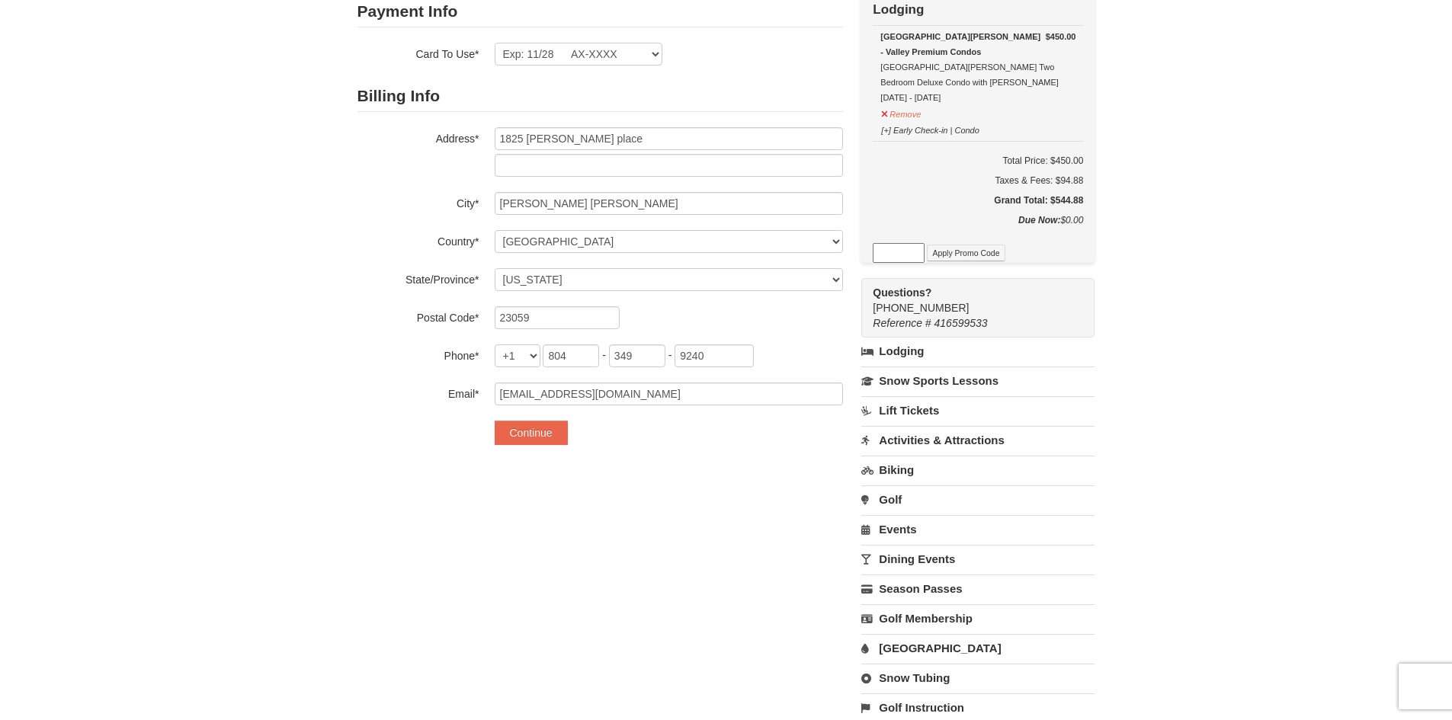
scroll to position [152, 0]
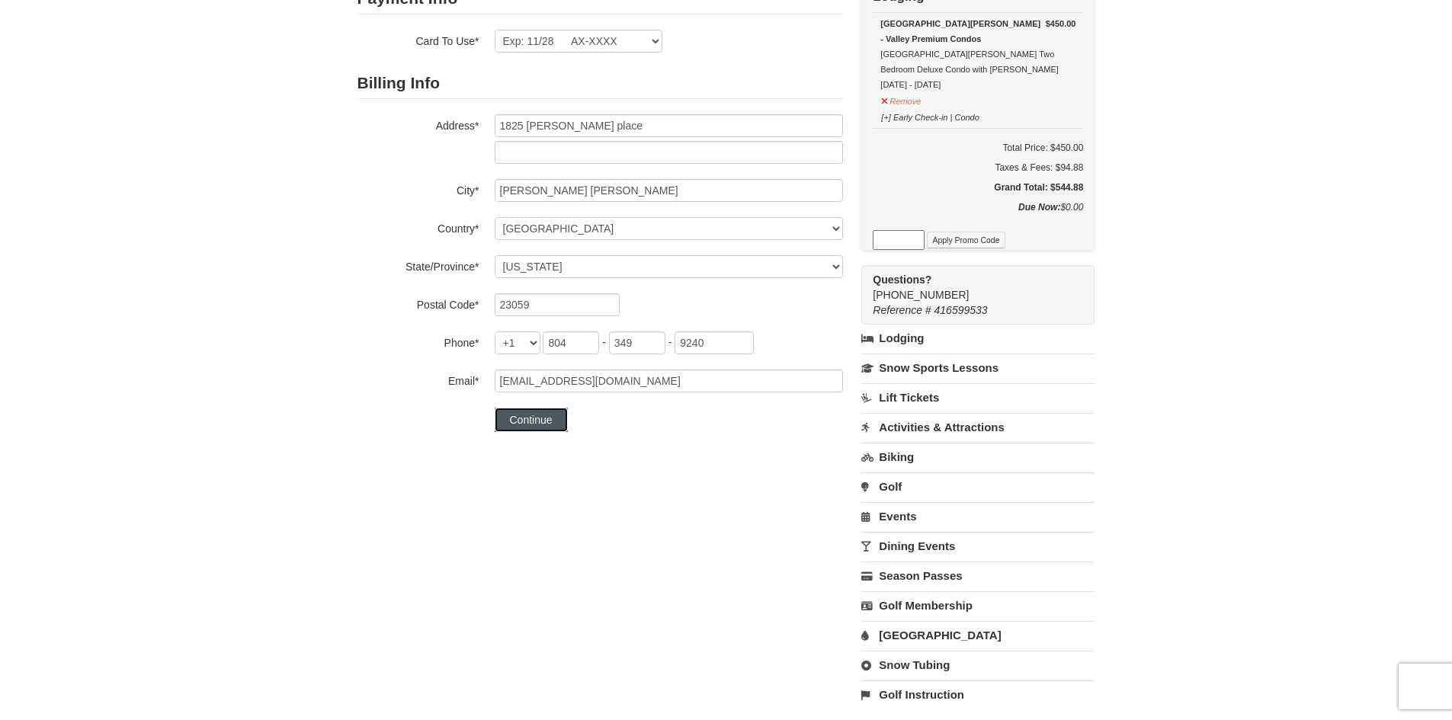
click at [566, 419] on button "Continue" at bounding box center [531, 420] width 73 height 24
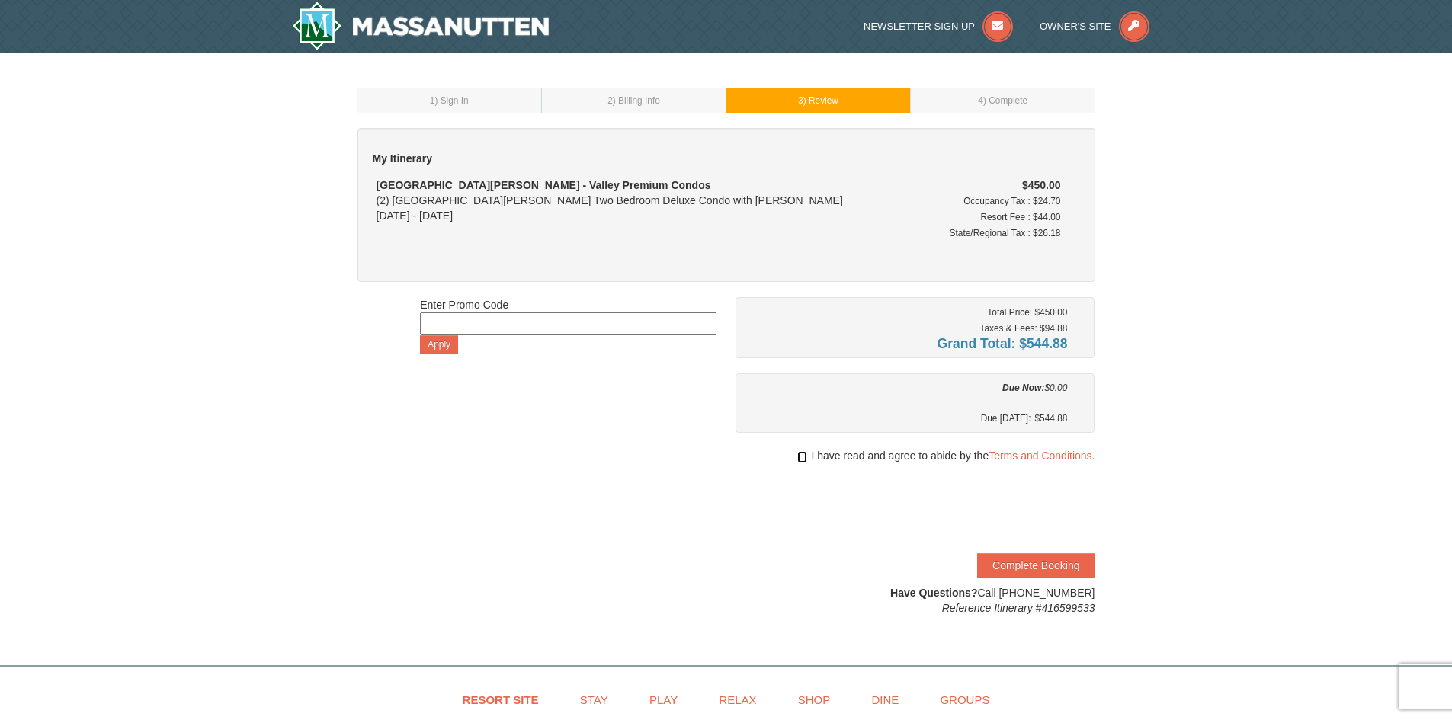
click at [797, 460] on input "checkbox" at bounding box center [802, 457] width 10 height 12
checkbox input "true"
click at [1071, 567] on button "Complete Booking" at bounding box center [1035, 565] width 117 height 24
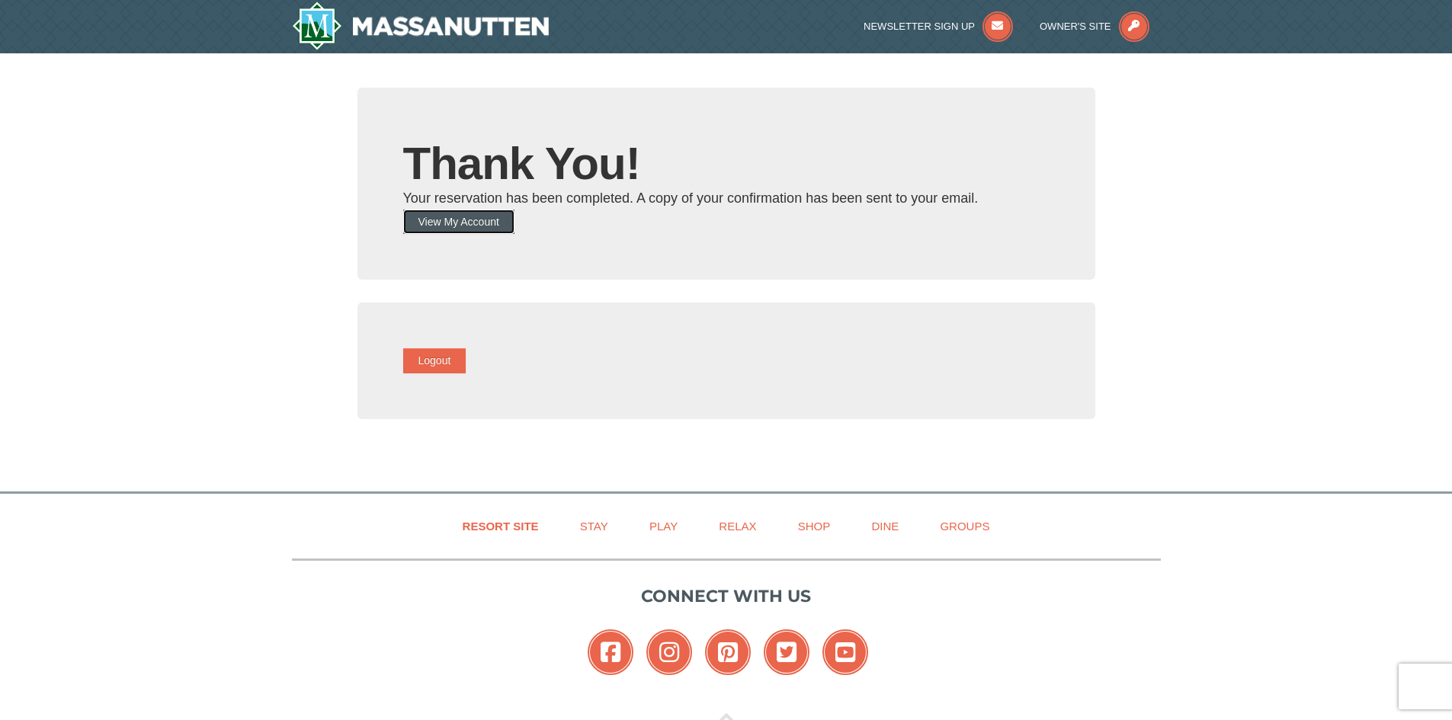
click at [506, 219] on button "View My Account" at bounding box center [458, 222] width 111 height 24
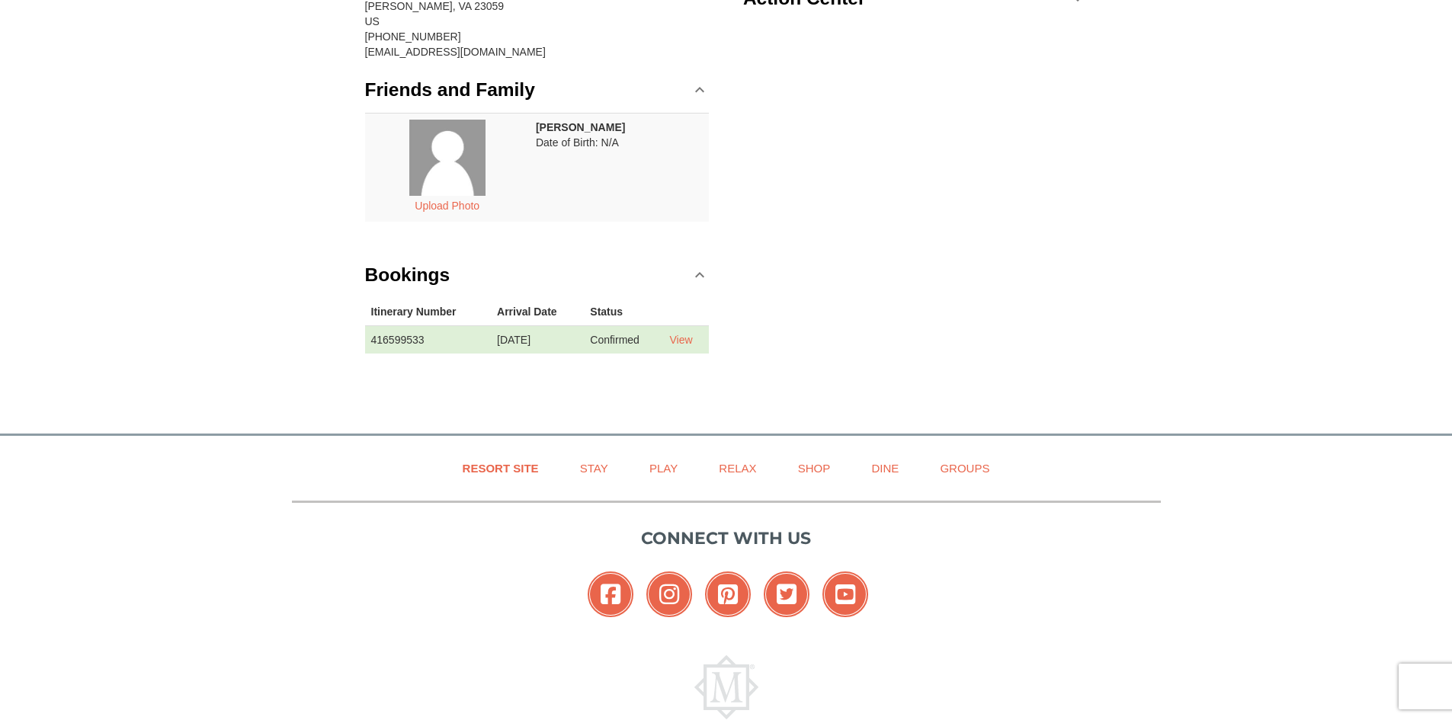
scroll to position [229, 0]
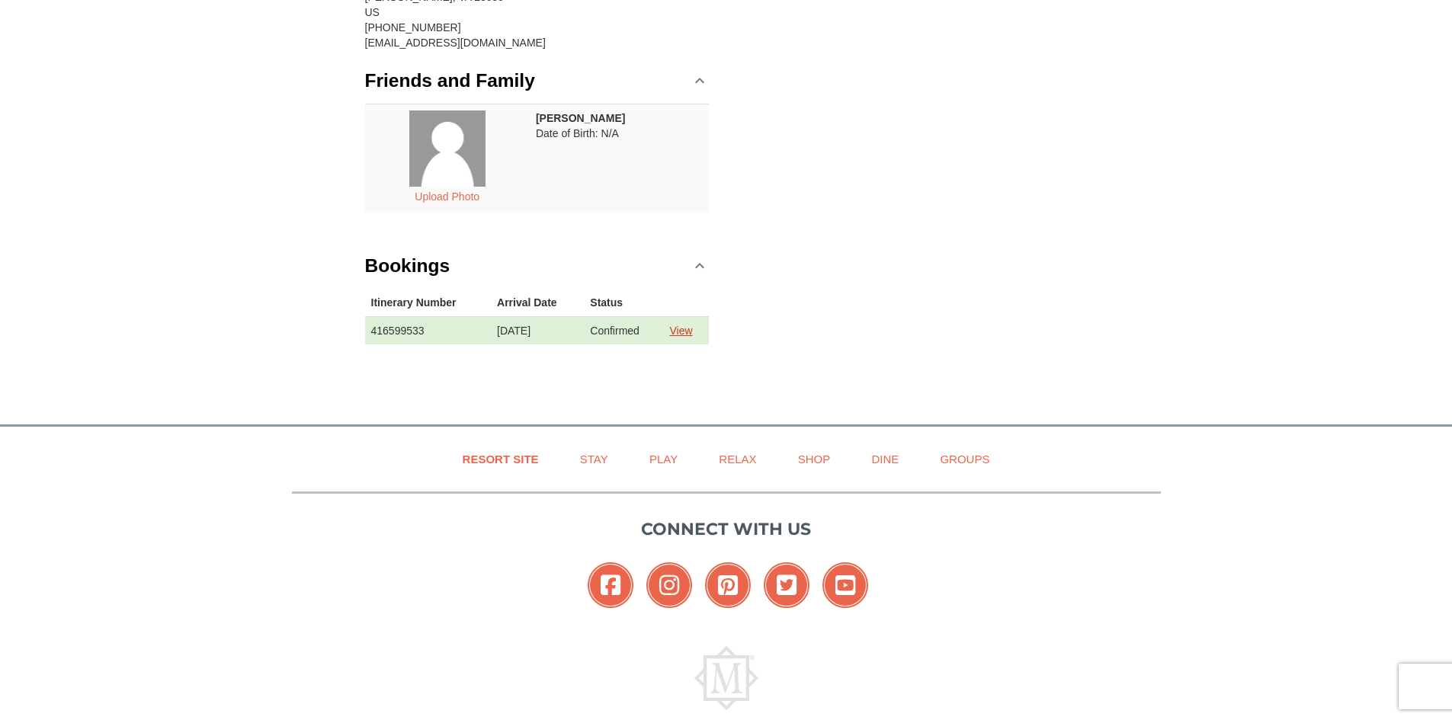
click at [692, 335] on link "View" at bounding box center [680, 331] width 23 height 12
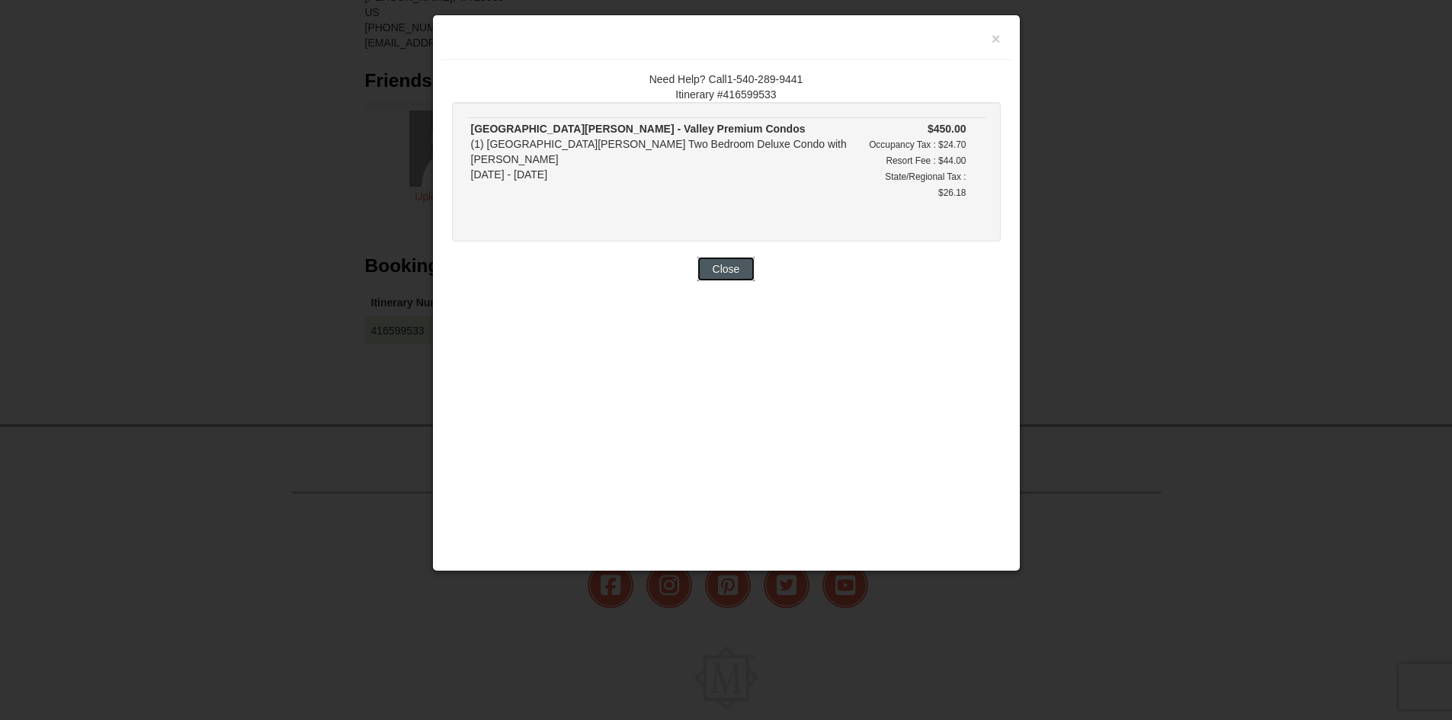
click at [736, 257] on button "Close" at bounding box center [727, 269] width 58 height 24
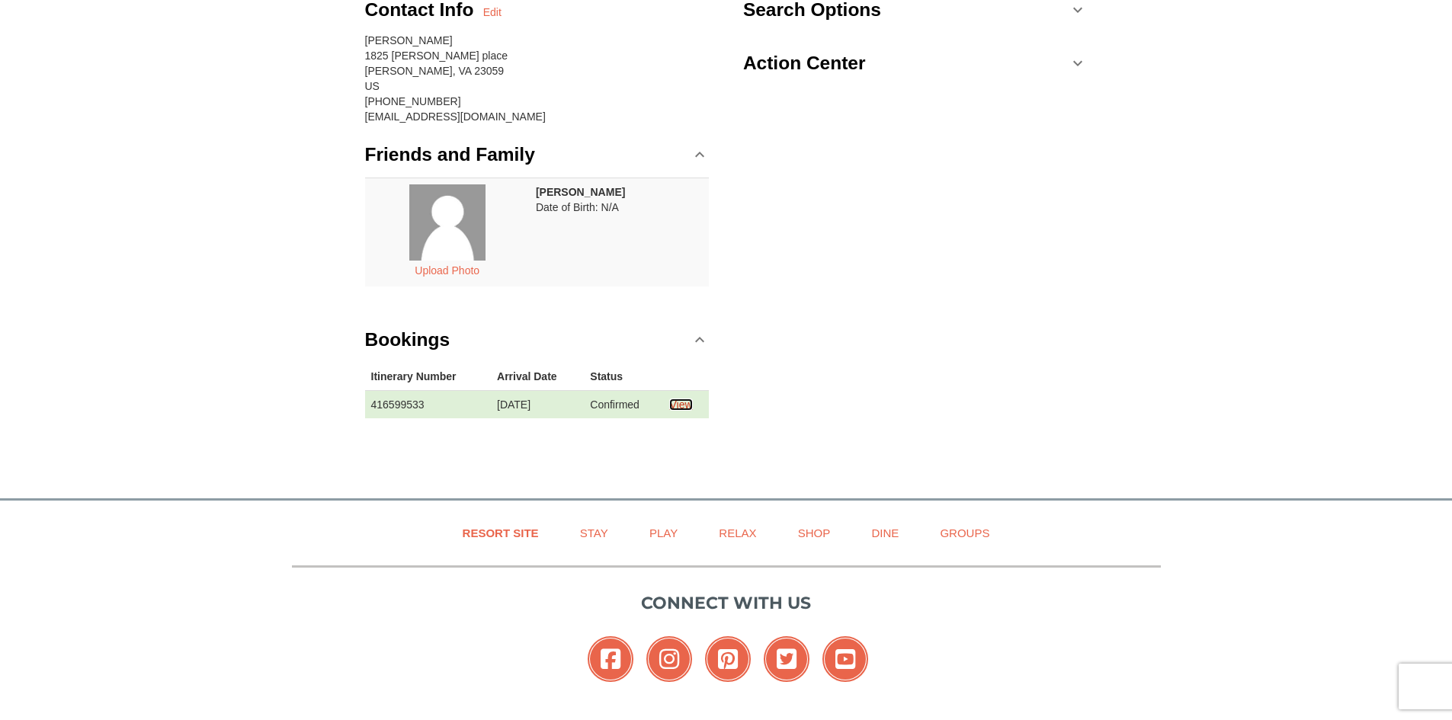
scroll to position [0, 0]
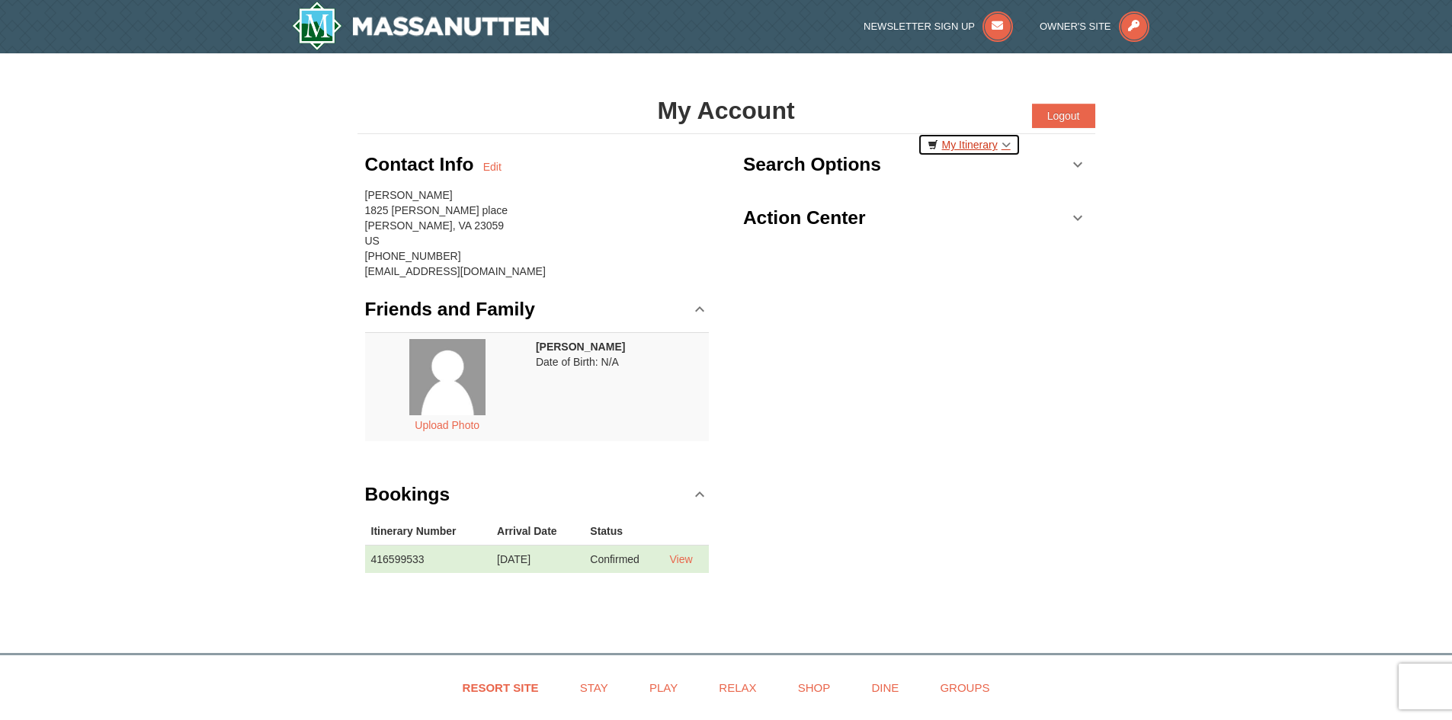
click at [967, 140] on link "My Itinerary" at bounding box center [969, 144] width 103 height 23
click at [975, 336] on div "Contact Info Edit [PERSON_NAME] [STREET_ADDRESS][PERSON_NAME] [PHONE_NUMBER] [E…" at bounding box center [727, 369] width 738 height 470
